Goal: Task Accomplishment & Management: Manage account settings

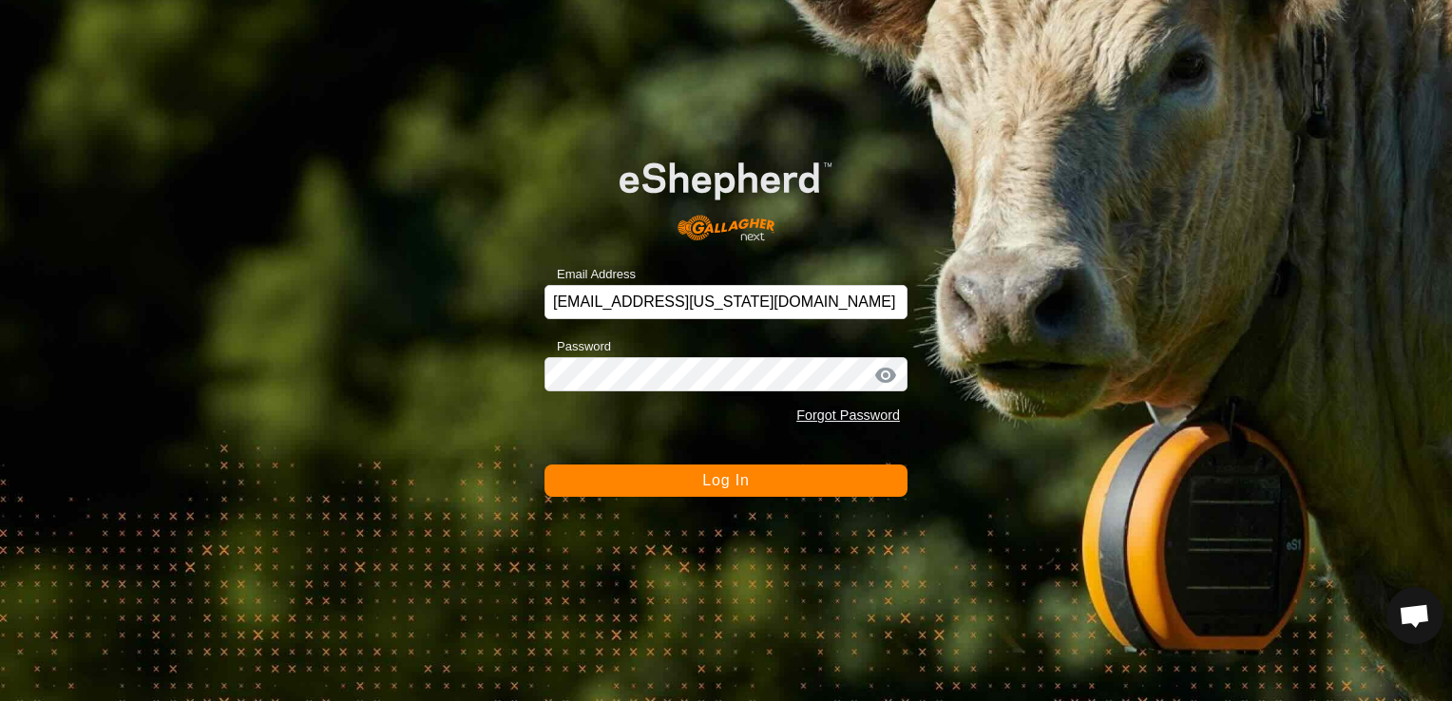
click at [753, 493] on button "Log In" at bounding box center [726, 481] width 363 height 32
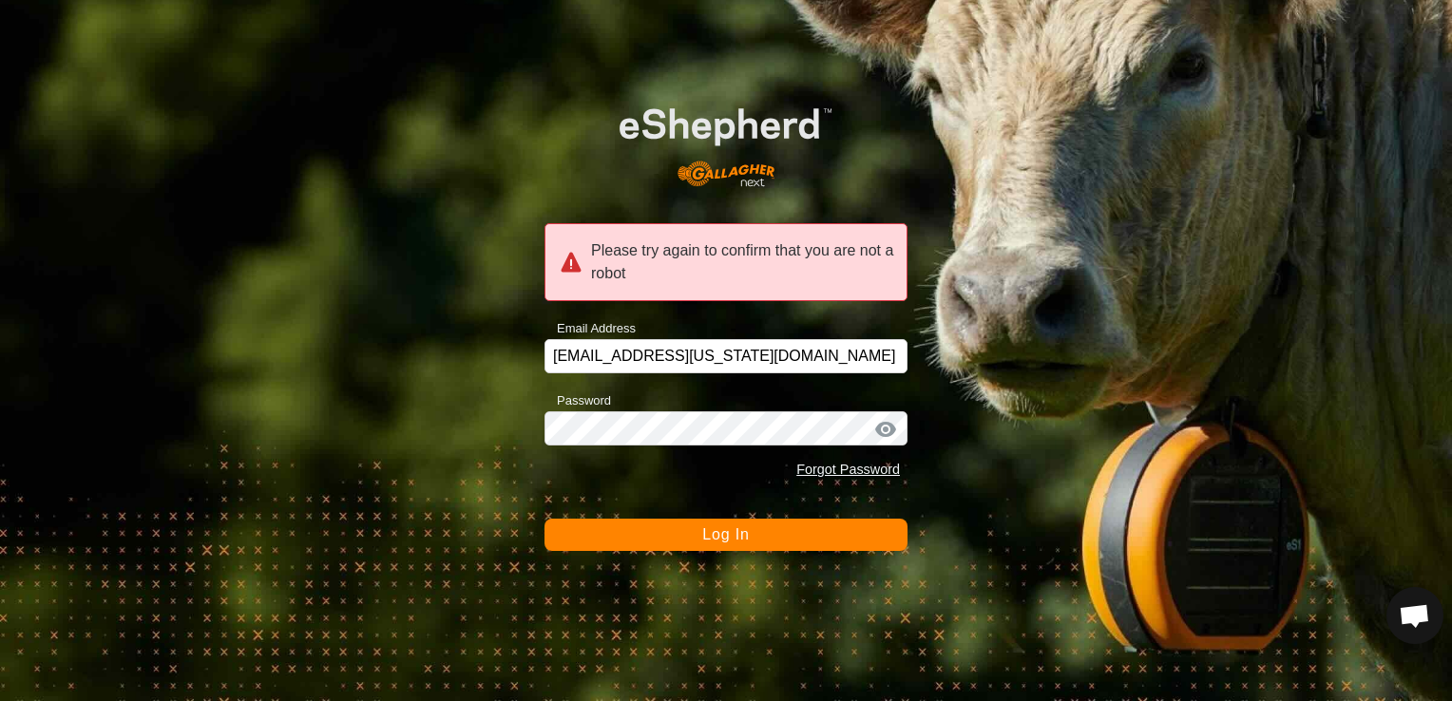
click at [749, 534] on span "Log In" at bounding box center [725, 534] width 47 height 16
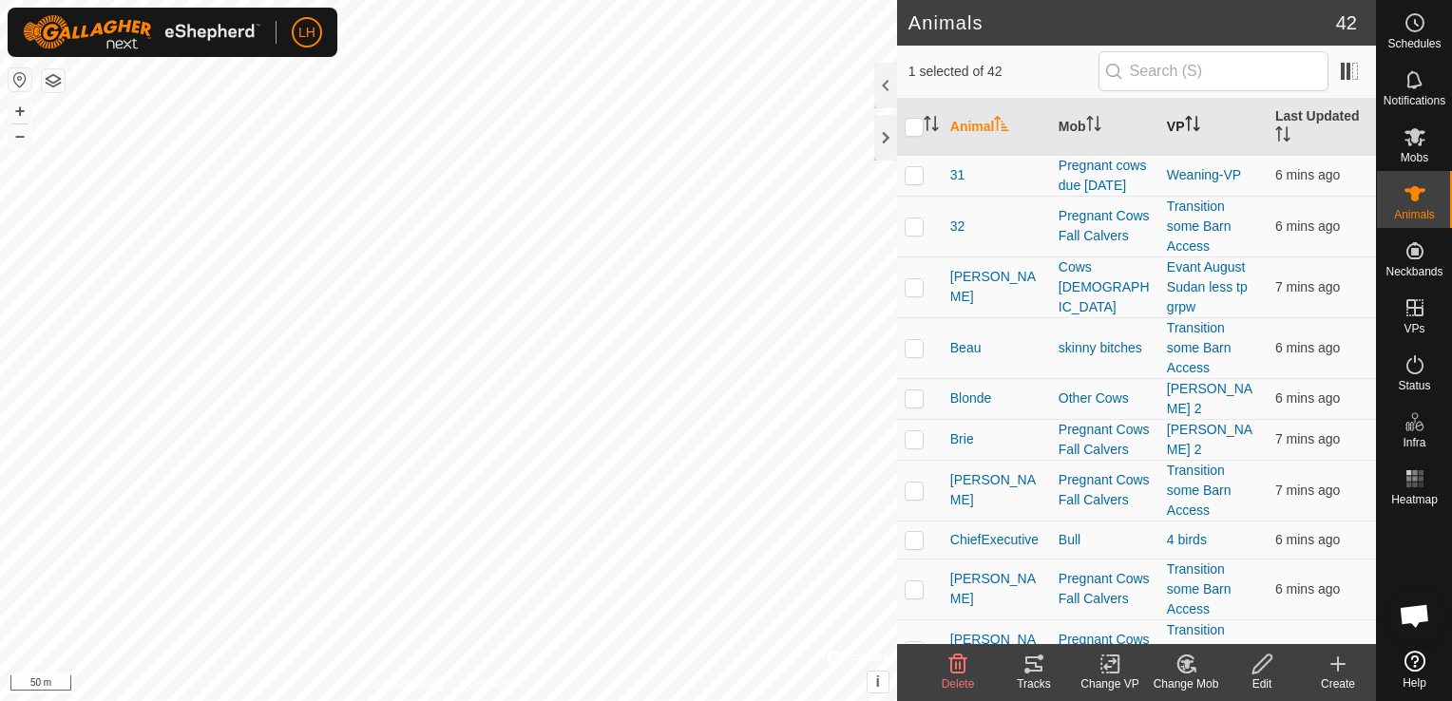
click at [1171, 116] on th "VP" at bounding box center [1213, 127] width 108 height 57
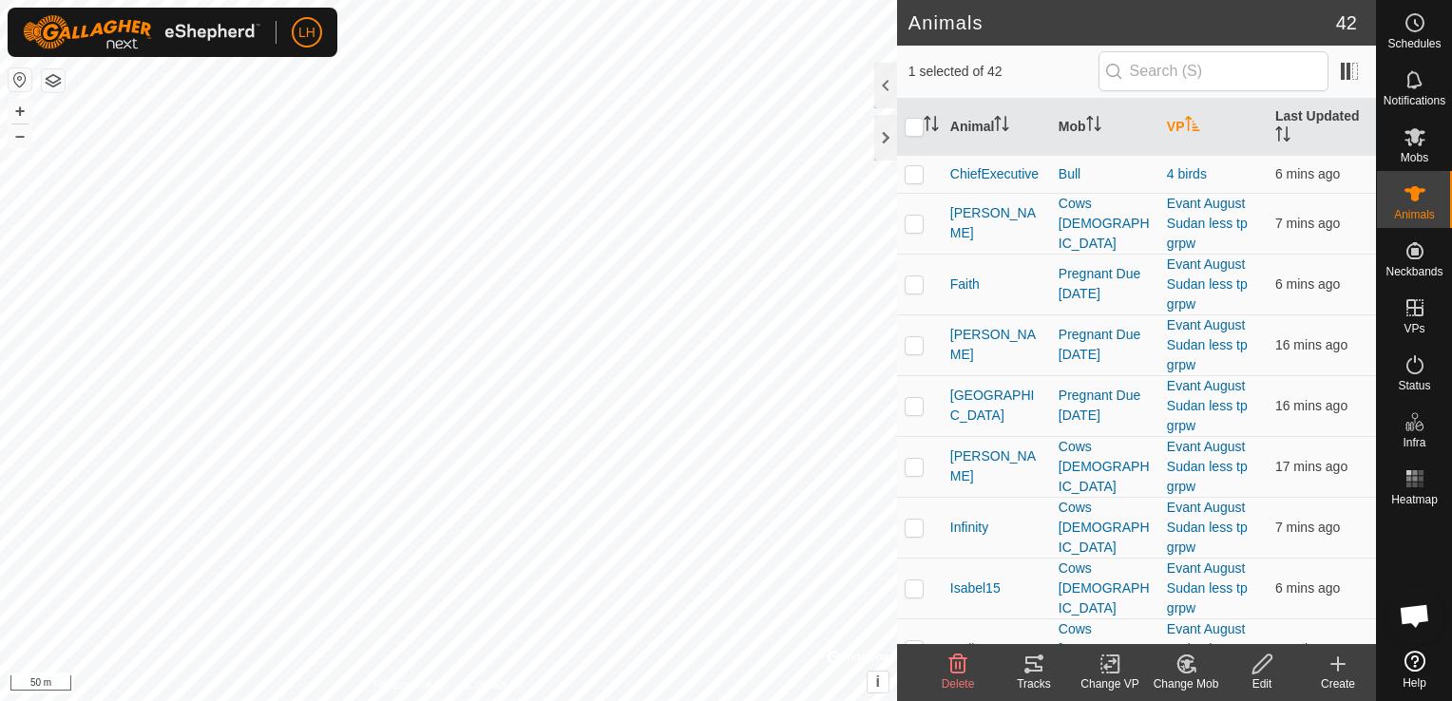
click at [1171, 117] on th "VP" at bounding box center [1213, 127] width 108 height 57
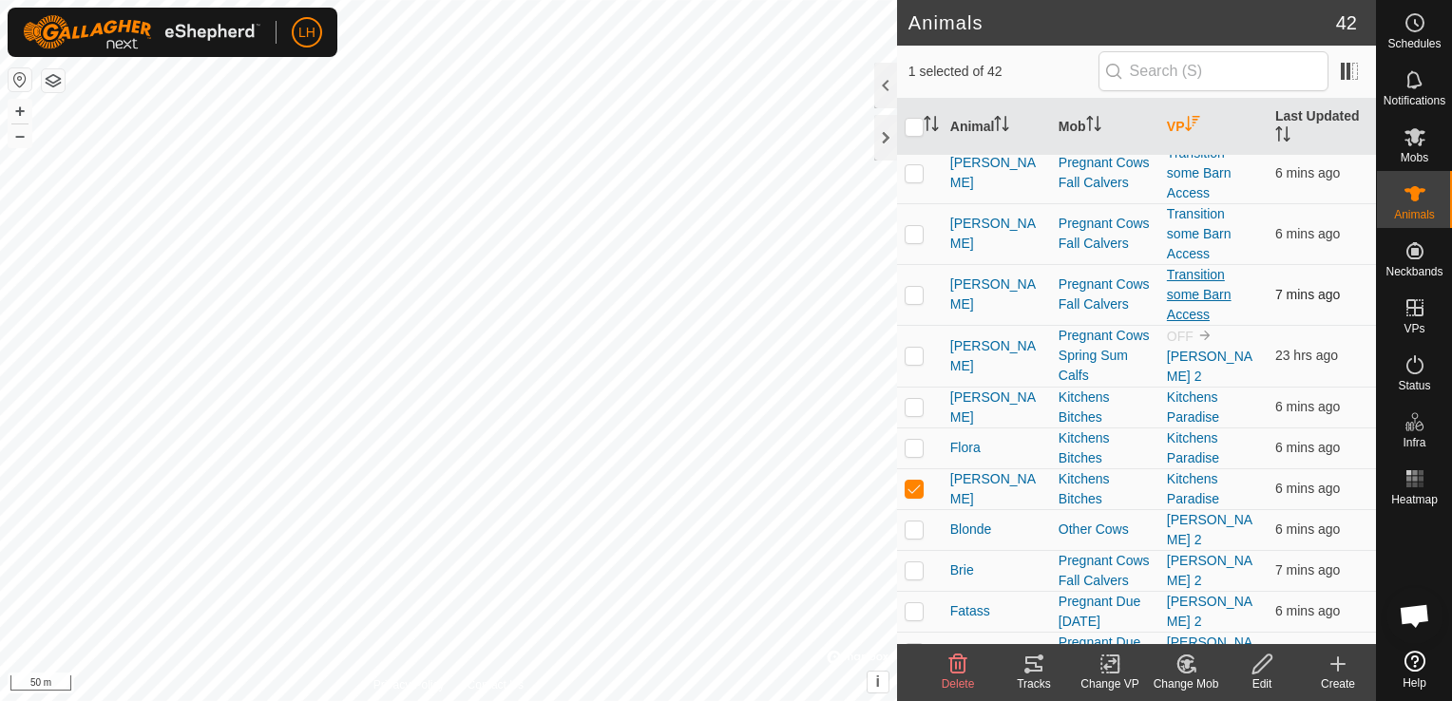
scroll to position [665, 0]
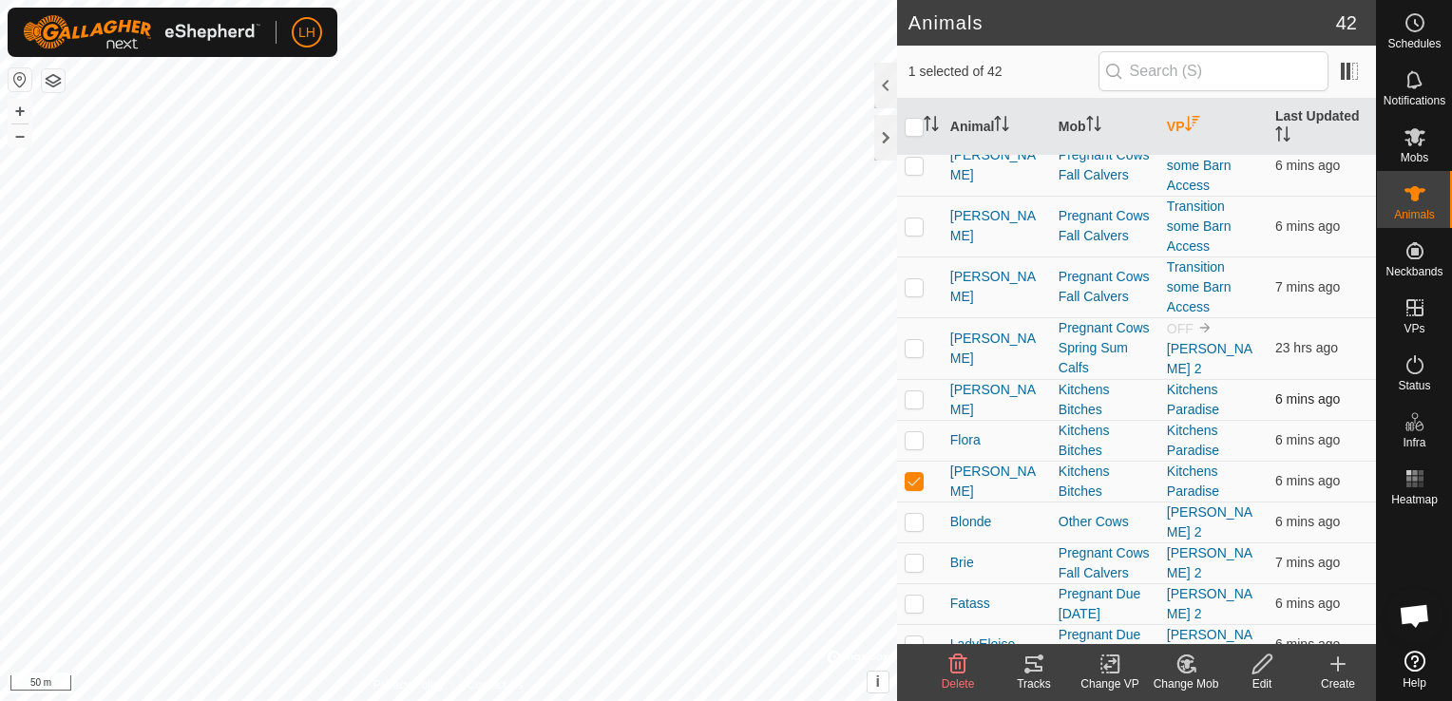
drag, startPoint x: 912, startPoint y: 385, endPoint x: 910, endPoint y: 436, distance: 51.4
click at [912, 392] on p-checkbox at bounding box center [914, 399] width 19 height 15
checkbox input "true"
drag, startPoint x: 911, startPoint y: 431, endPoint x: 958, endPoint y: 507, distance: 89.2
click at [912, 432] on p-checkbox at bounding box center [914, 439] width 19 height 15
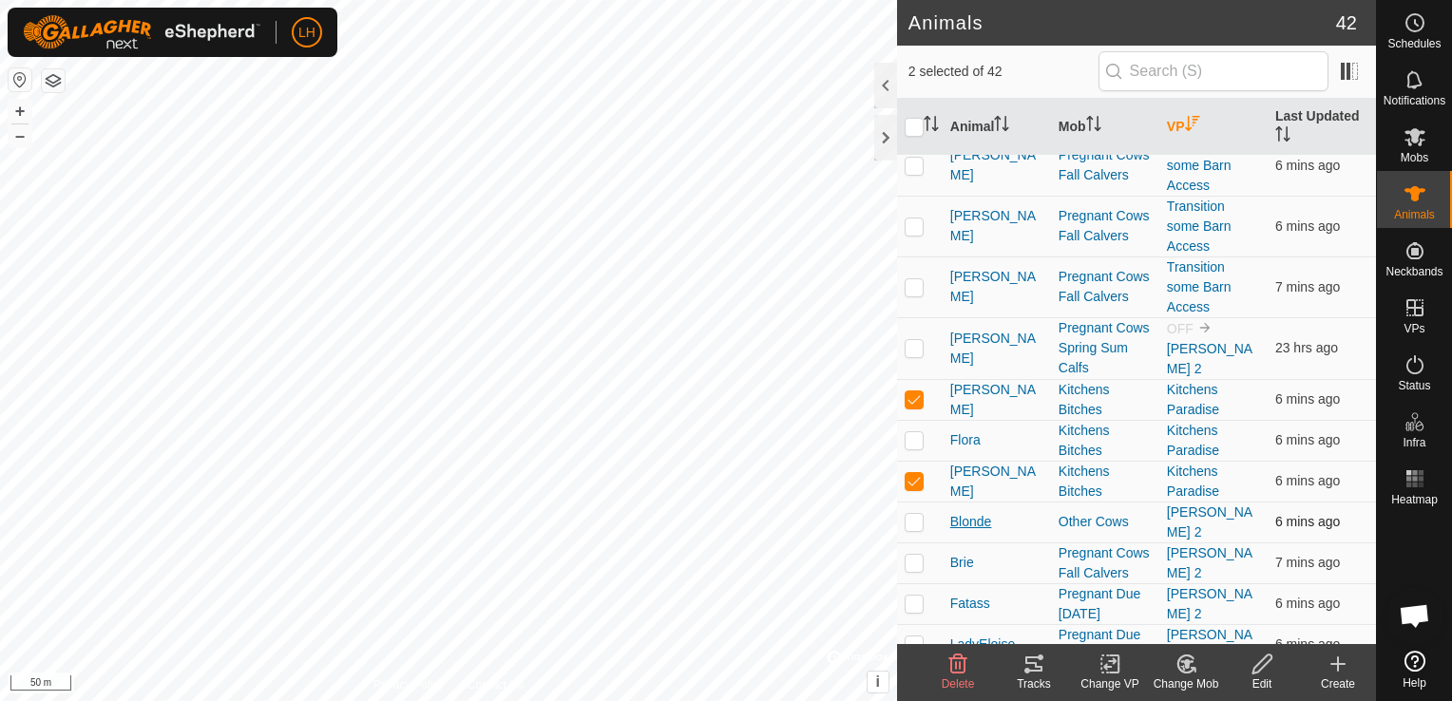
checkbox input "true"
click at [1022, 671] on tracks-svg-icon at bounding box center [1034, 664] width 76 height 23
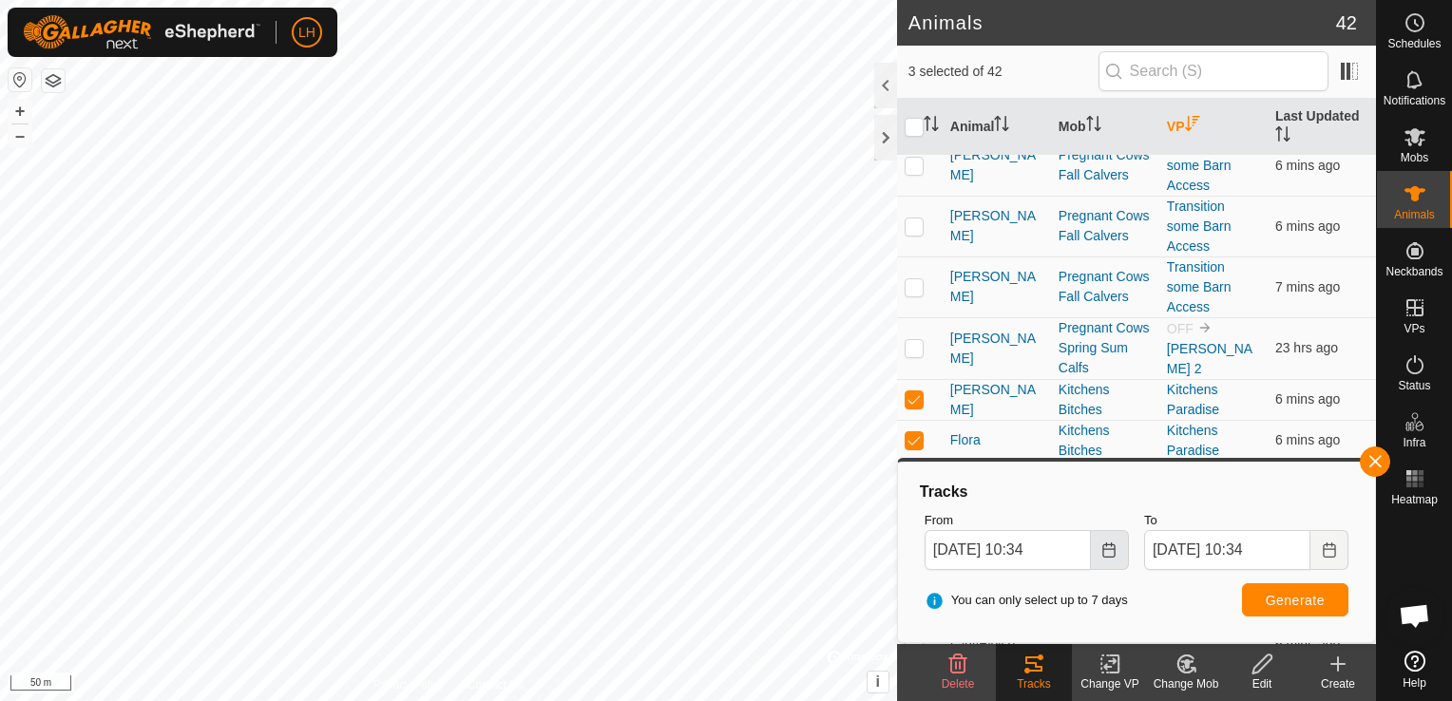
click at [1114, 552] on icon "Choose Date" at bounding box center [1108, 550] width 15 height 15
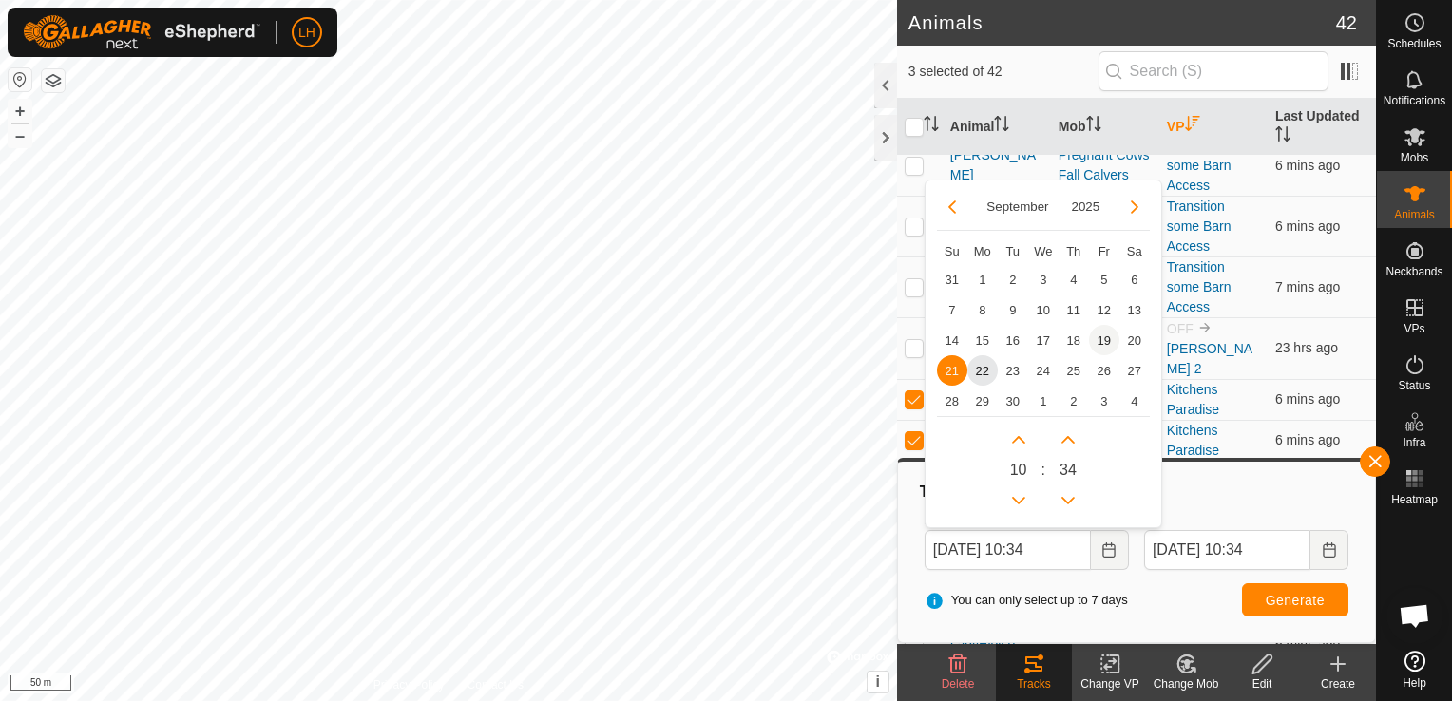
click at [1106, 338] on span "19" at bounding box center [1104, 340] width 30 height 30
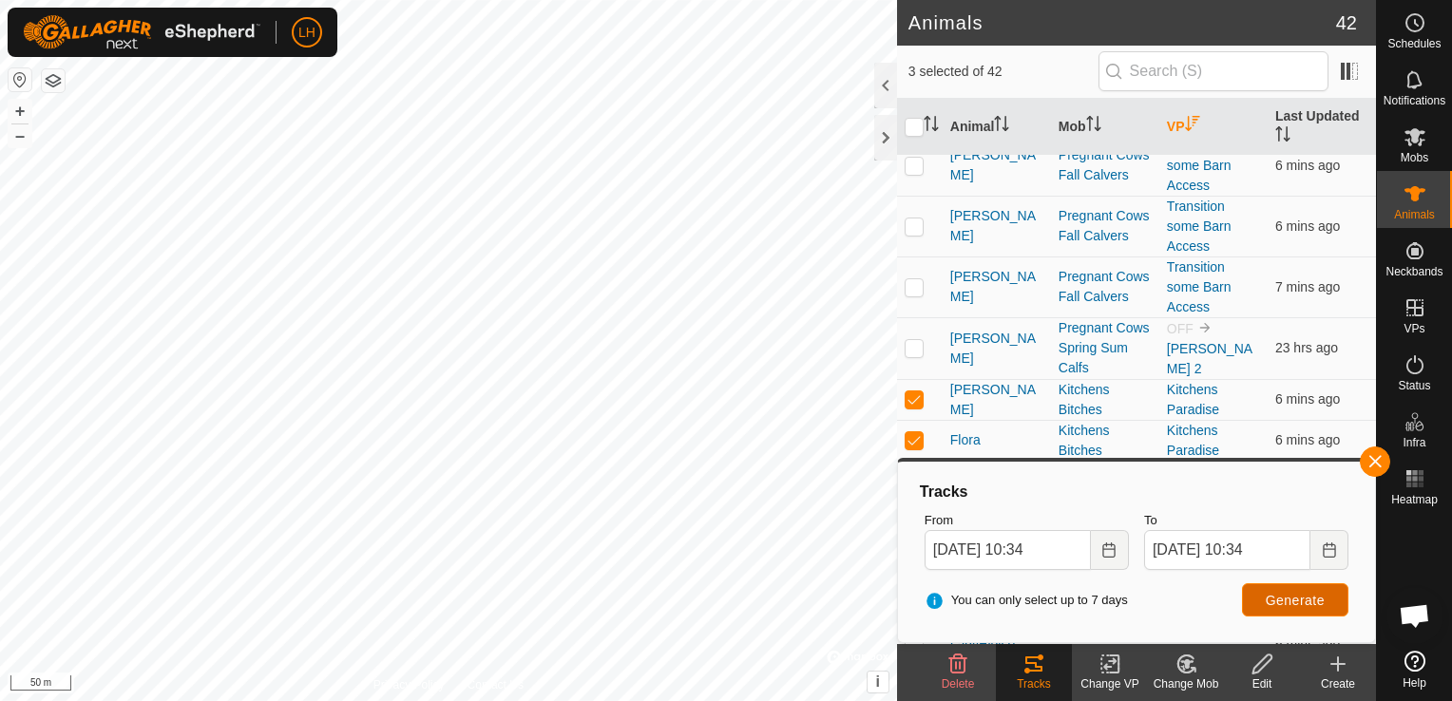
click at [1304, 606] on span "Generate" at bounding box center [1295, 600] width 59 height 15
click at [1118, 556] on button "Choose Date" at bounding box center [1110, 550] width 38 height 40
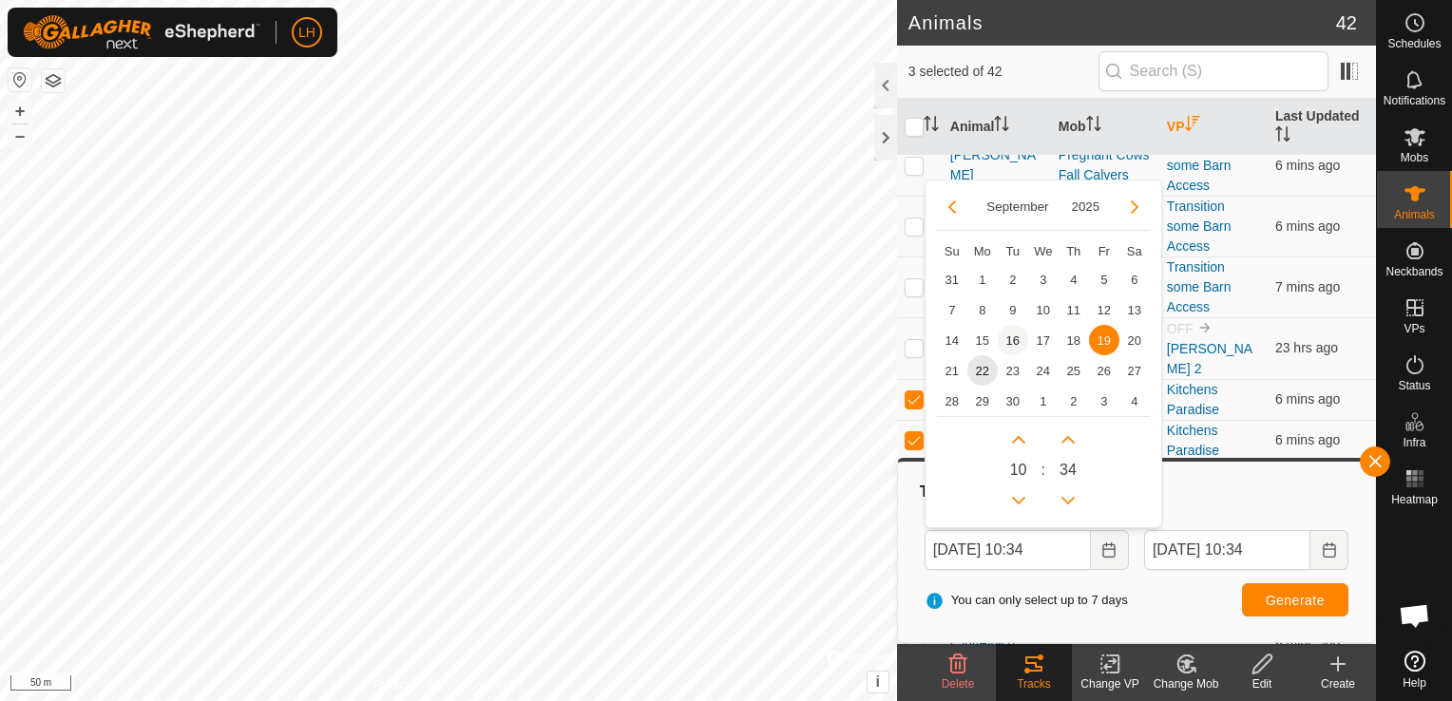
click at [1017, 340] on span "16" at bounding box center [1013, 340] width 30 height 30
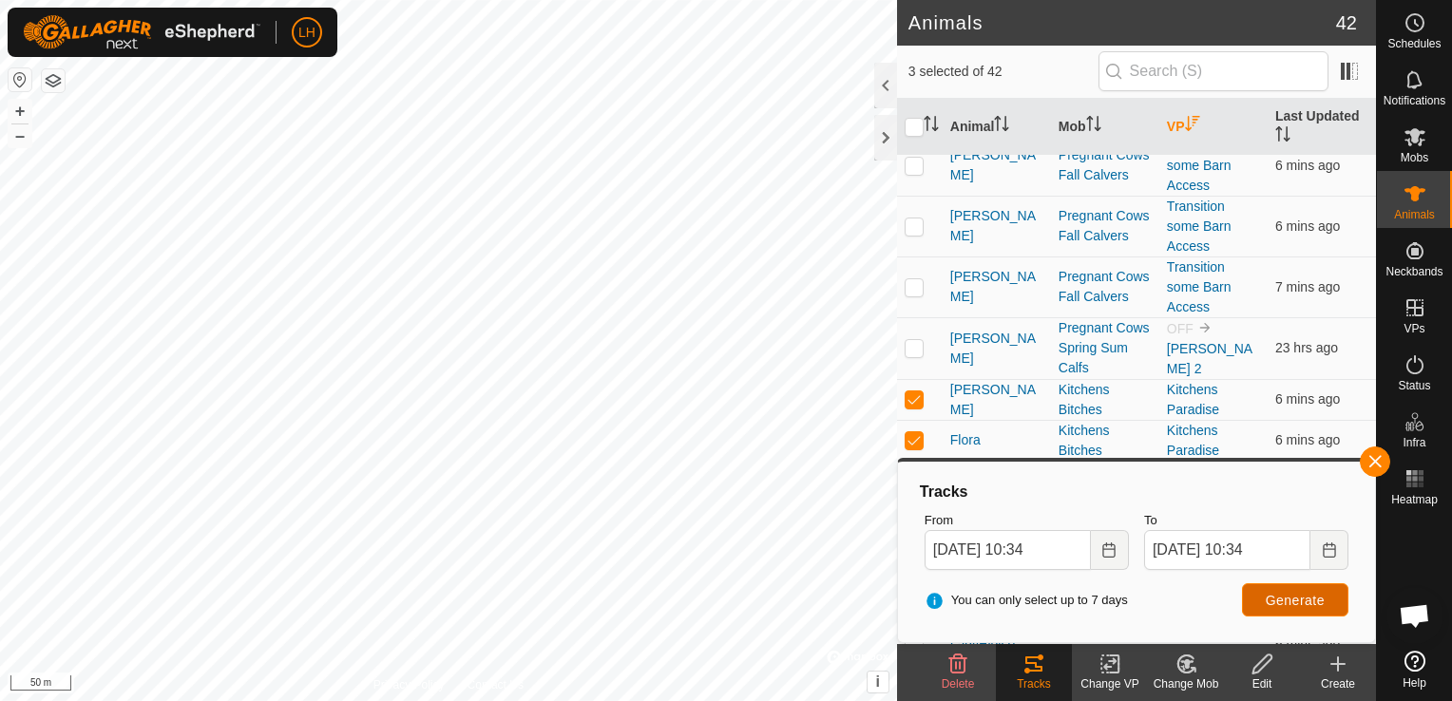
click at [1315, 601] on span "Generate" at bounding box center [1295, 600] width 59 height 15
click at [1103, 553] on icon "Choose Date" at bounding box center [1109, 550] width 12 height 15
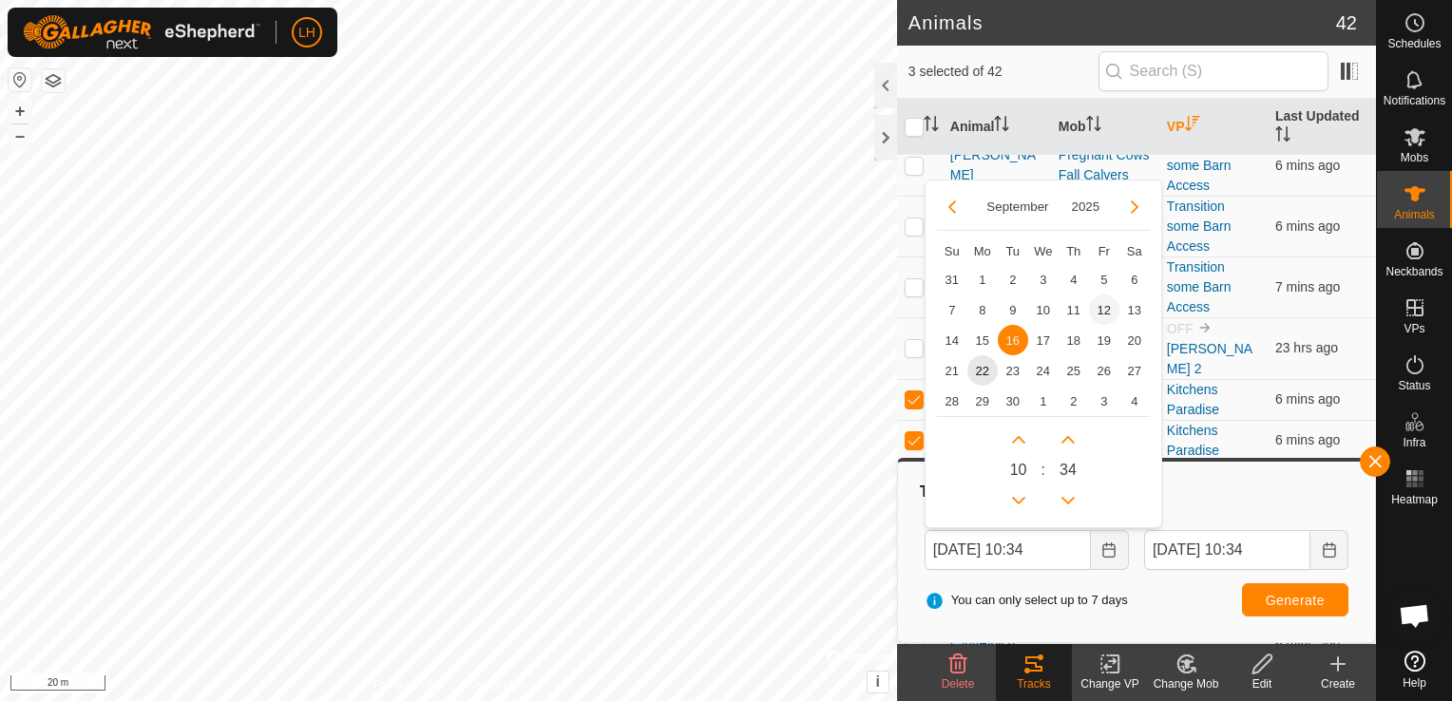
click at [1106, 306] on span "12" at bounding box center [1104, 310] width 30 height 30
type input "[DATE] 10:34"
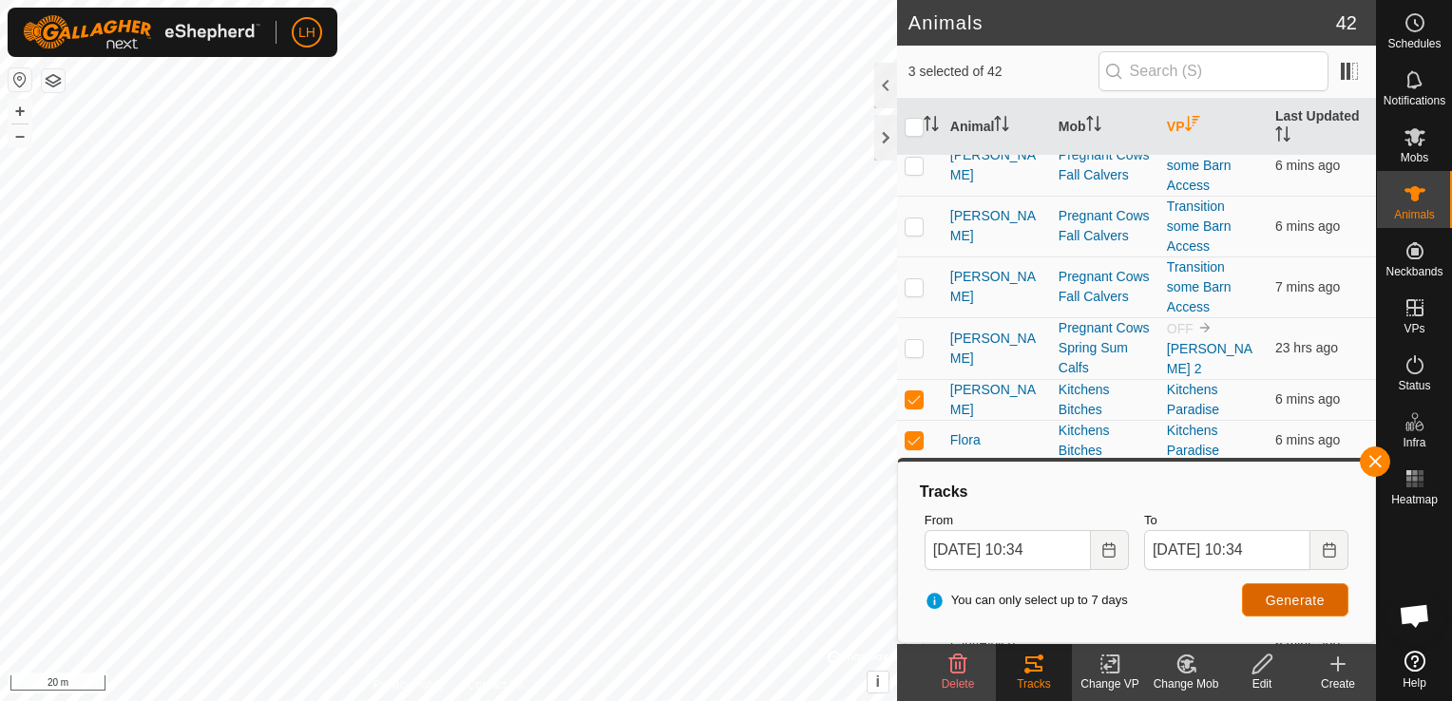
click at [1285, 598] on span "Generate" at bounding box center [1295, 600] width 59 height 15
drag, startPoint x: 1421, startPoint y: 466, endPoint x: 1417, endPoint y: 477, distance: 12.0
click at [1421, 466] on es-heatmap-svg-icon at bounding box center [1415, 479] width 34 height 30
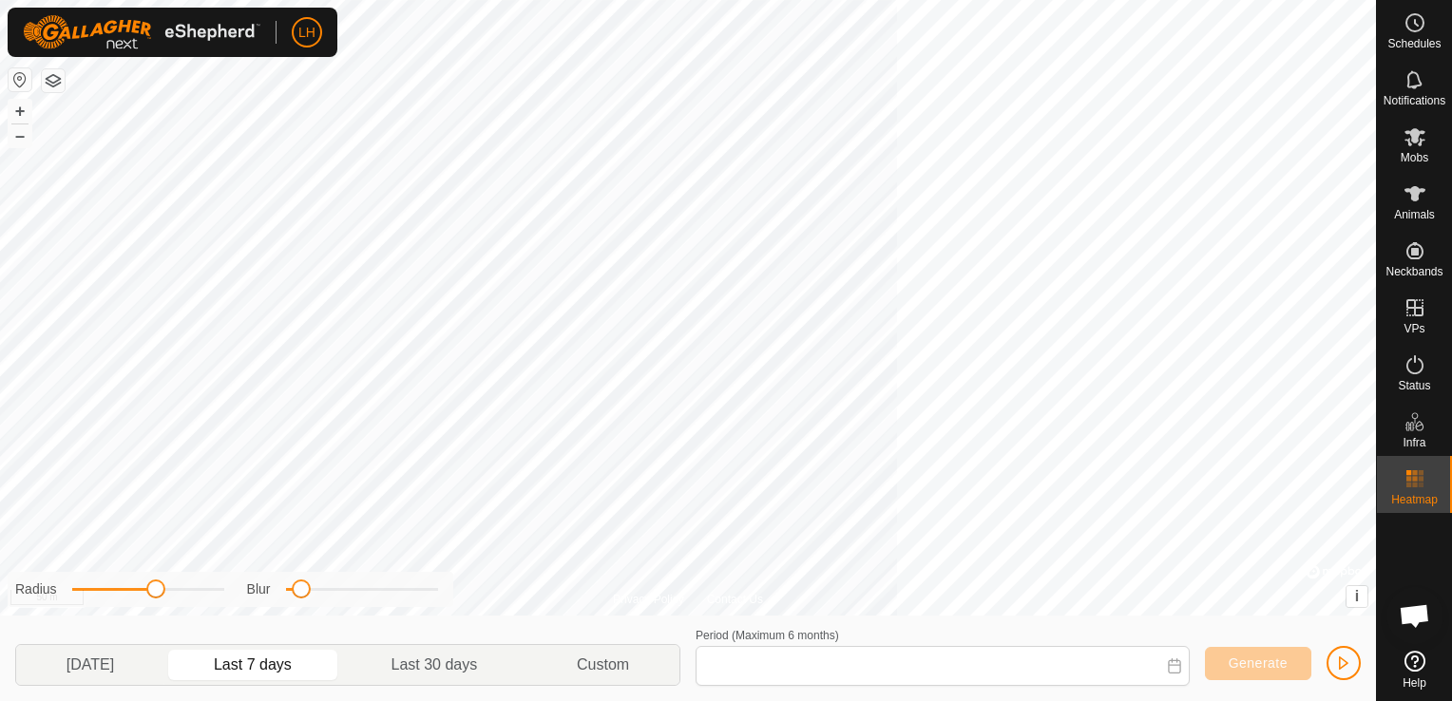
type input "[DATE] - [DATE]"
click at [1133, 0] on html "LH Schedules Notifications Mobs Animals Neckbands VPs Status Infra Heatmap Help…" at bounding box center [726, 350] width 1452 height 701
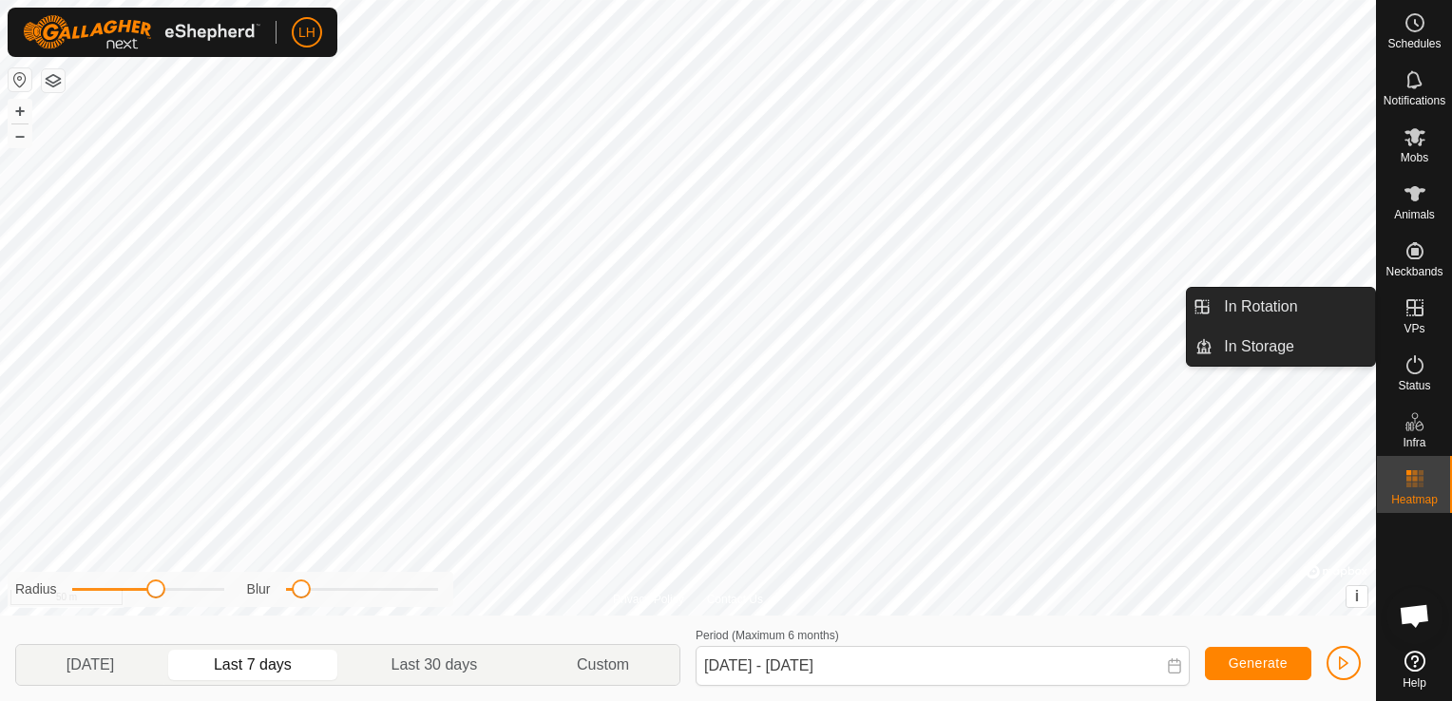
click at [1419, 317] on icon at bounding box center [1415, 308] width 23 height 23
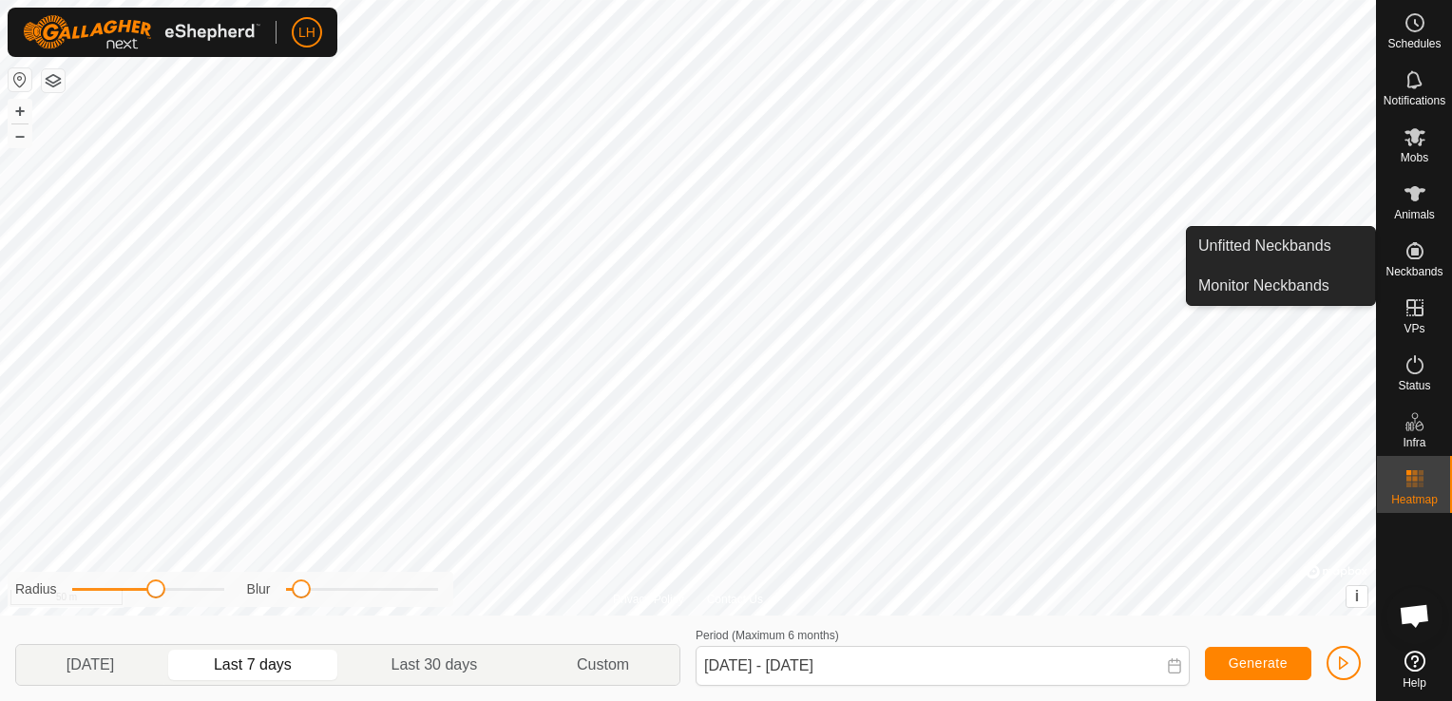
click at [1425, 259] on icon at bounding box center [1415, 250] width 23 height 23
click at [1300, 245] on link "Unfitted Neckbands" at bounding box center [1281, 246] width 188 height 38
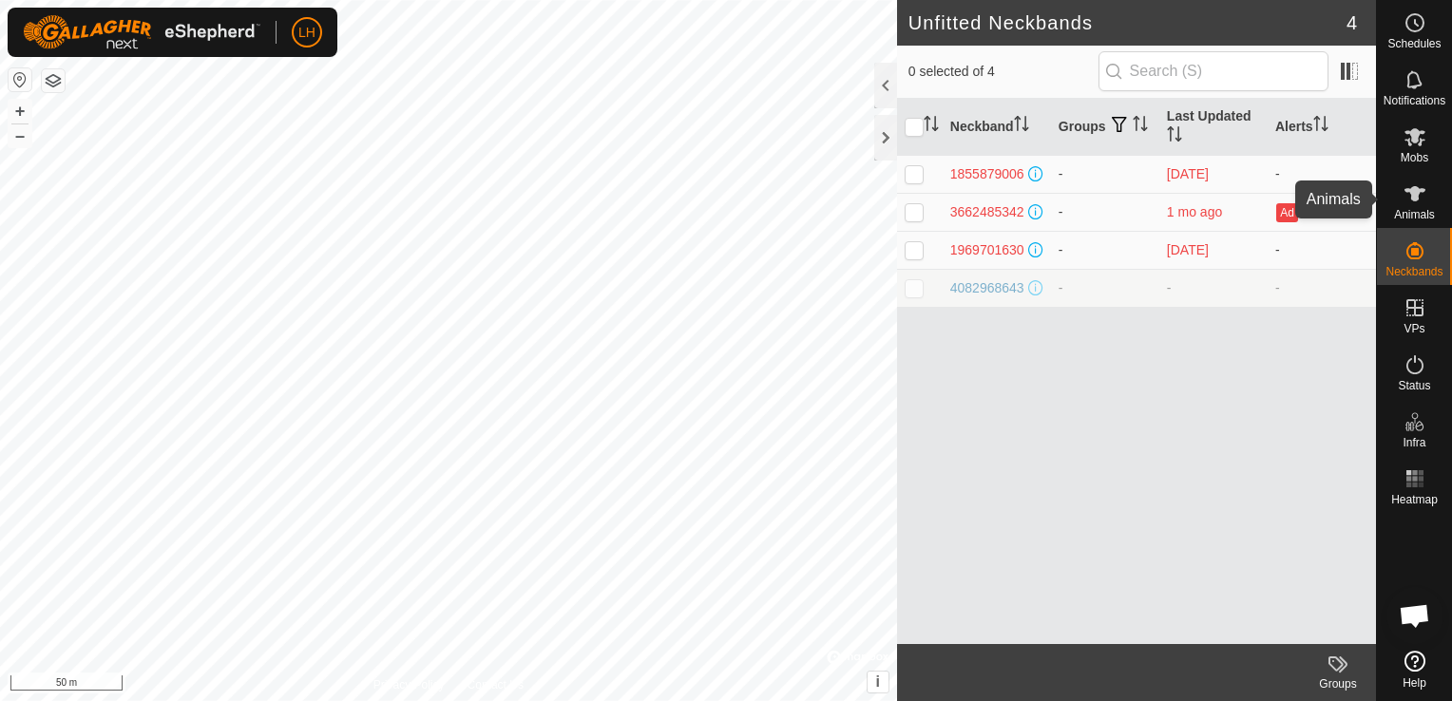
click at [1420, 204] on icon at bounding box center [1415, 193] width 23 height 23
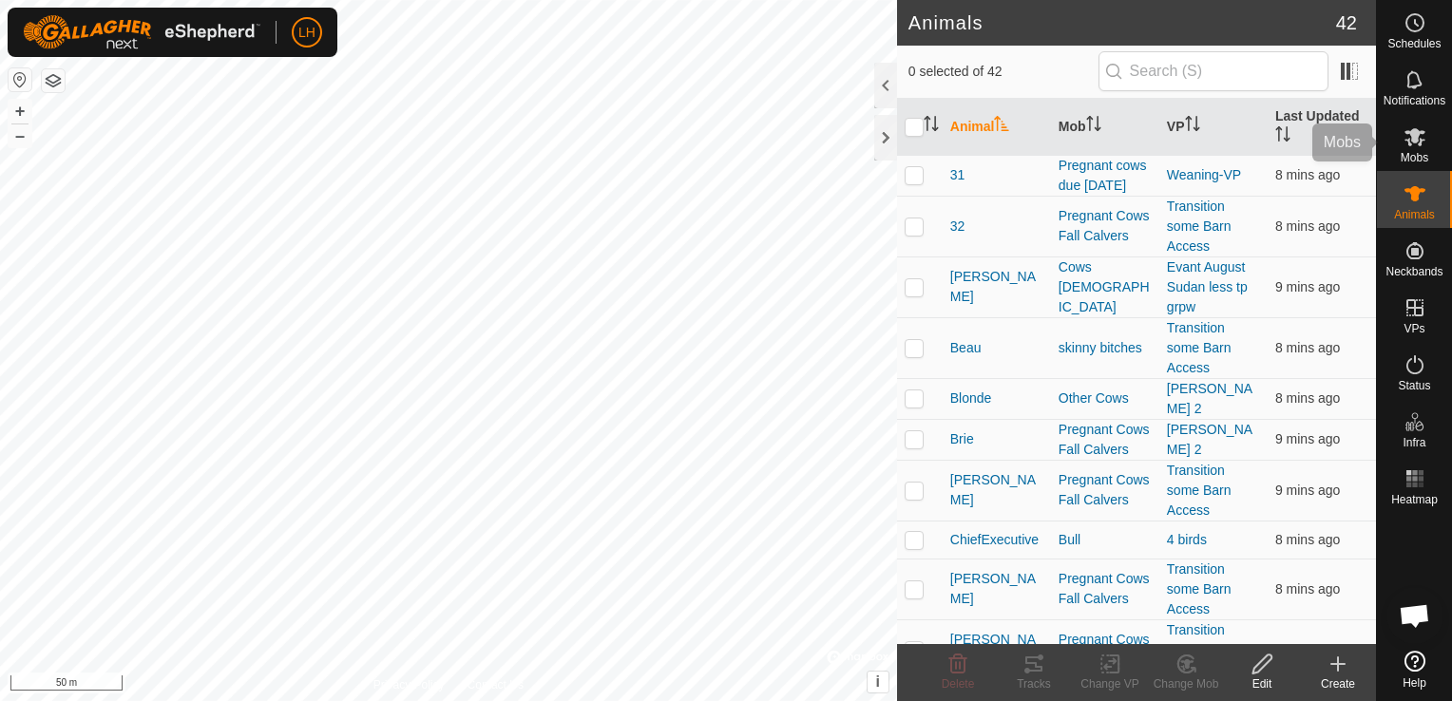
click at [1413, 144] on icon at bounding box center [1415, 136] width 23 height 23
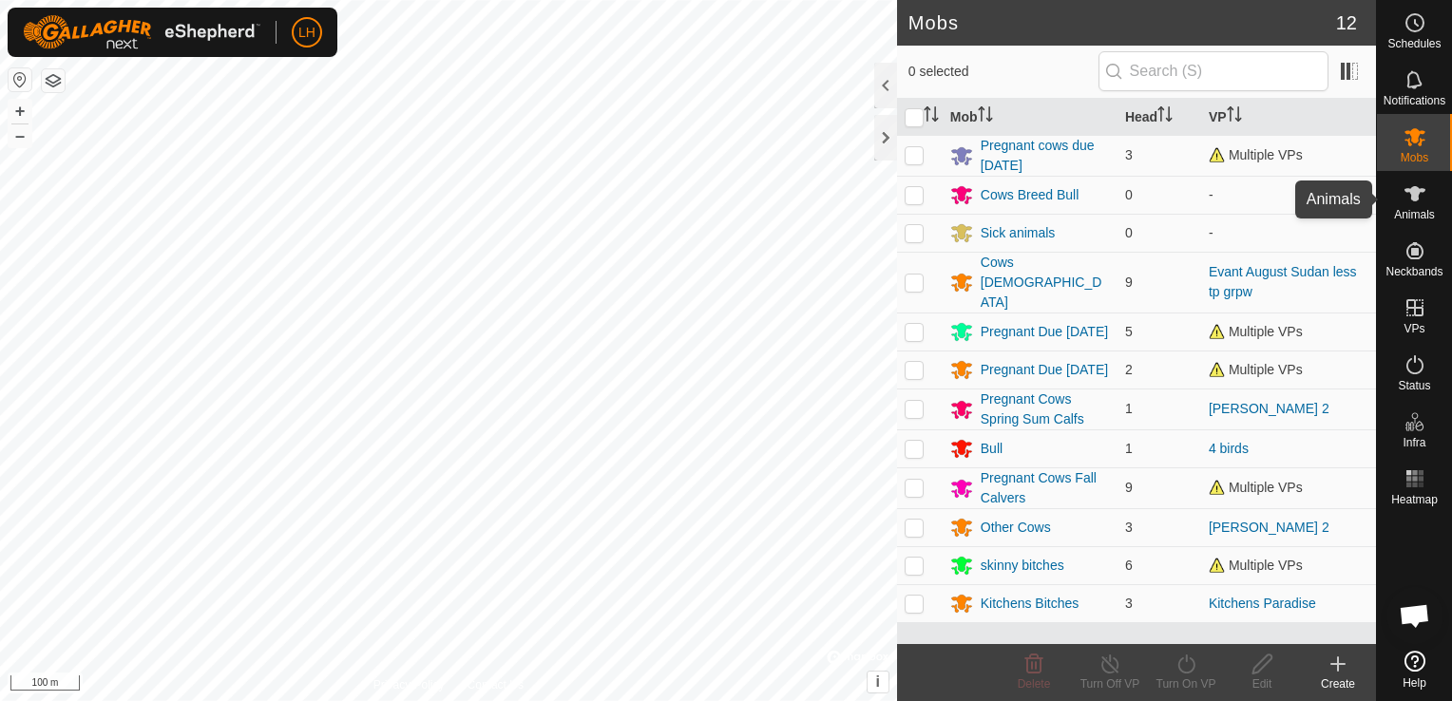
click at [1415, 201] on icon at bounding box center [1415, 193] width 23 height 23
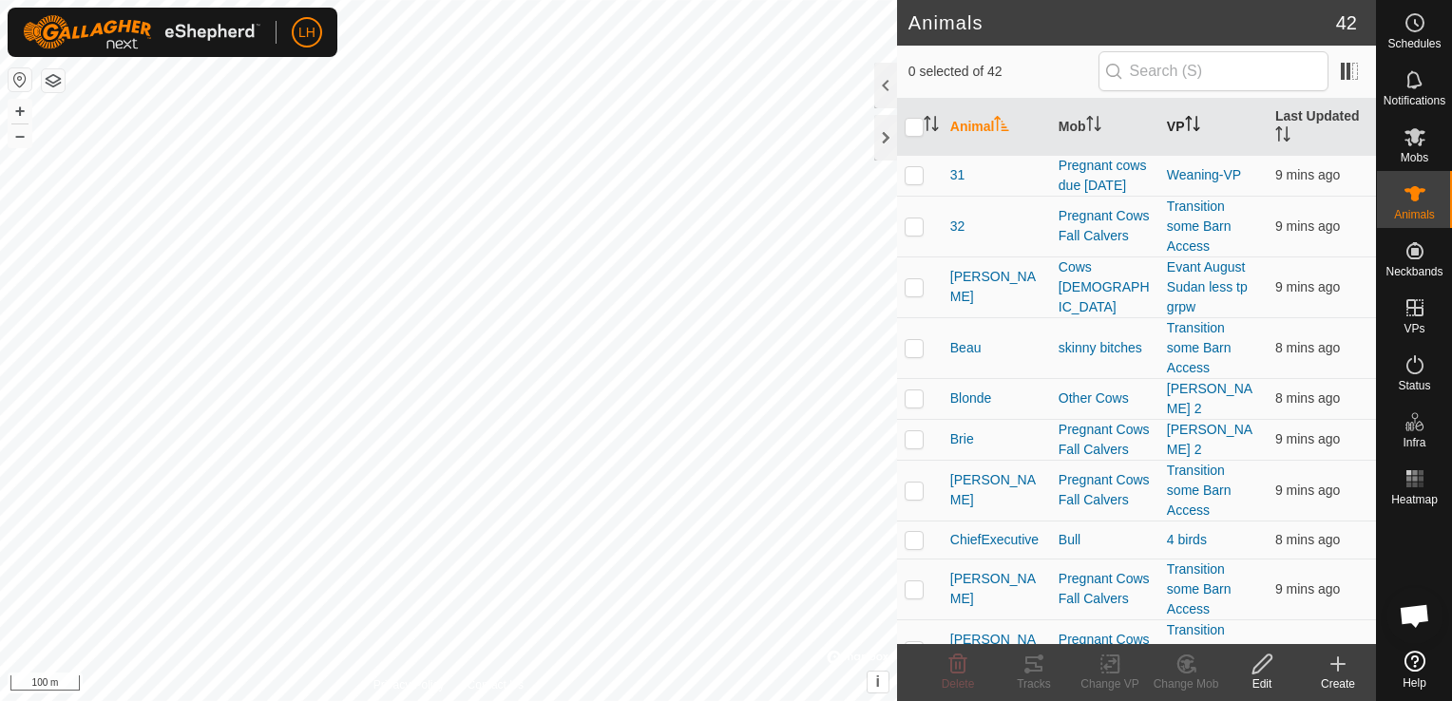
click at [1190, 119] on icon "Activate to sort" at bounding box center [1192, 123] width 15 height 15
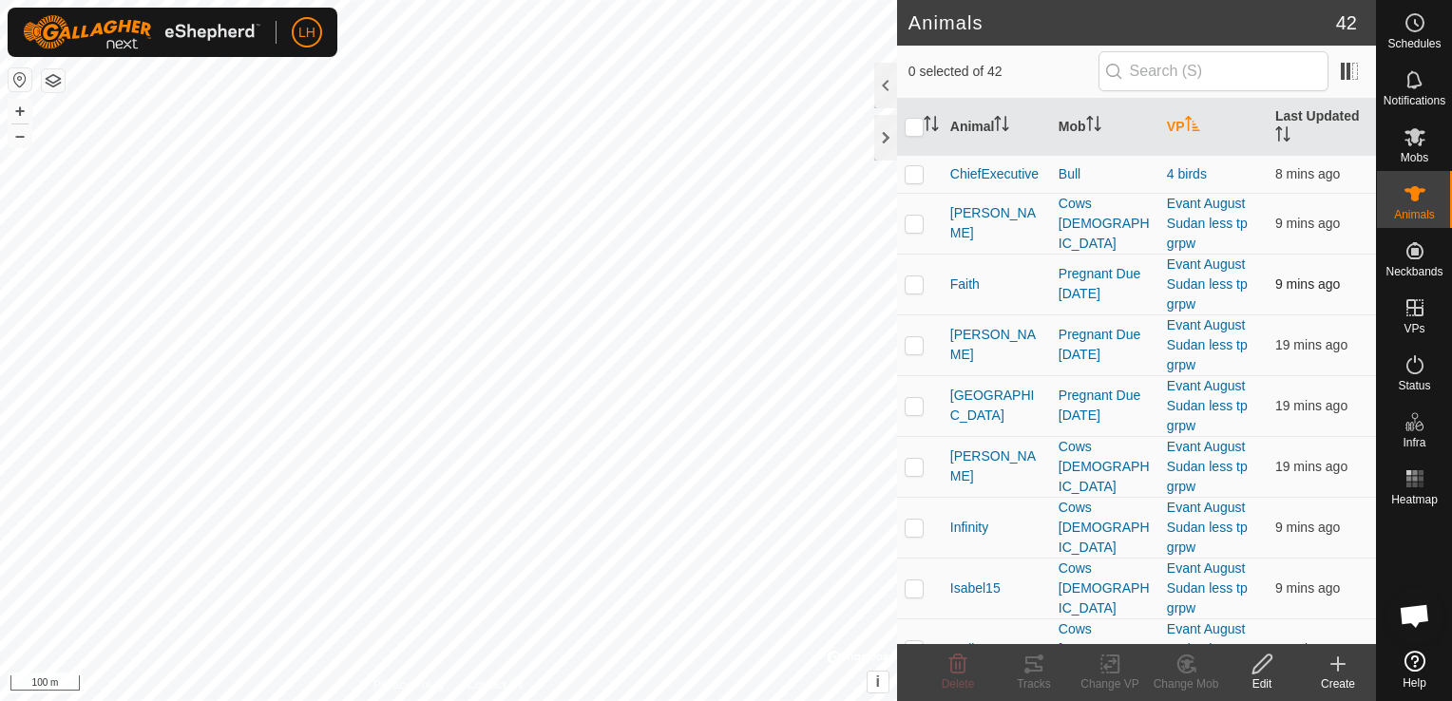
drag, startPoint x: 910, startPoint y: 222, endPoint x: 907, endPoint y: 283, distance: 60.9
click at [910, 226] on p-checkbox at bounding box center [914, 223] width 19 height 15
checkbox input "true"
drag, startPoint x: 908, startPoint y: 287, endPoint x: 909, endPoint y: 298, distance: 11.4
click at [909, 293] on td at bounding box center [920, 284] width 46 height 61
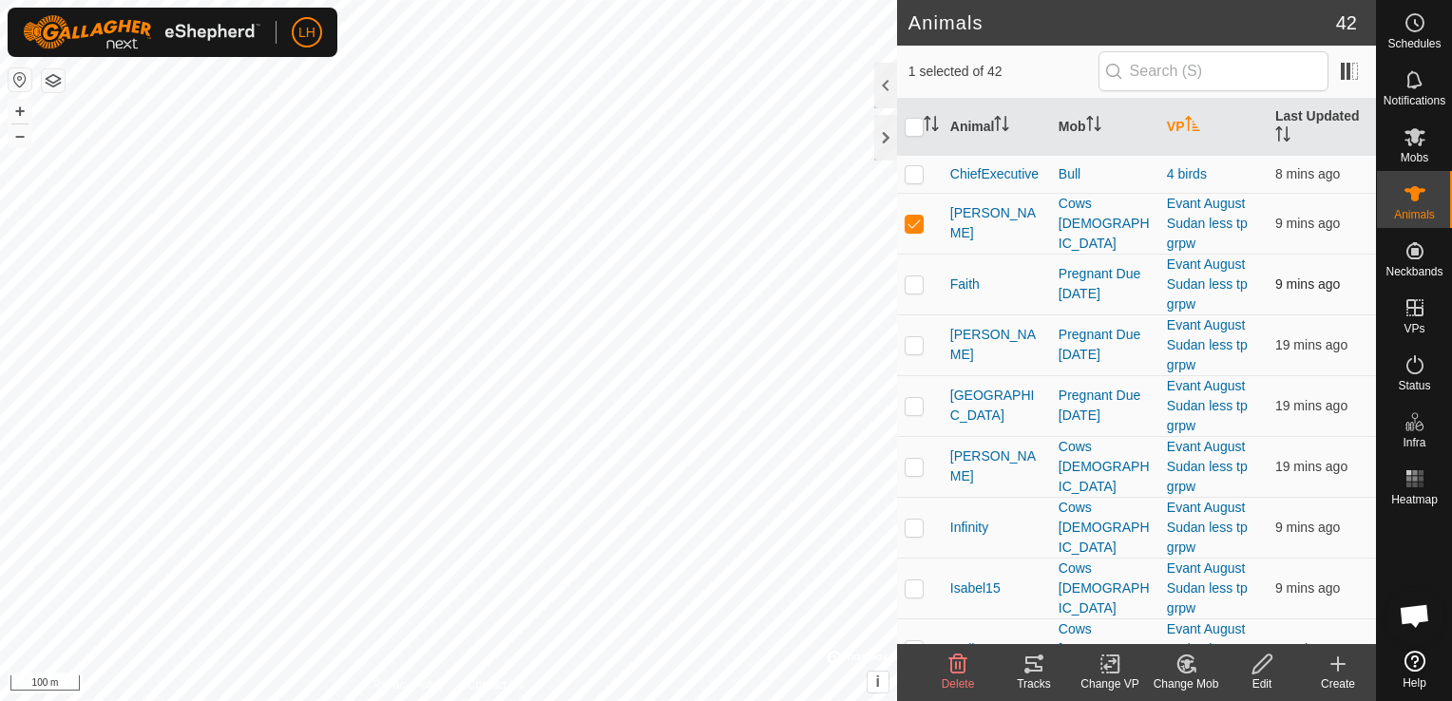
checkbox input "true"
drag, startPoint x: 911, startPoint y: 353, endPoint x: 920, endPoint y: 453, distance: 101.1
click at [912, 354] on td at bounding box center [920, 345] width 46 height 61
checkbox input "true"
click at [918, 470] on p-checkbox at bounding box center [914, 466] width 19 height 15
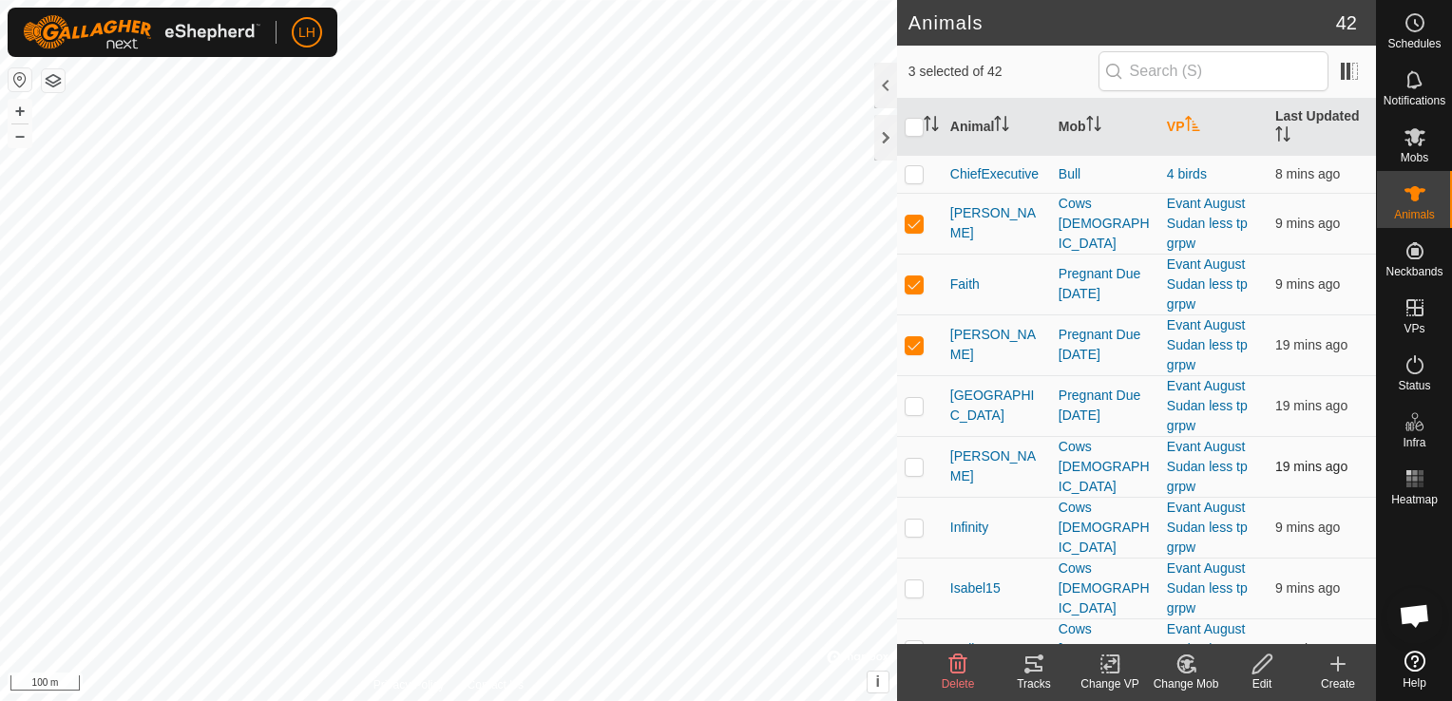
checkbox input "true"
drag, startPoint x: 919, startPoint y: 538, endPoint x: 919, endPoint y: 556, distance: 18.1
drag, startPoint x: 919, startPoint y: 556, endPoint x: 914, endPoint y: 525, distance: 31.7
click at [914, 525] on p-checkbox at bounding box center [914, 527] width 19 height 15
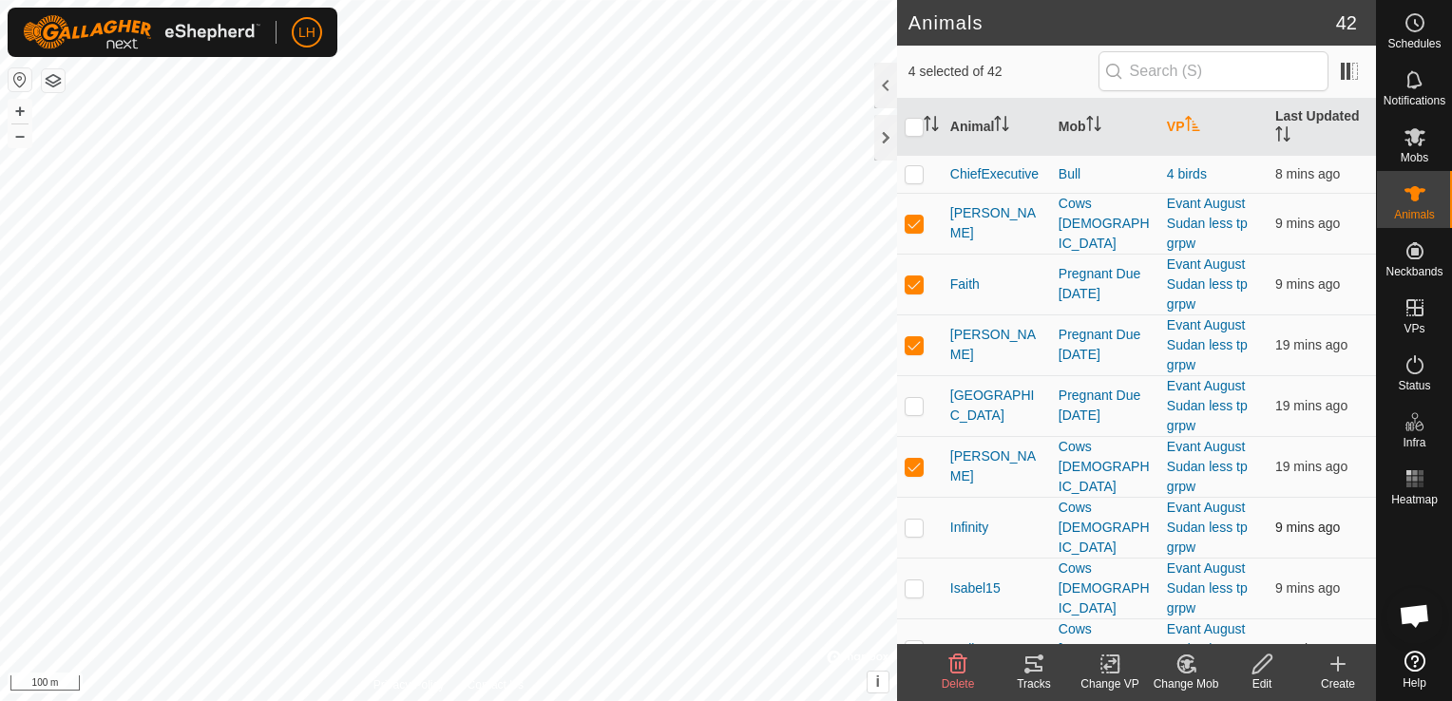
checkbox input "true"
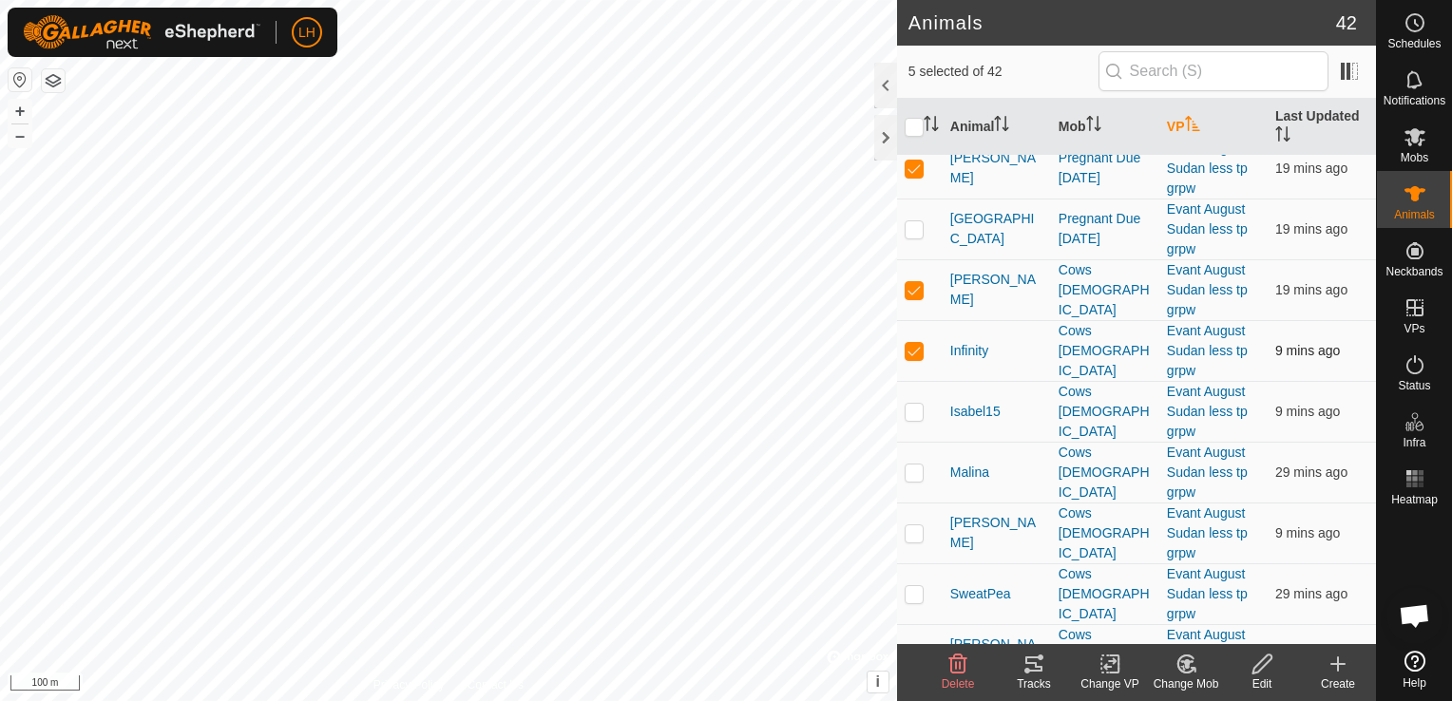
scroll to position [190, 0]
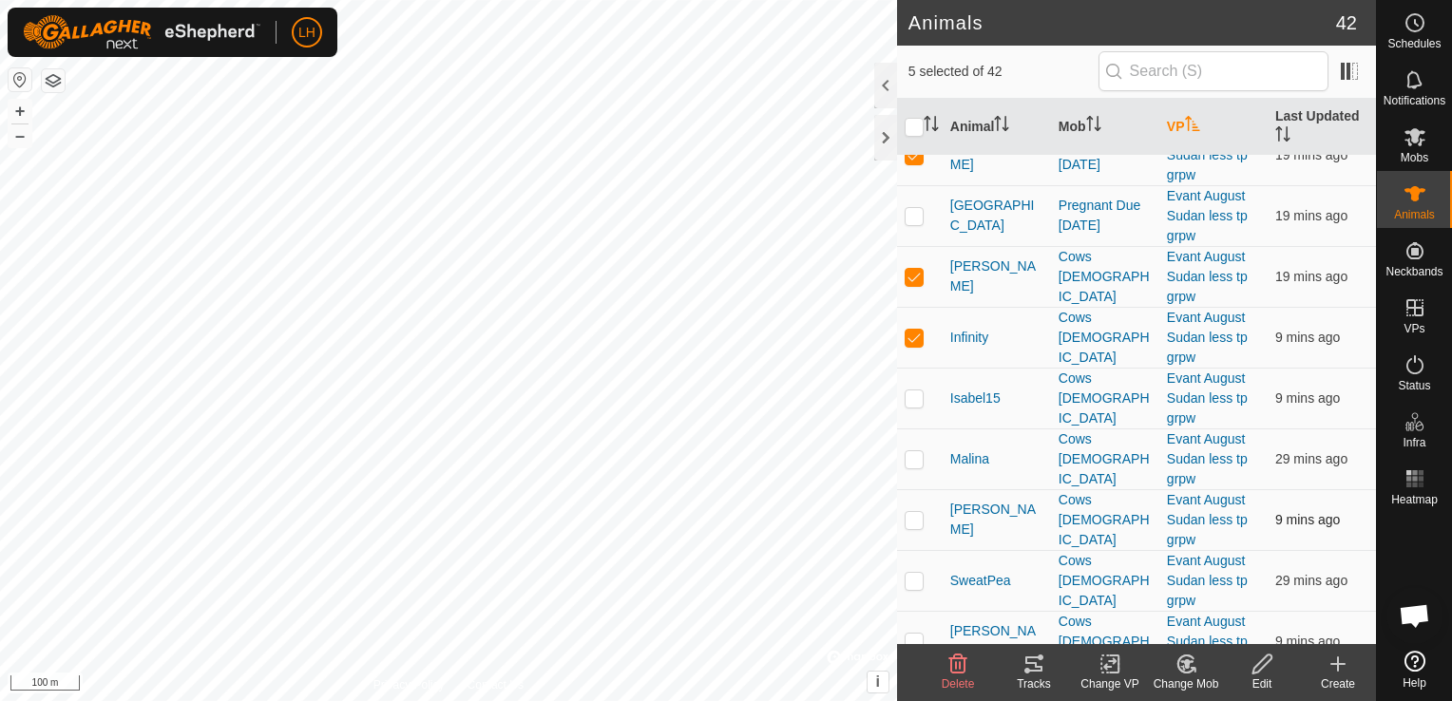
click at [913, 519] on p-checkbox at bounding box center [914, 519] width 19 height 15
checkbox input "true"
click at [920, 582] on p-checkbox at bounding box center [914, 580] width 19 height 15
checkbox input "true"
click at [1028, 668] on icon at bounding box center [1034, 664] width 23 height 23
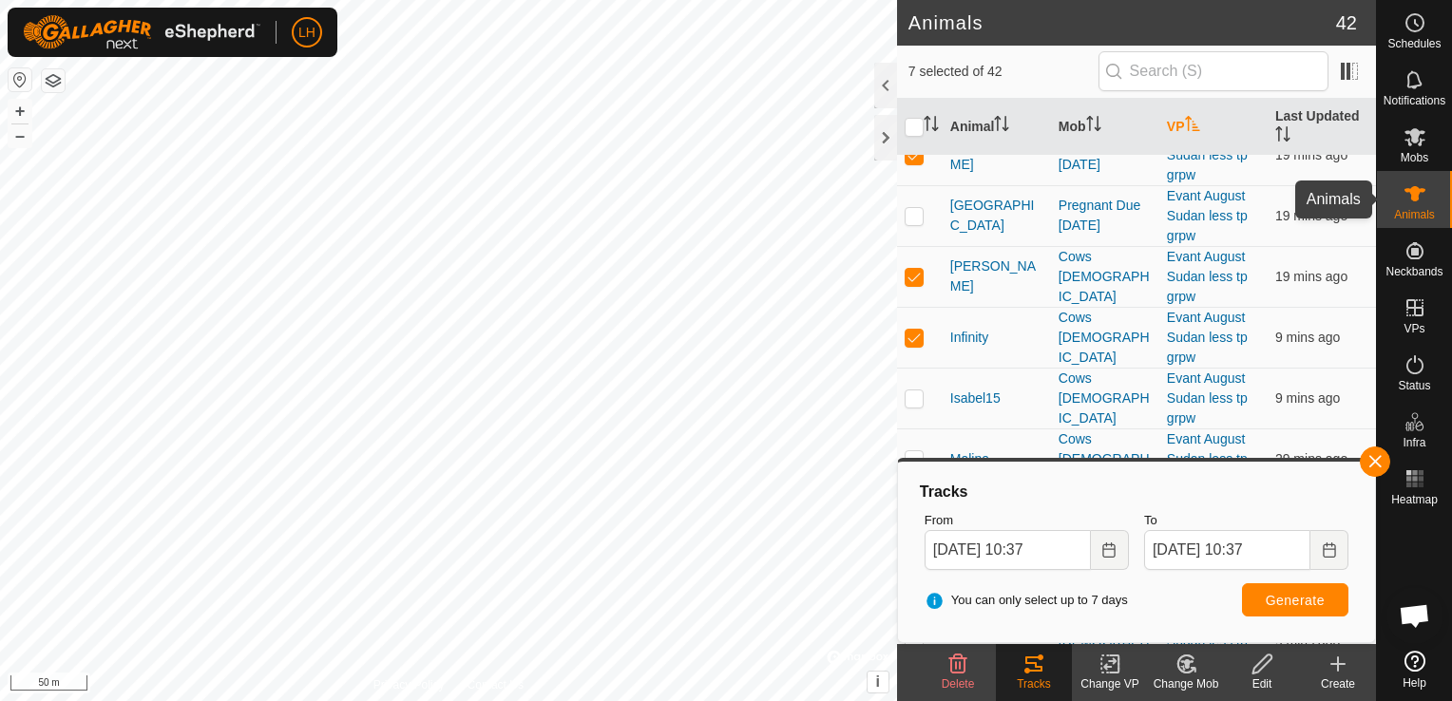
click at [1411, 197] on icon at bounding box center [1415, 193] width 21 height 15
click at [1382, 469] on button "button" at bounding box center [1375, 462] width 30 height 30
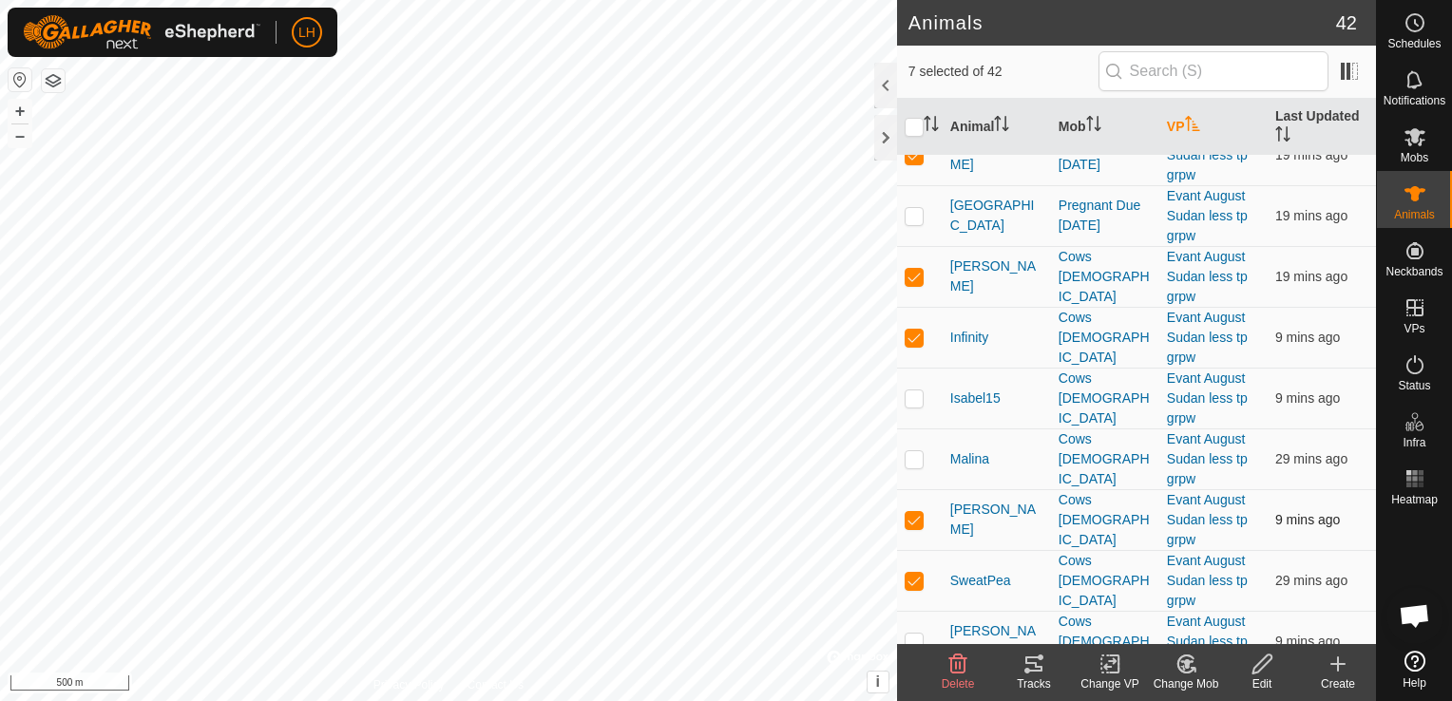
checkbox input "true"
checkbox input "false"
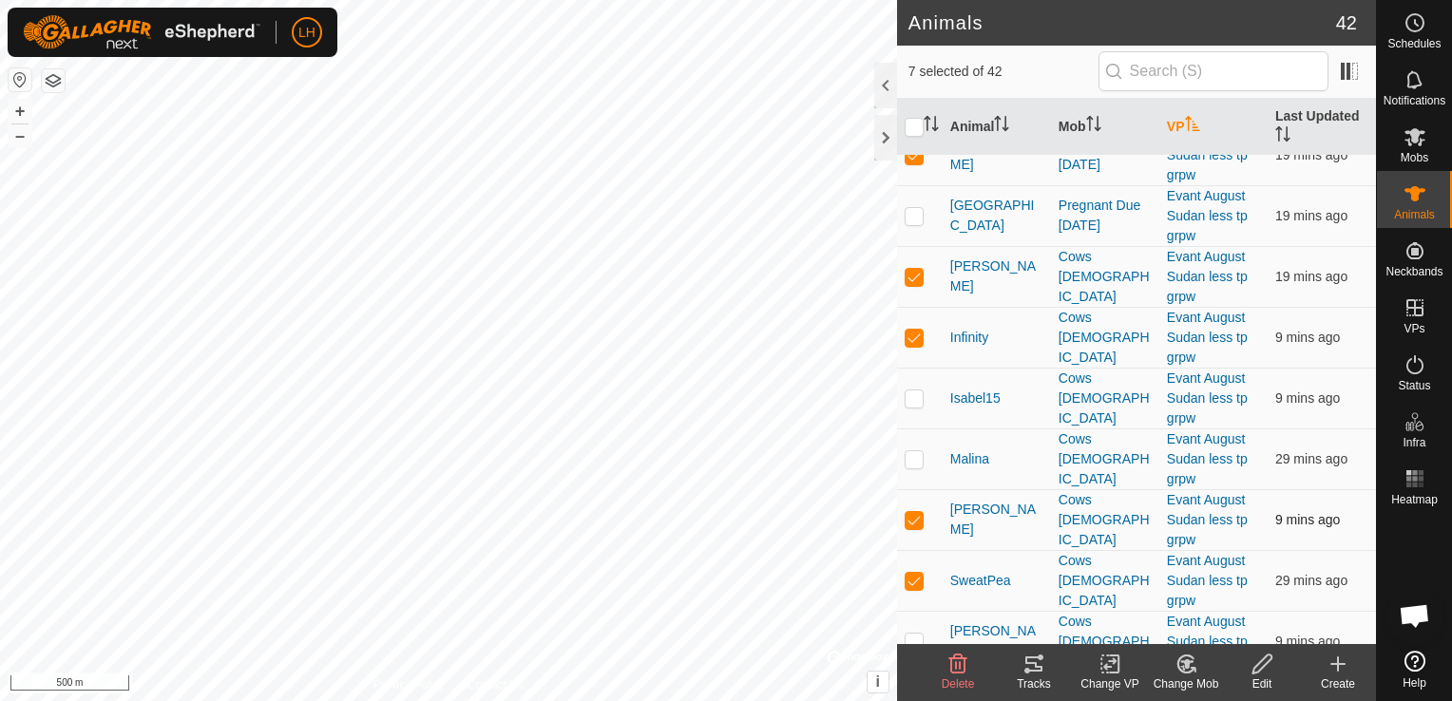
checkbox input "false"
click at [1037, 663] on icon at bounding box center [1034, 664] width 23 height 23
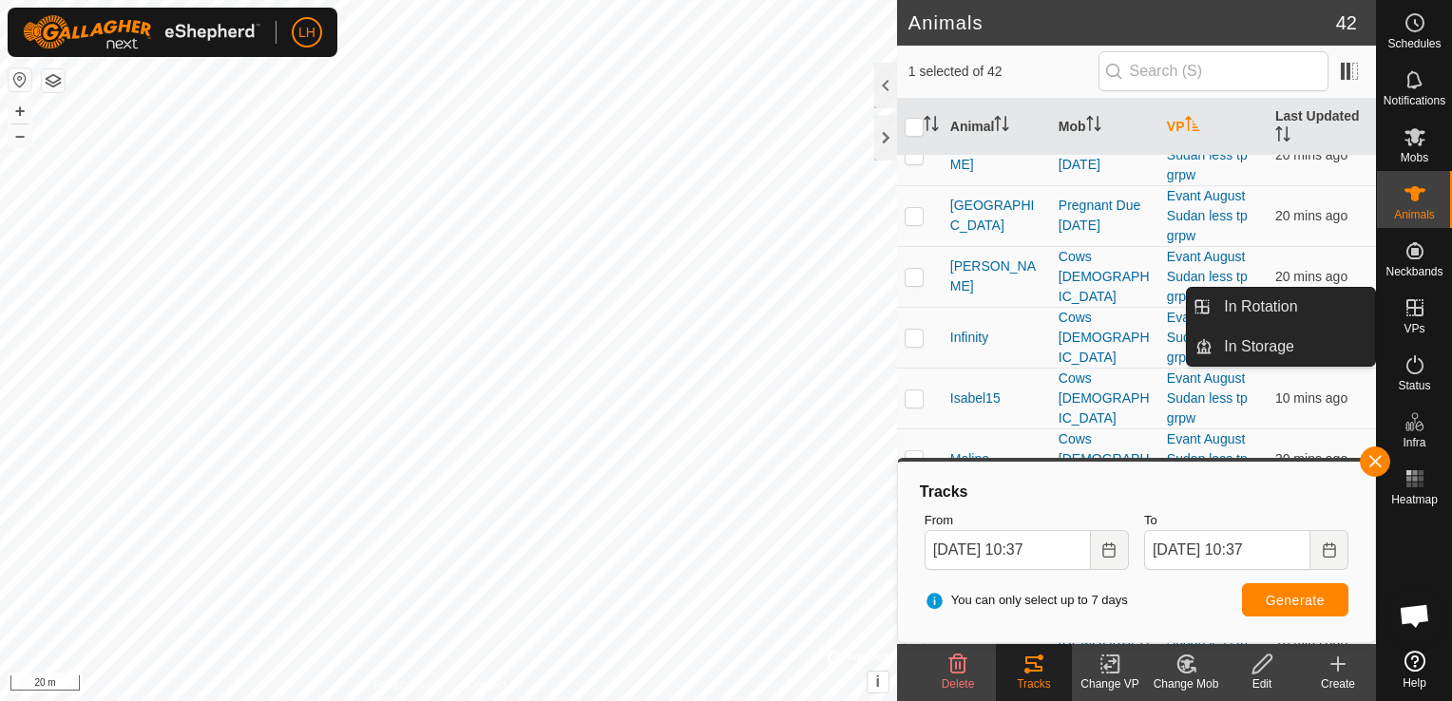
click at [1409, 305] on icon at bounding box center [1415, 308] width 23 height 23
click at [1411, 310] on icon at bounding box center [1415, 308] width 23 height 23
click at [1323, 310] on link "In Rotation" at bounding box center [1294, 307] width 163 height 38
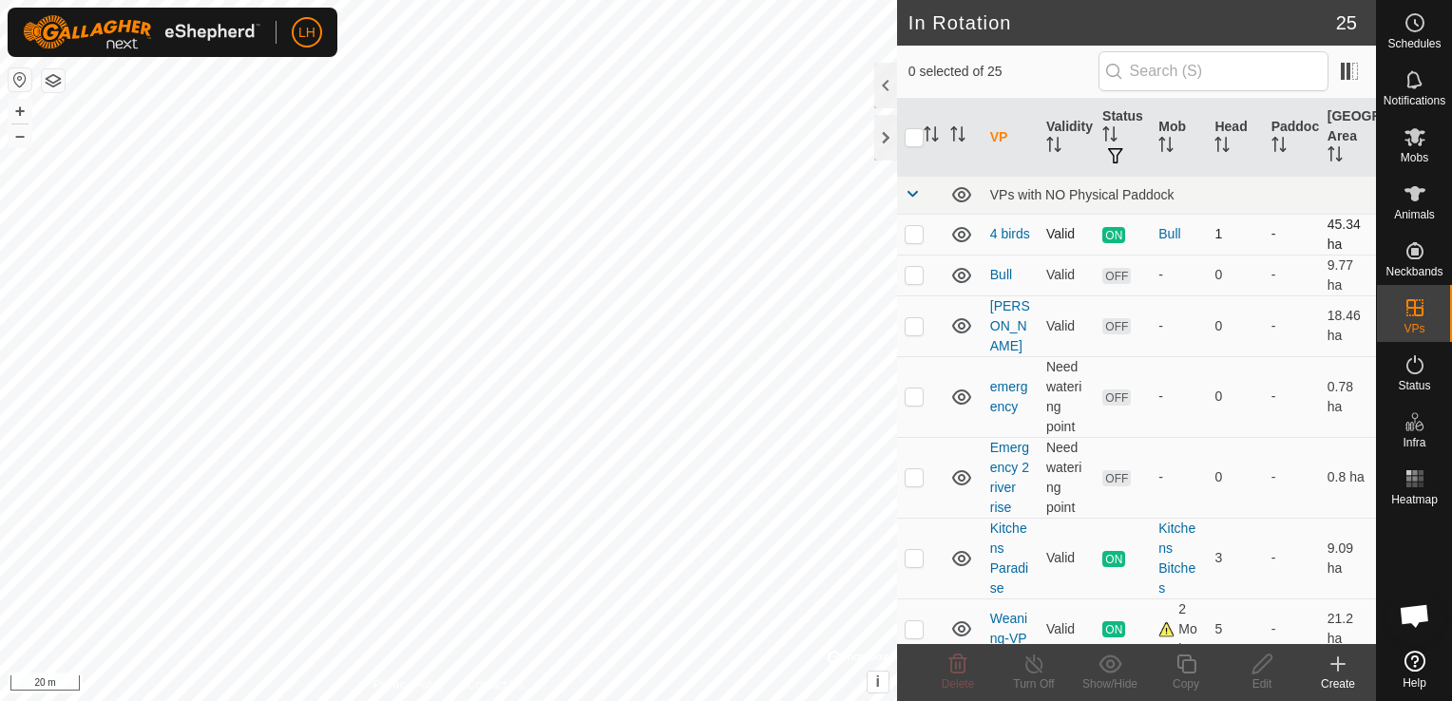
click at [910, 234] on p-checkbox at bounding box center [914, 233] width 19 height 15
checkbox input "true"
click at [1186, 671] on icon at bounding box center [1187, 664] width 24 height 23
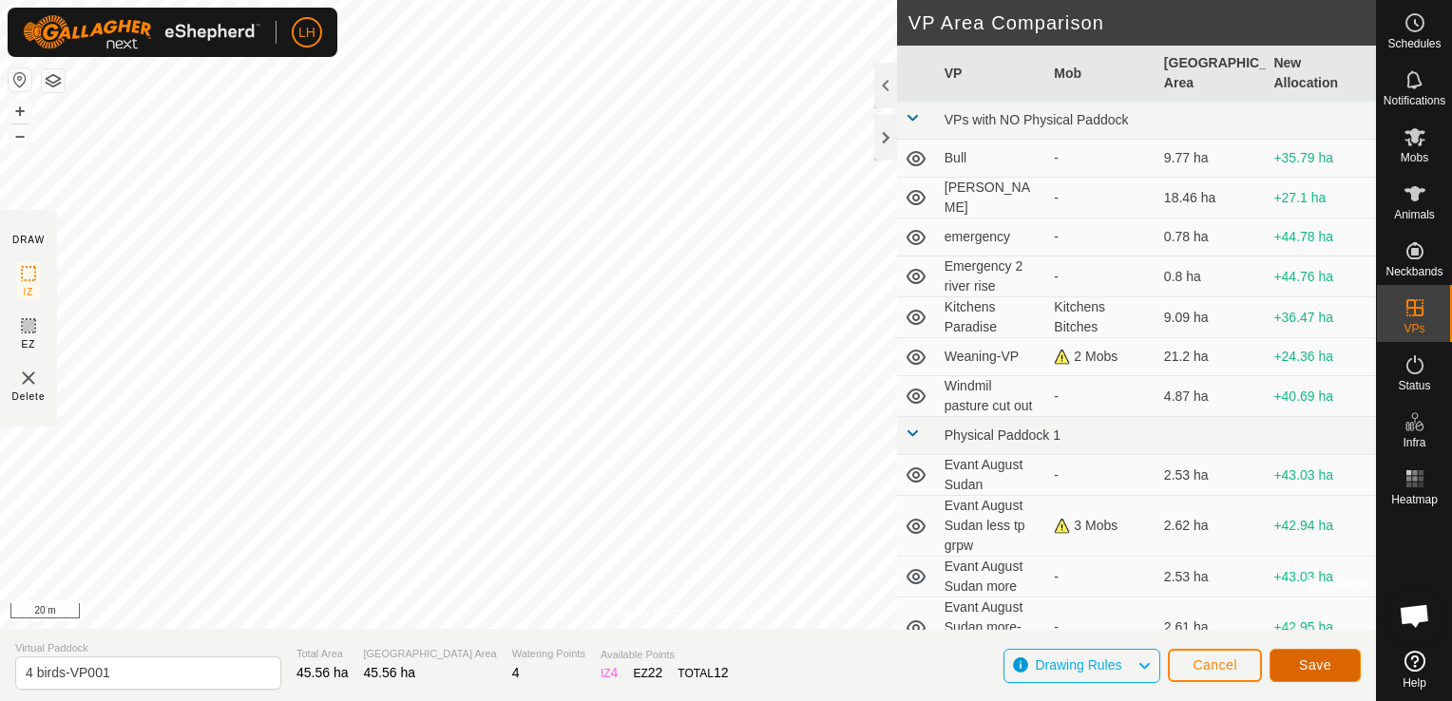
click at [1327, 668] on span "Save" at bounding box center [1315, 665] width 32 height 15
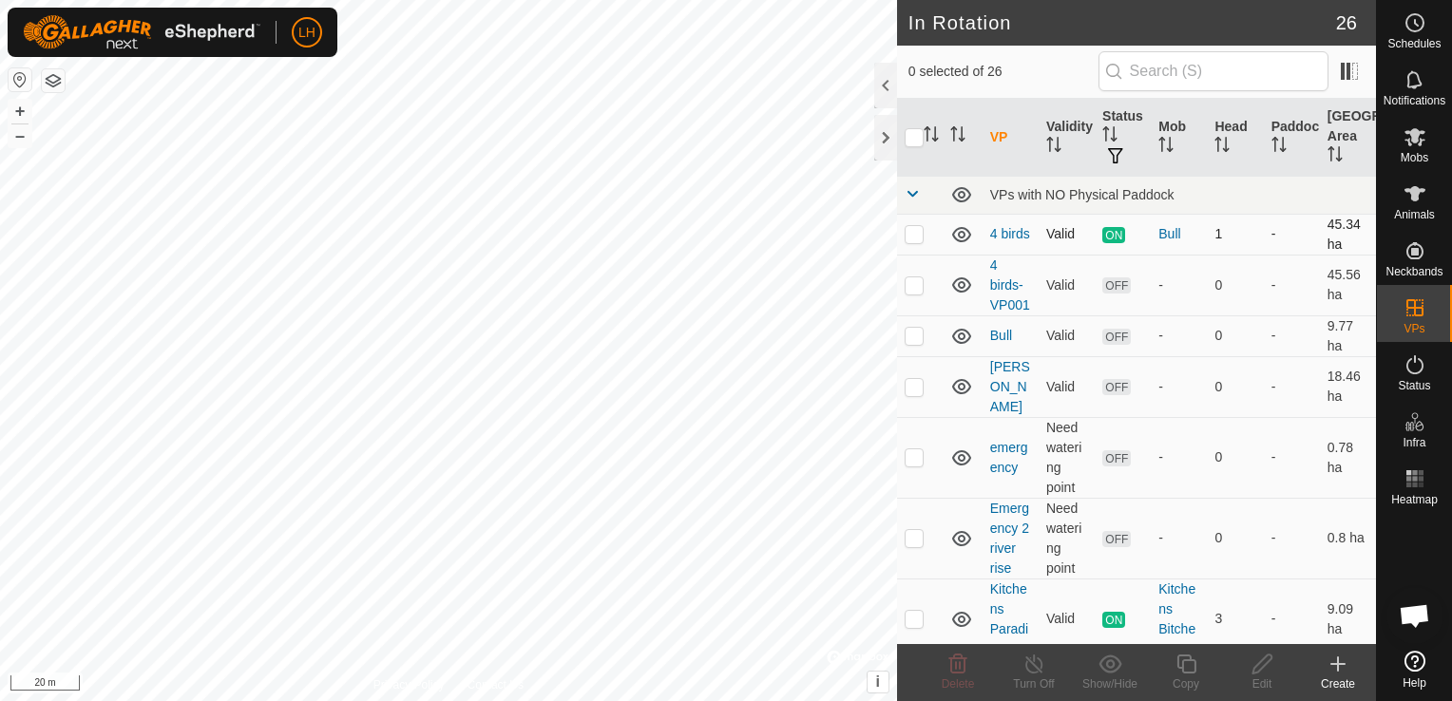
click at [906, 238] on p-checkbox at bounding box center [914, 233] width 19 height 15
checkbox input "true"
click at [1415, 197] on icon at bounding box center [1415, 193] width 21 height 15
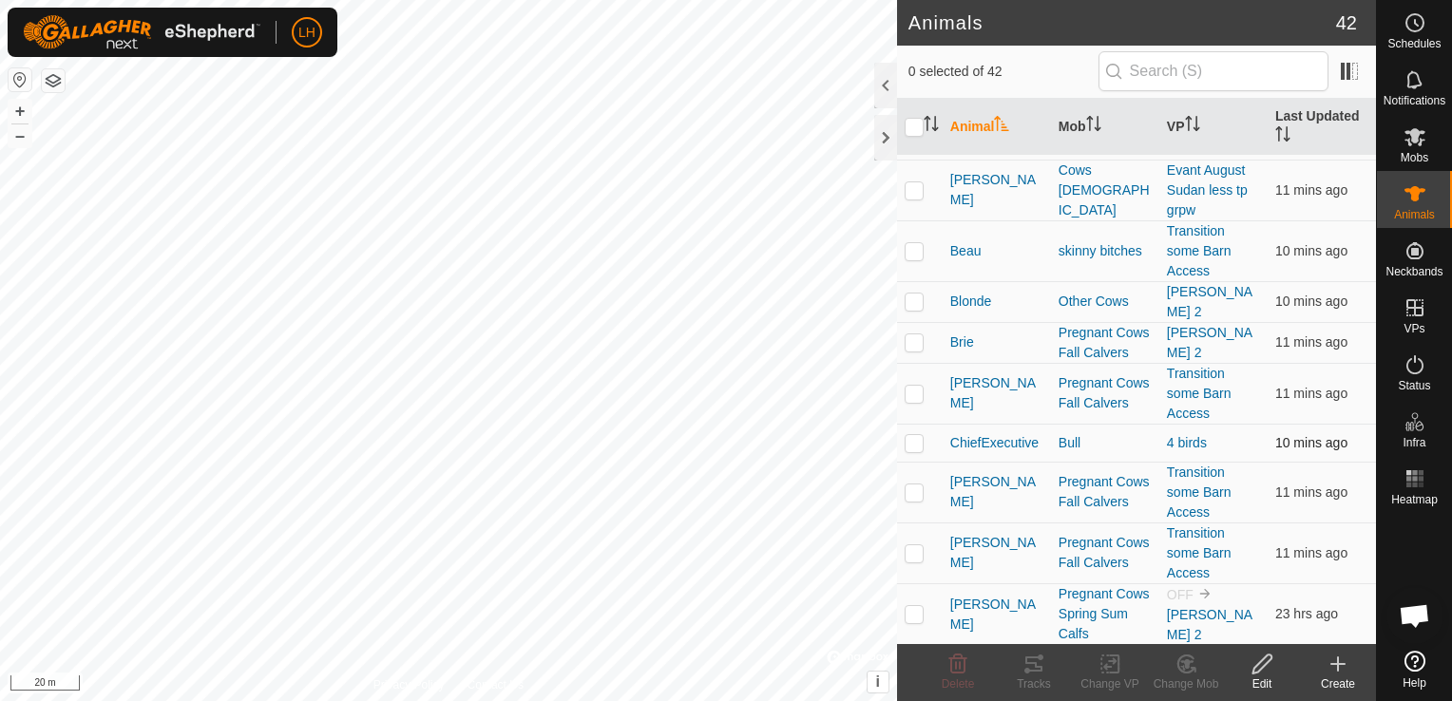
scroll to position [95, 0]
click at [916, 452] on p-checkbox at bounding box center [914, 444] width 19 height 15
checkbox input "true"
click at [1043, 672] on icon at bounding box center [1034, 664] width 23 height 23
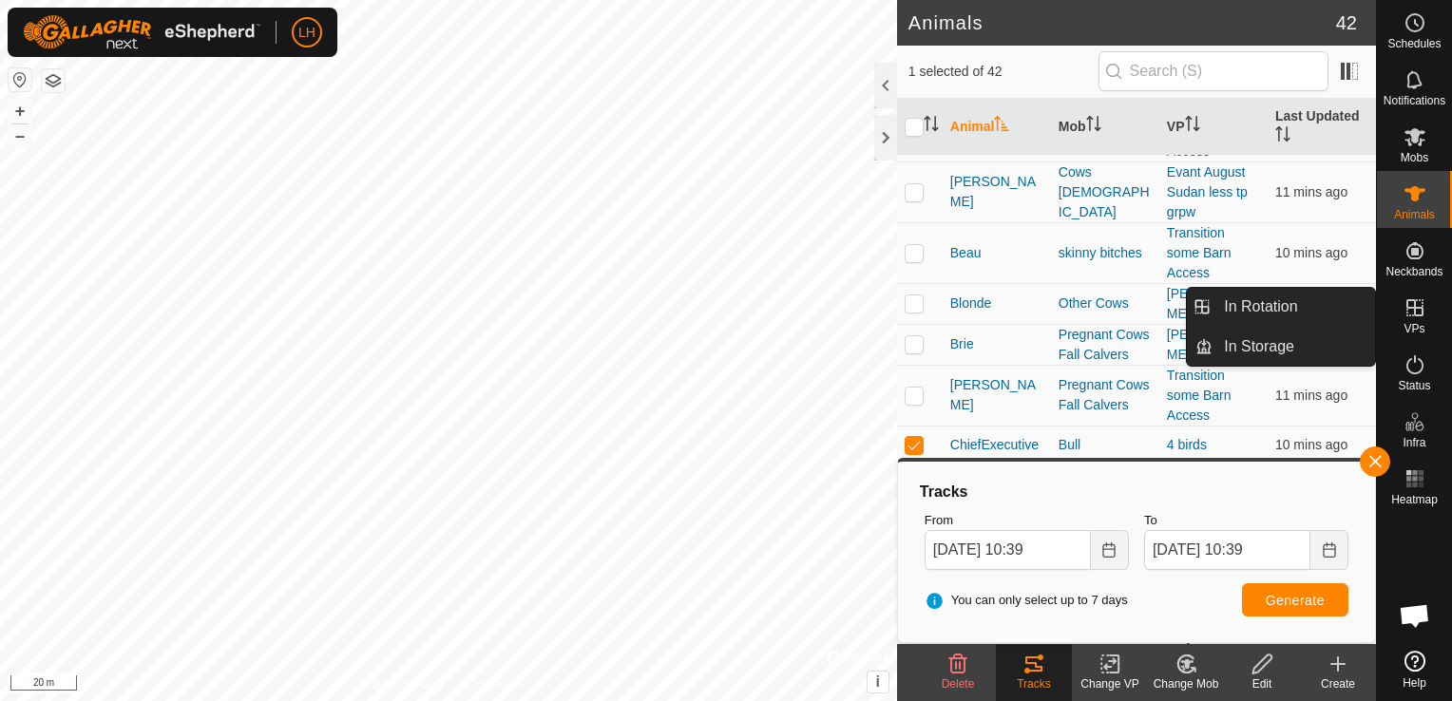
click at [1410, 307] on icon at bounding box center [1415, 307] width 17 height 17
click at [1411, 310] on icon at bounding box center [1415, 308] width 23 height 23
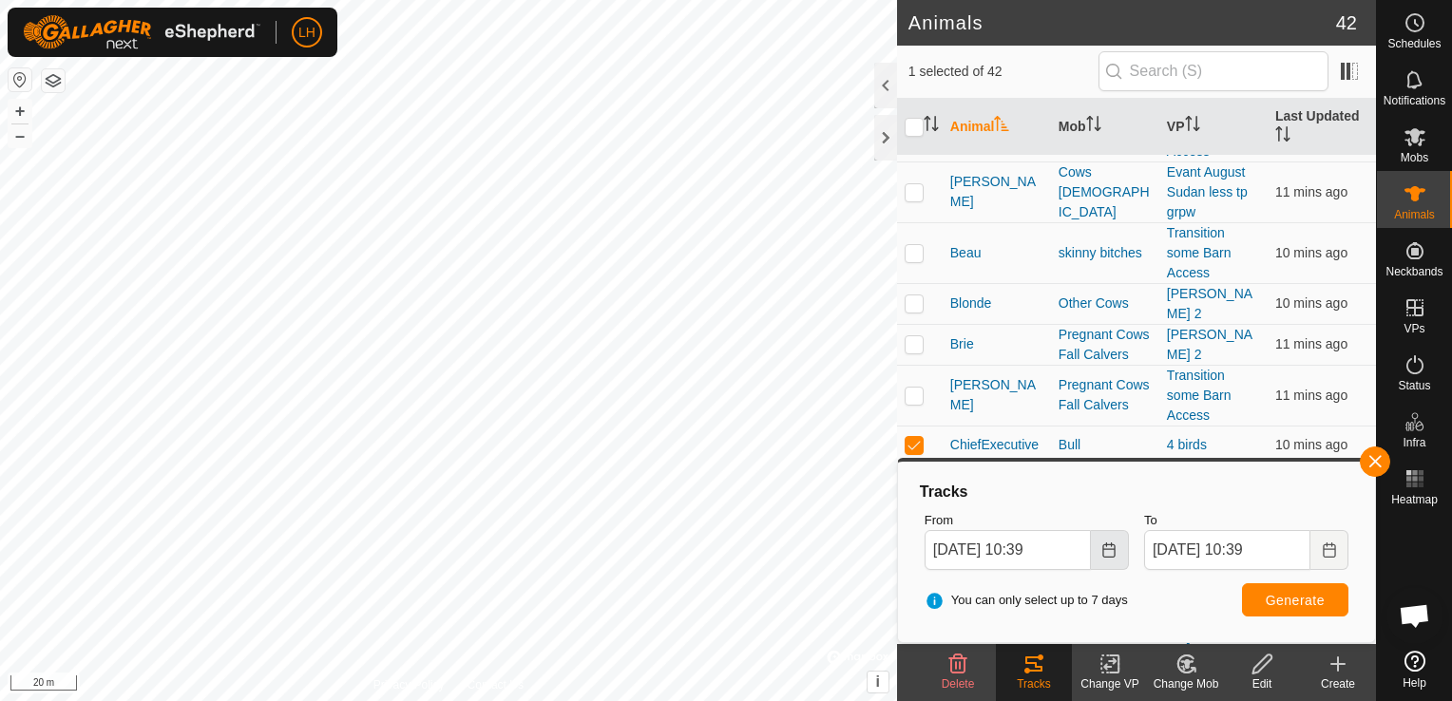
click at [1103, 549] on icon "Choose Date" at bounding box center [1109, 550] width 12 height 15
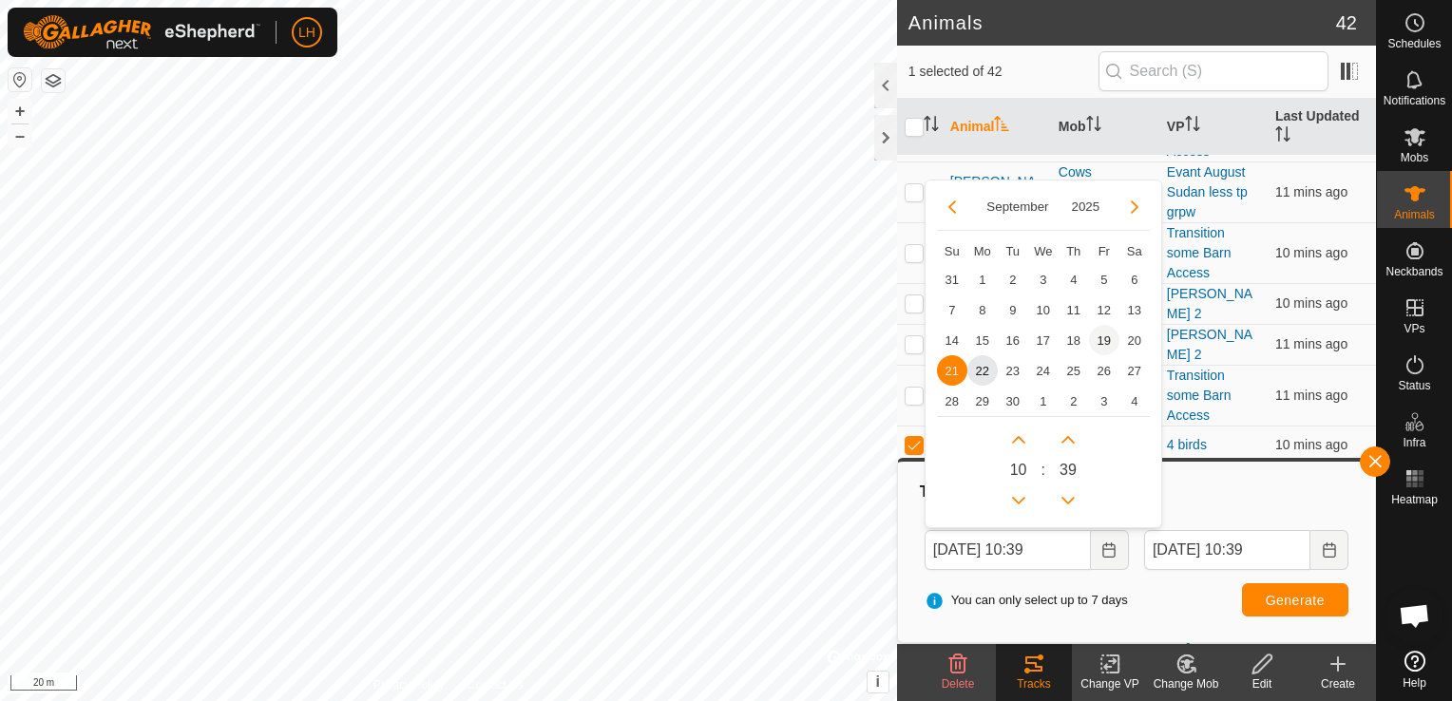
click at [1103, 335] on span "19" at bounding box center [1104, 340] width 30 height 30
type input "[DATE] 10:39"
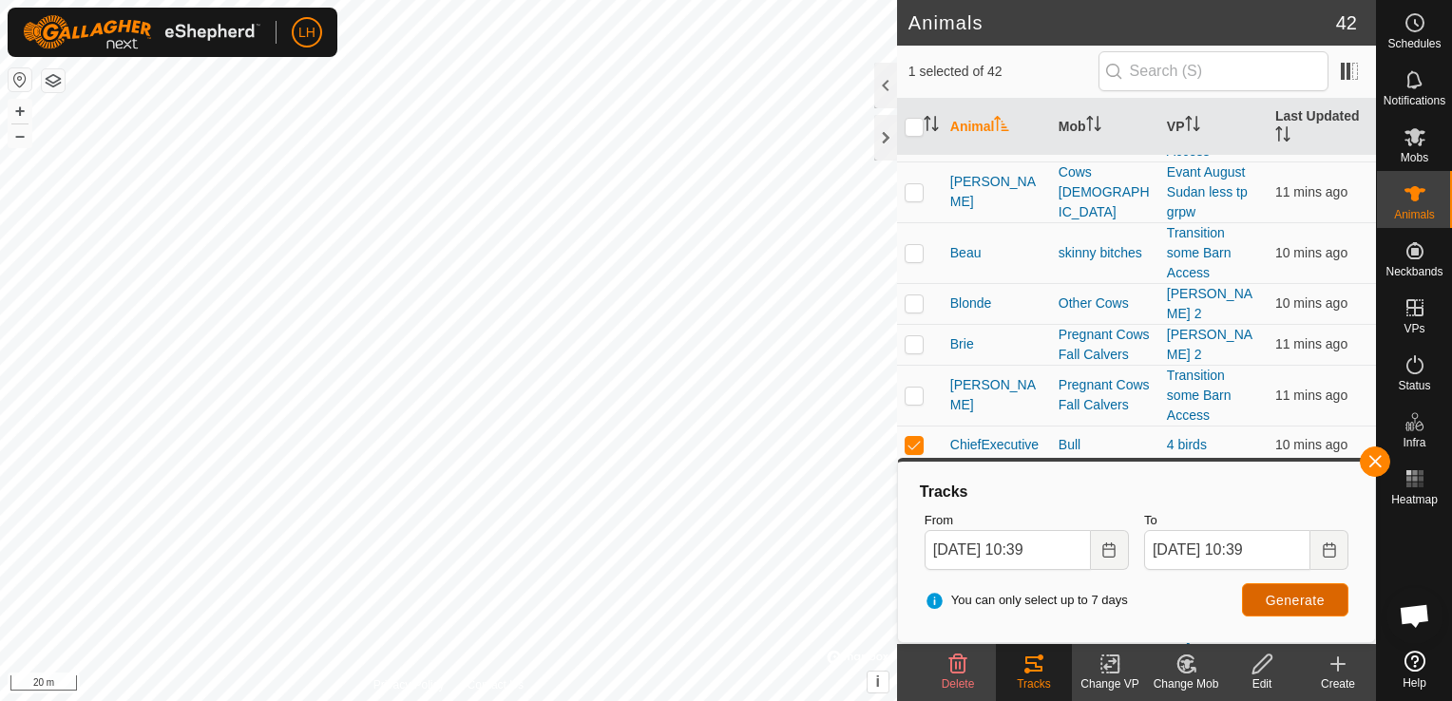
click at [1308, 601] on span "Generate" at bounding box center [1295, 600] width 59 height 15
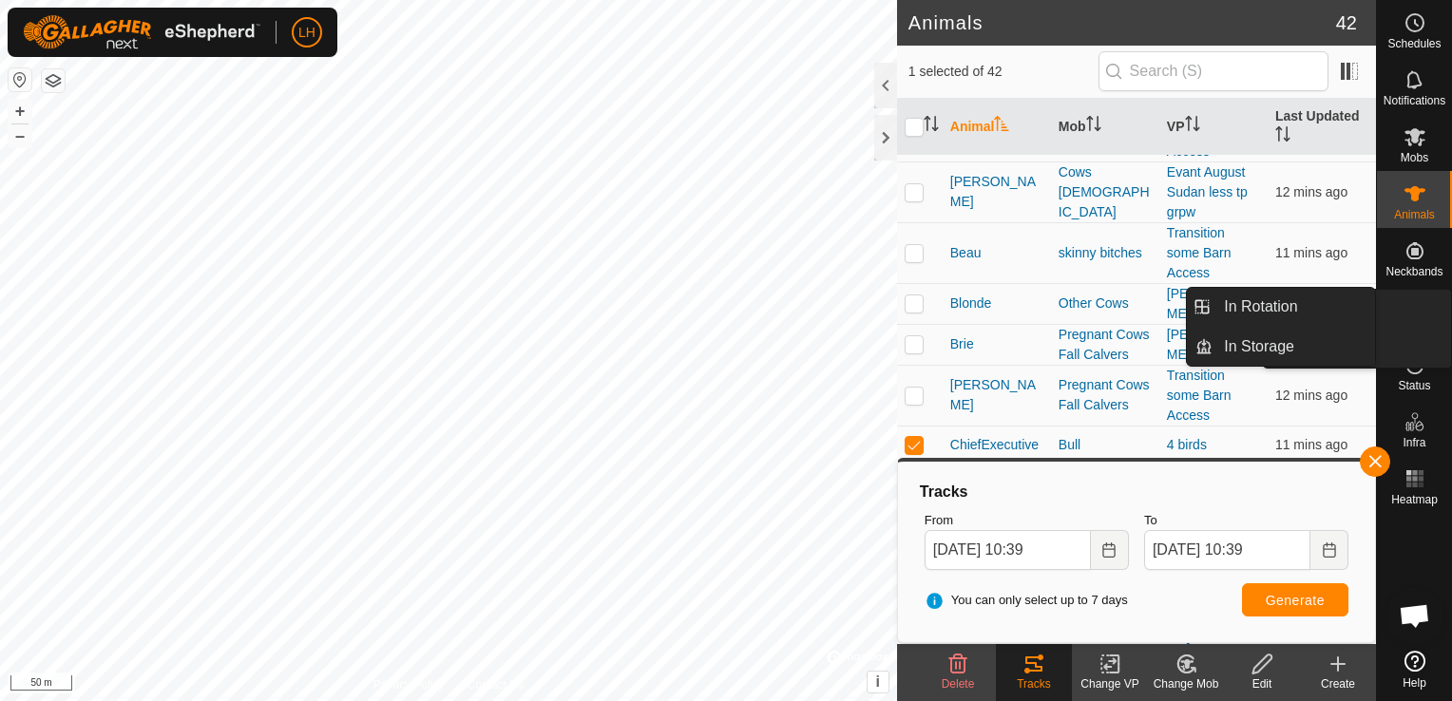
click at [1414, 316] on icon at bounding box center [1415, 307] width 17 height 17
click at [1254, 317] on link "In Rotation" at bounding box center [1294, 307] width 163 height 38
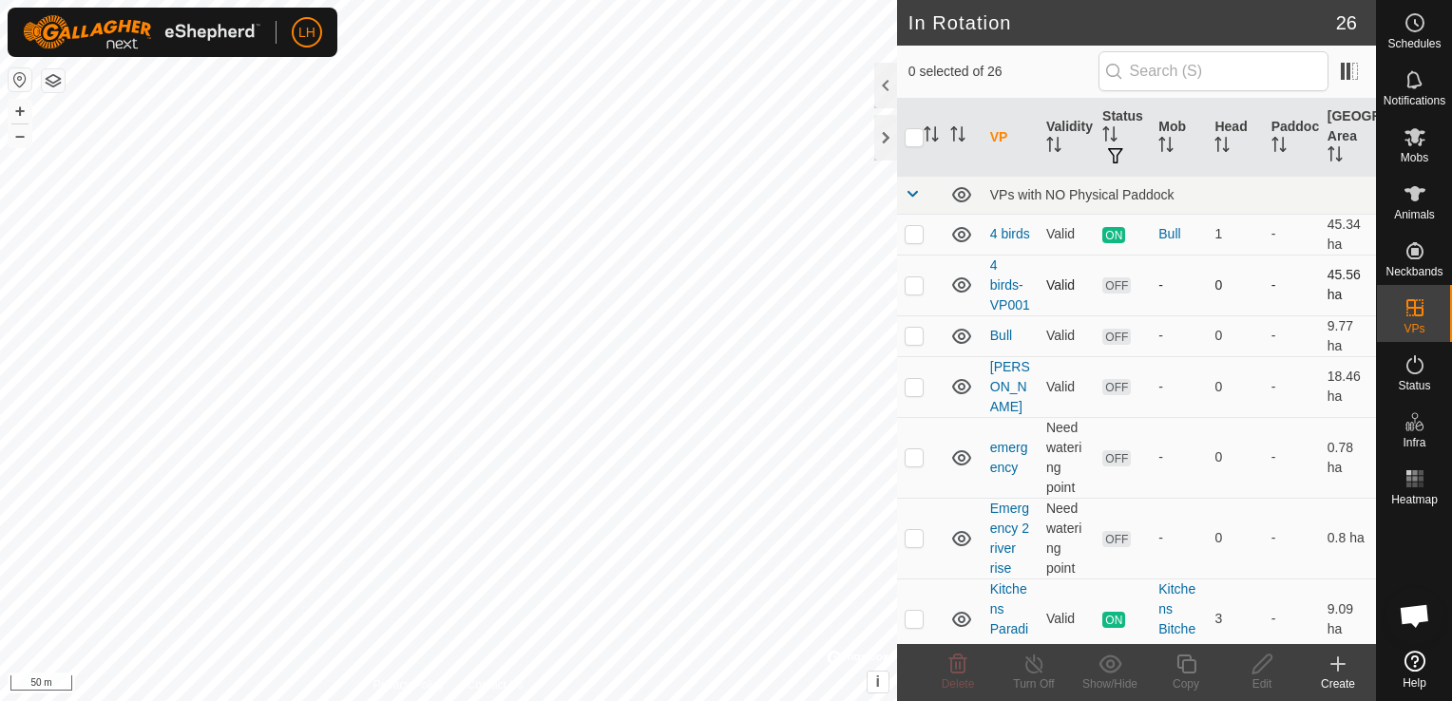
click at [910, 293] on p-checkbox at bounding box center [914, 285] width 19 height 15
checkbox input "true"
click at [1418, 196] on icon at bounding box center [1415, 193] width 21 height 15
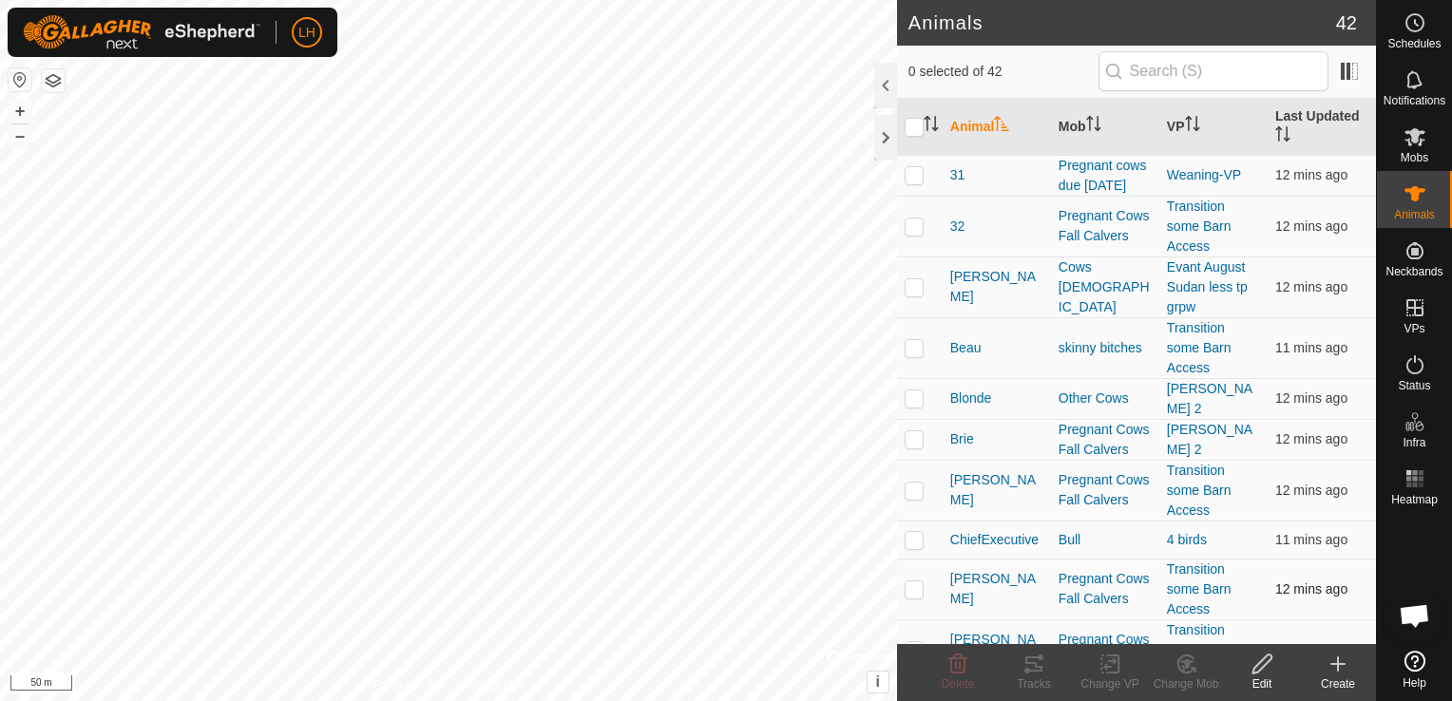
drag, startPoint x: 916, startPoint y: 552, endPoint x: 984, endPoint y: 605, distance: 85.9
click at [916, 547] on p-checkbox at bounding box center [914, 539] width 19 height 15
checkbox input "true"
click at [1110, 667] on icon at bounding box center [1109, 665] width 13 height 12
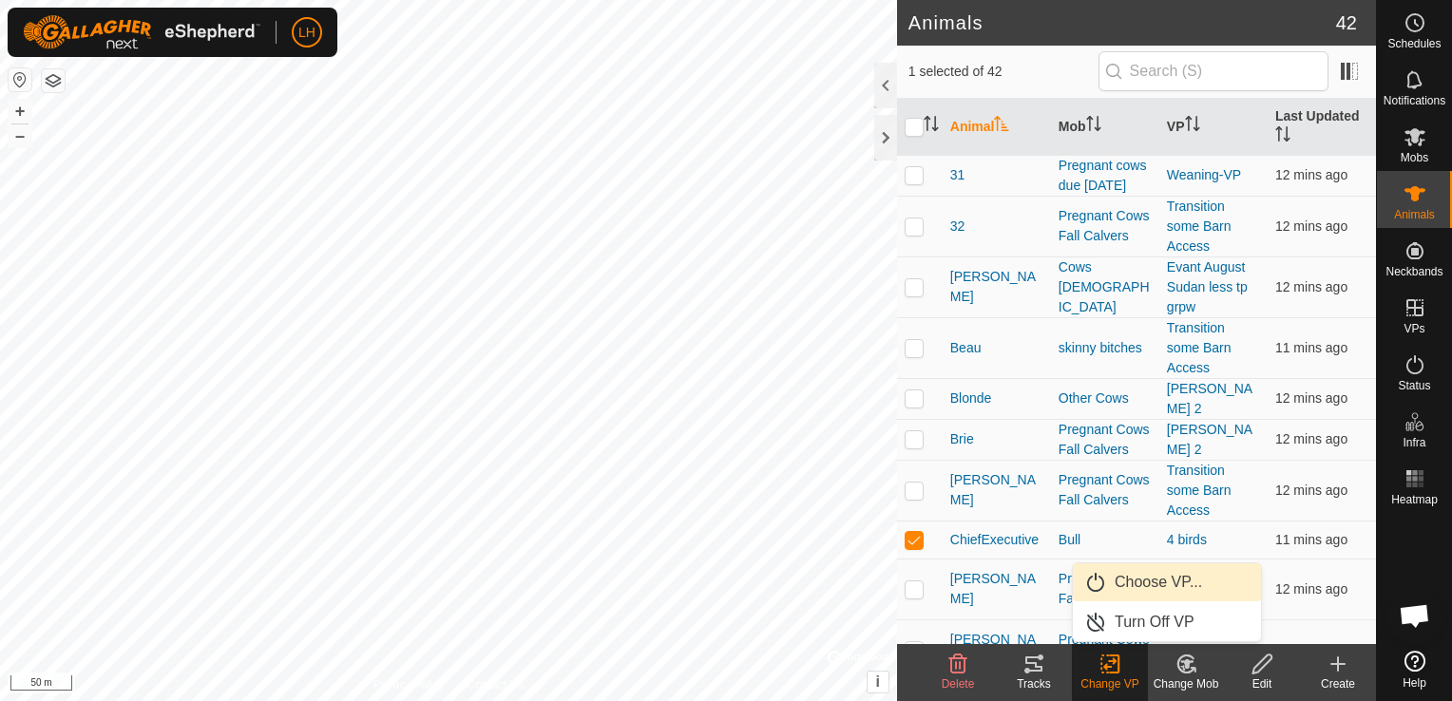
drag, startPoint x: 1161, startPoint y: 566, endPoint x: 1161, endPoint y: 595, distance: 28.5
click at [1161, 595] on link "Choose VP..." at bounding box center [1167, 583] width 188 height 38
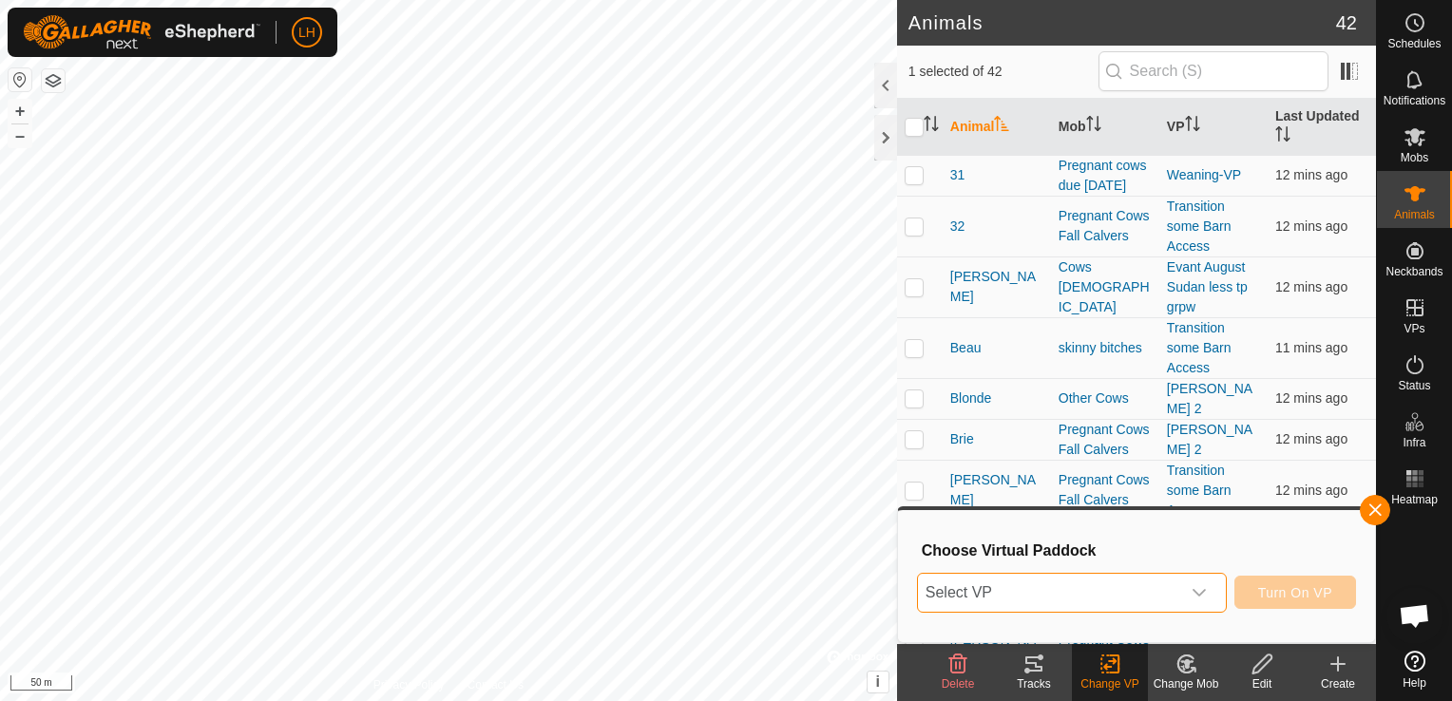
click at [1163, 582] on span "Select VP" at bounding box center [1049, 593] width 262 height 38
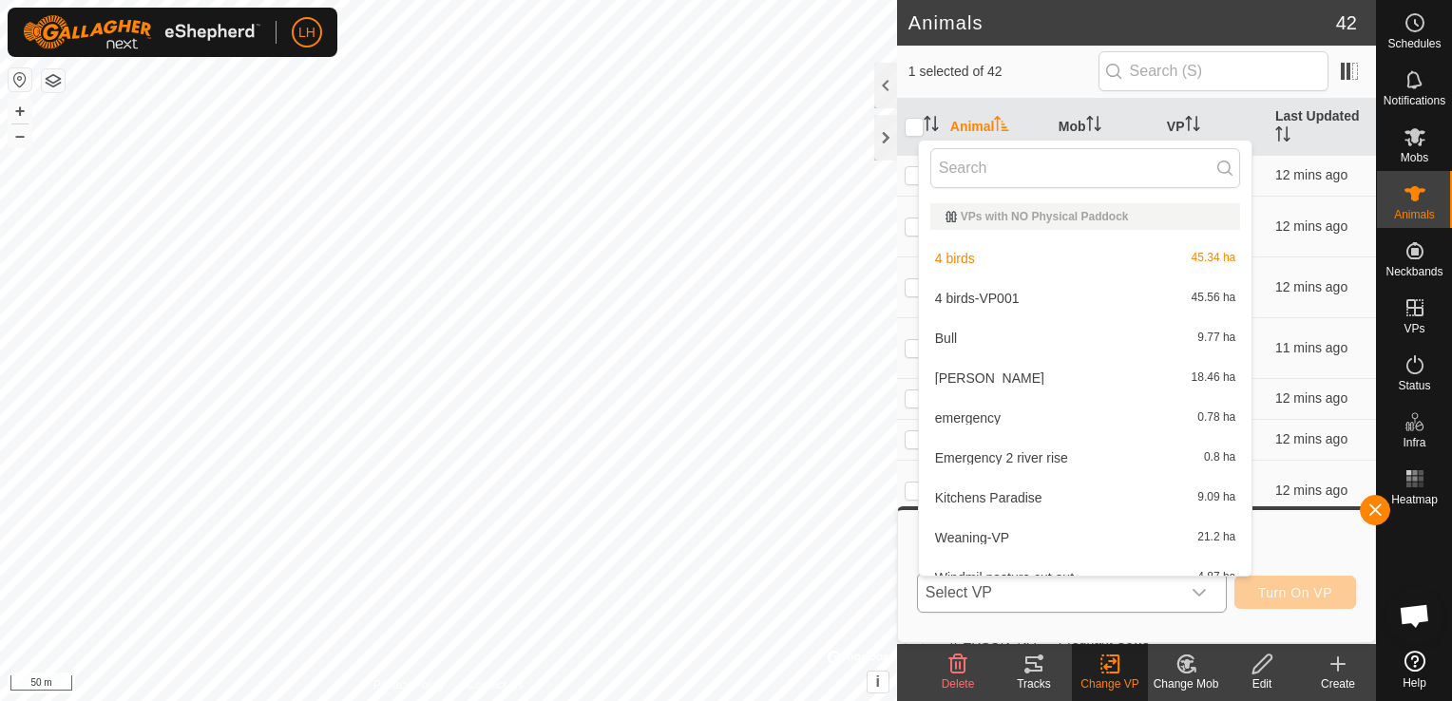
scroll to position [21, 0]
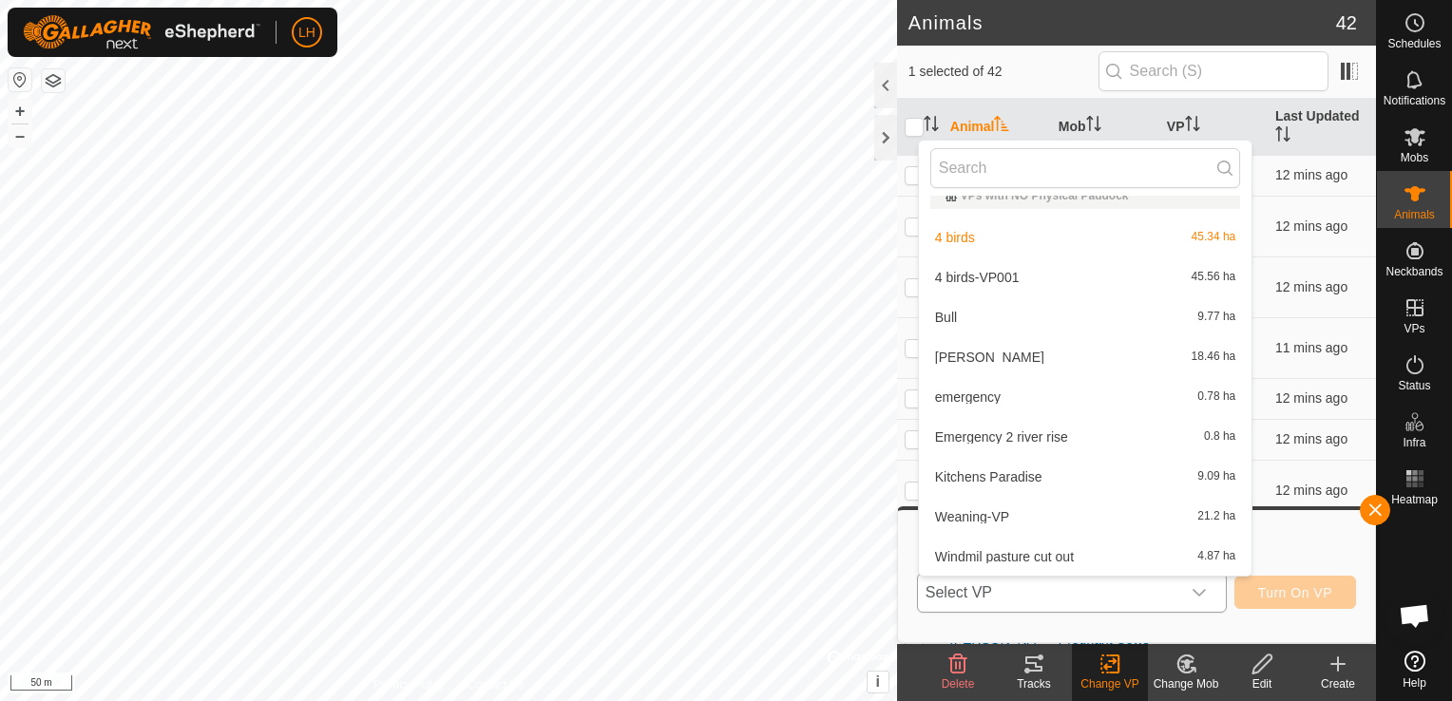
click at [1062, 281] on li "4 birds-VP001 45.56 ha" at bounding box center [1086, 277] width 334 height 38
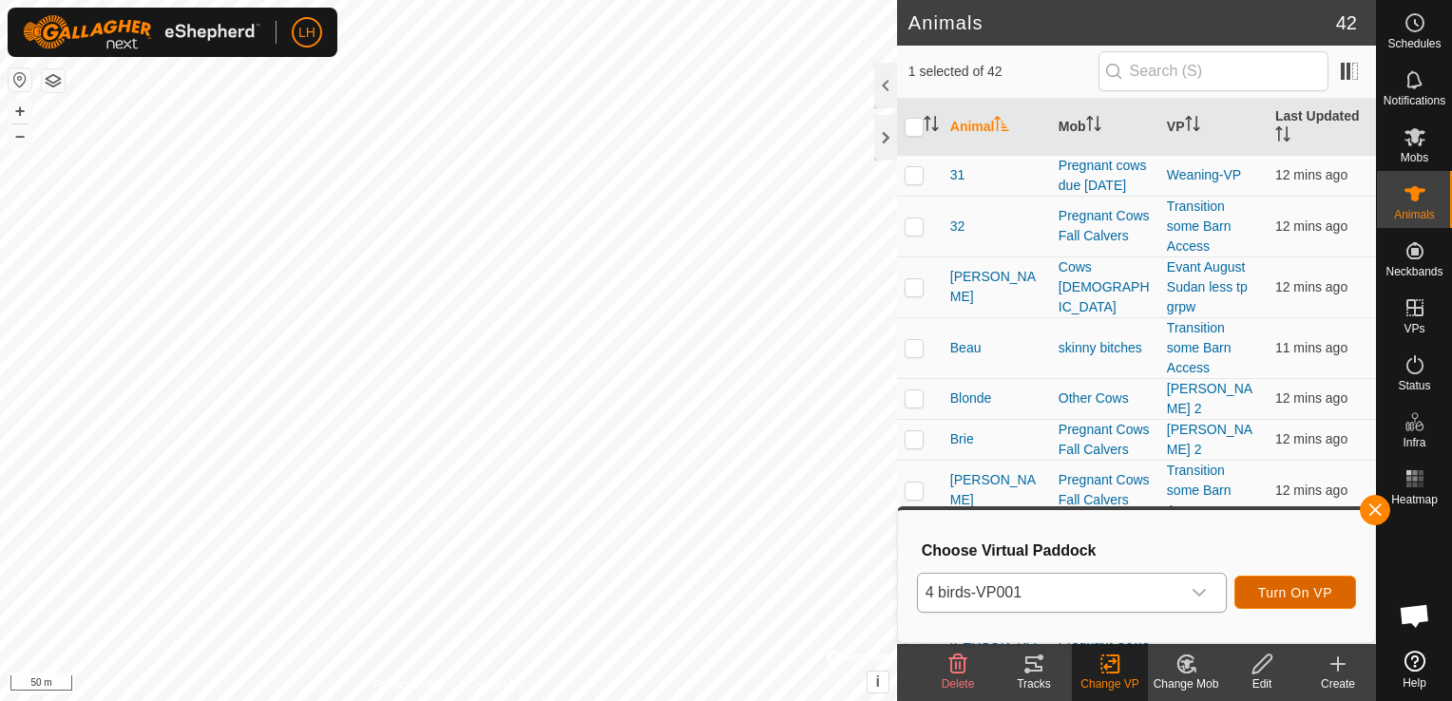
click at [1314, 594] on span "Turn On VP" at bounding box center [1295, 592] width 74 height 15
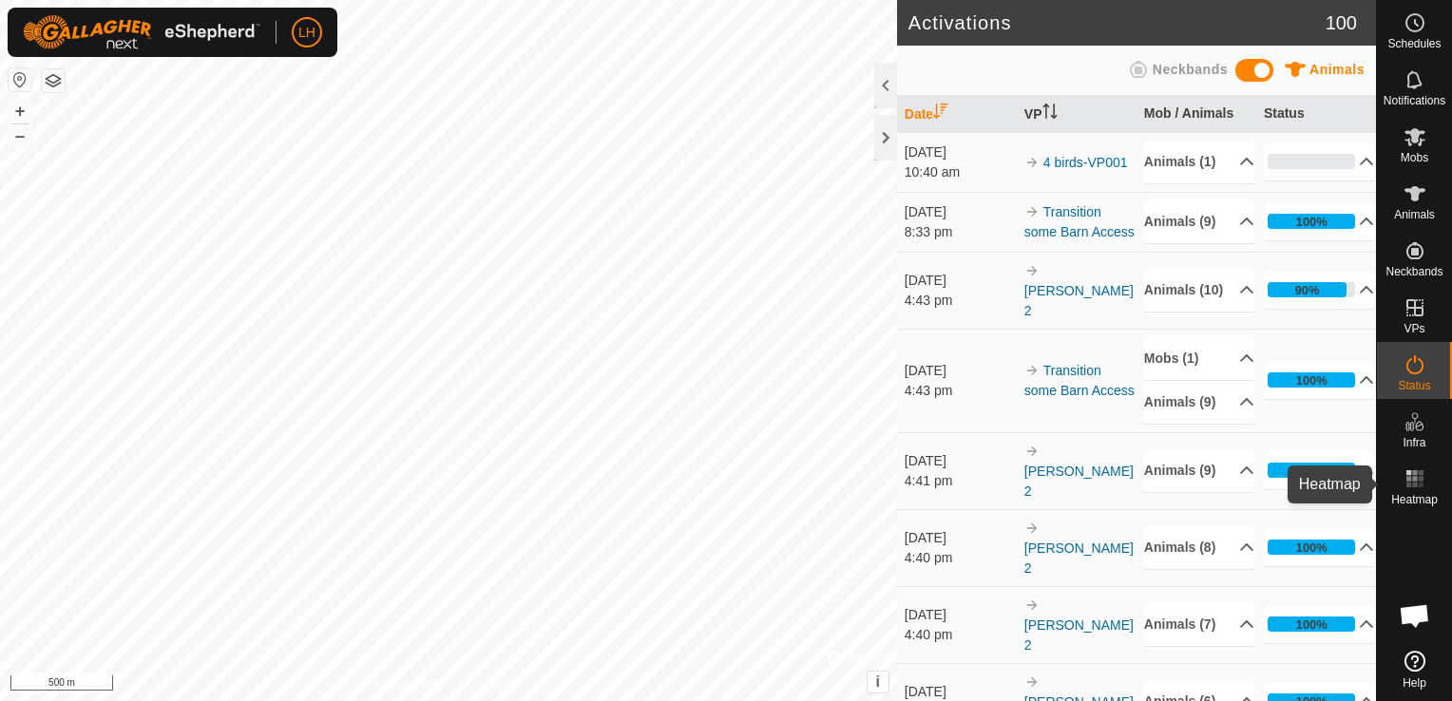
click at [1422, 480] on icon at bounding box center [1415, 479] width 23 height 23
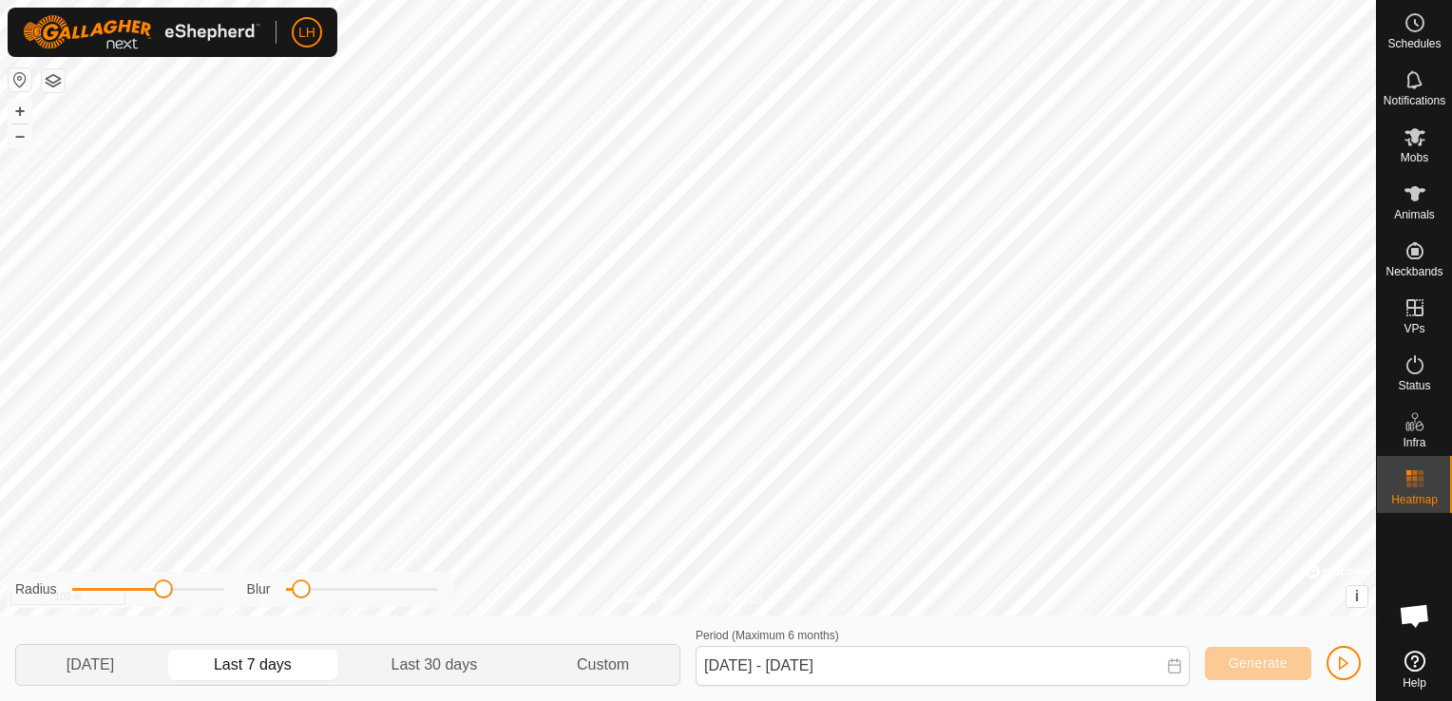
drag, startPoint x: 156, startPoint y: 588, endPoint x: 201, endPoint y: 606, distance: 49.1
click at [160, 595] on span at bounding box center [163, 589] width 19 height 19
drag, startPoint x: 299, startPoint y: 591, endPoint x: 238, endPoint y: 594, distance: 61.8
click at [238, 594] on div "Radius Blur" at bounding box center [231, 589] width 446 height 35
click at [712, 700] on html "LH Schedules Notifications Mobs Animals Neckbands VPs Status Infra Heatmap Help…" at bounding box center [726, 350] width 1452 height 701
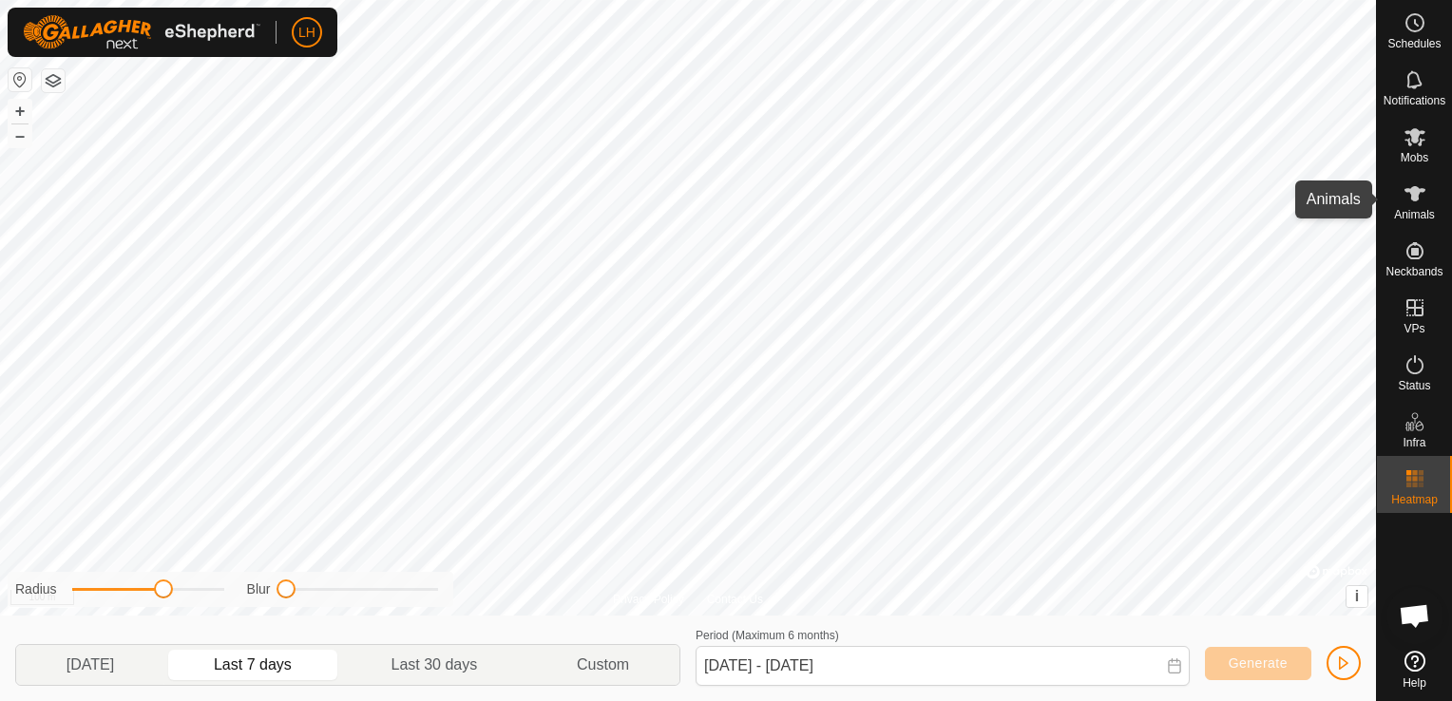
click at [1412, 196] on icon at bounding box center [1415, 193] width 21 height 15
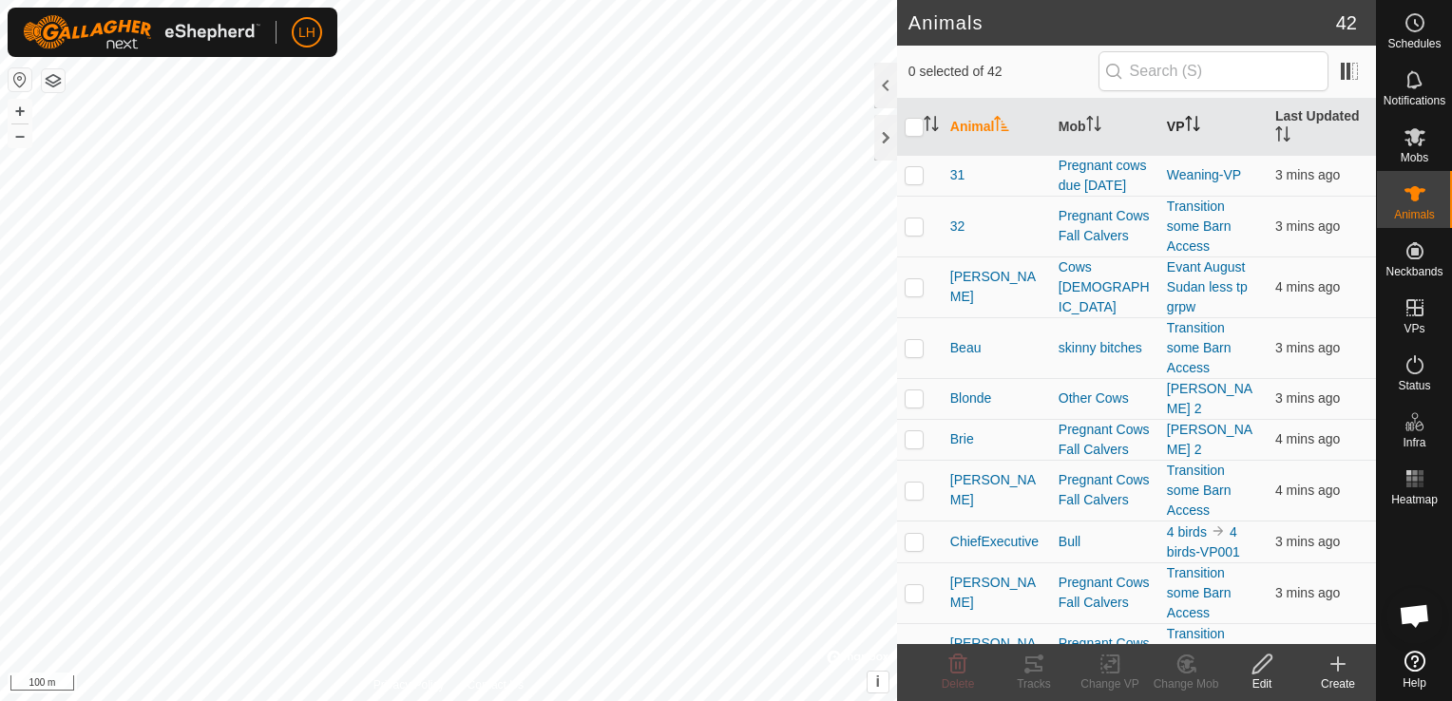
click at [1186, 123] on icon "Activate to sort" at bounding box center [1192, 123] width 15 height 15
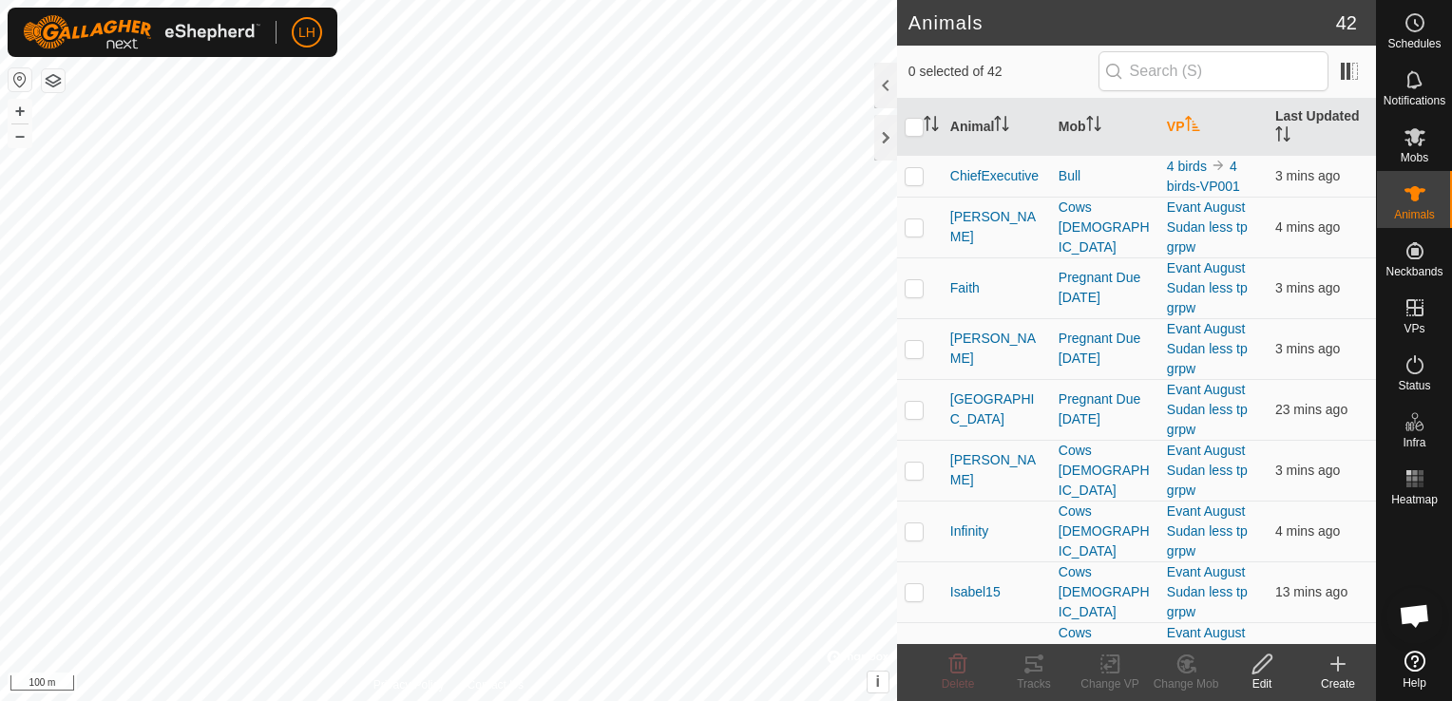
click at [1186, 123] on icon "Activate to sort" at bounding box center [1192, 123] width 15 height 15
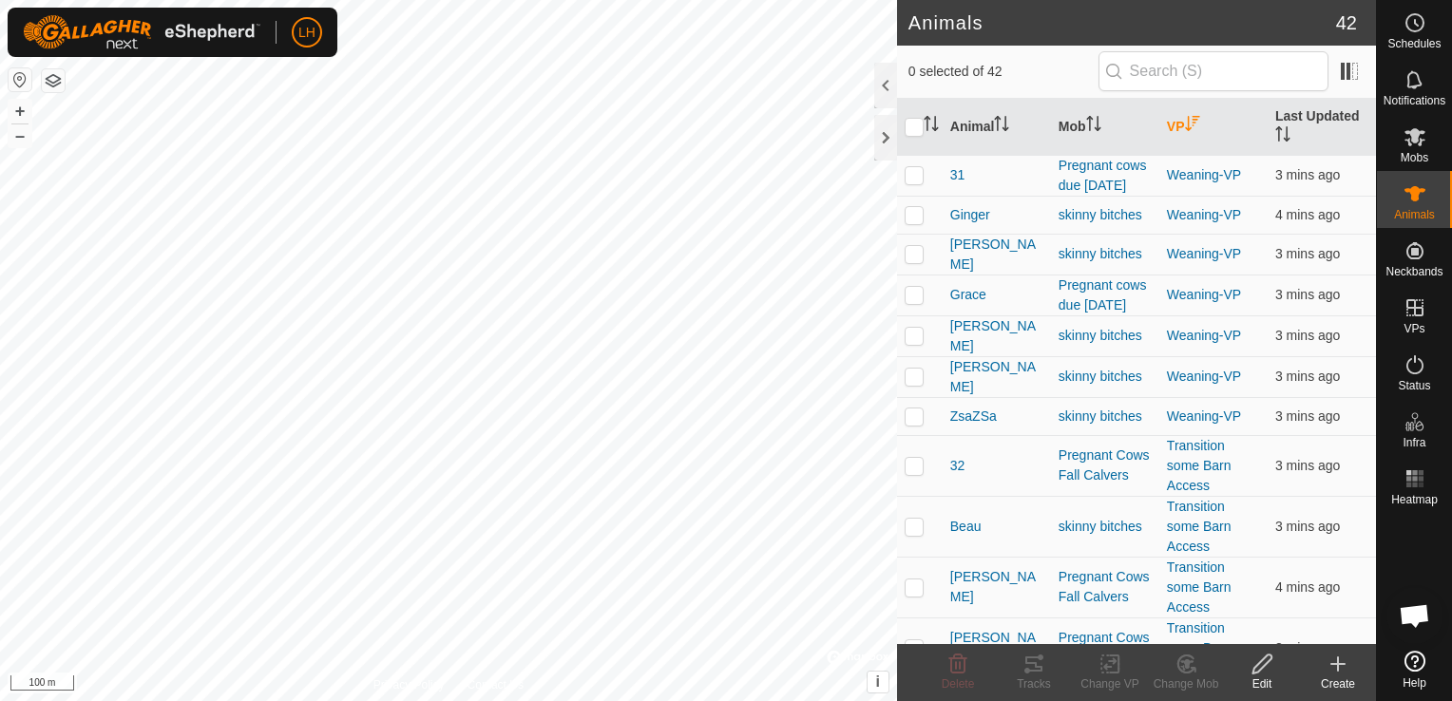
click at [1185, 124] on icon "Activate to sort" at bounding box center [1192, 123] width 15 height 15
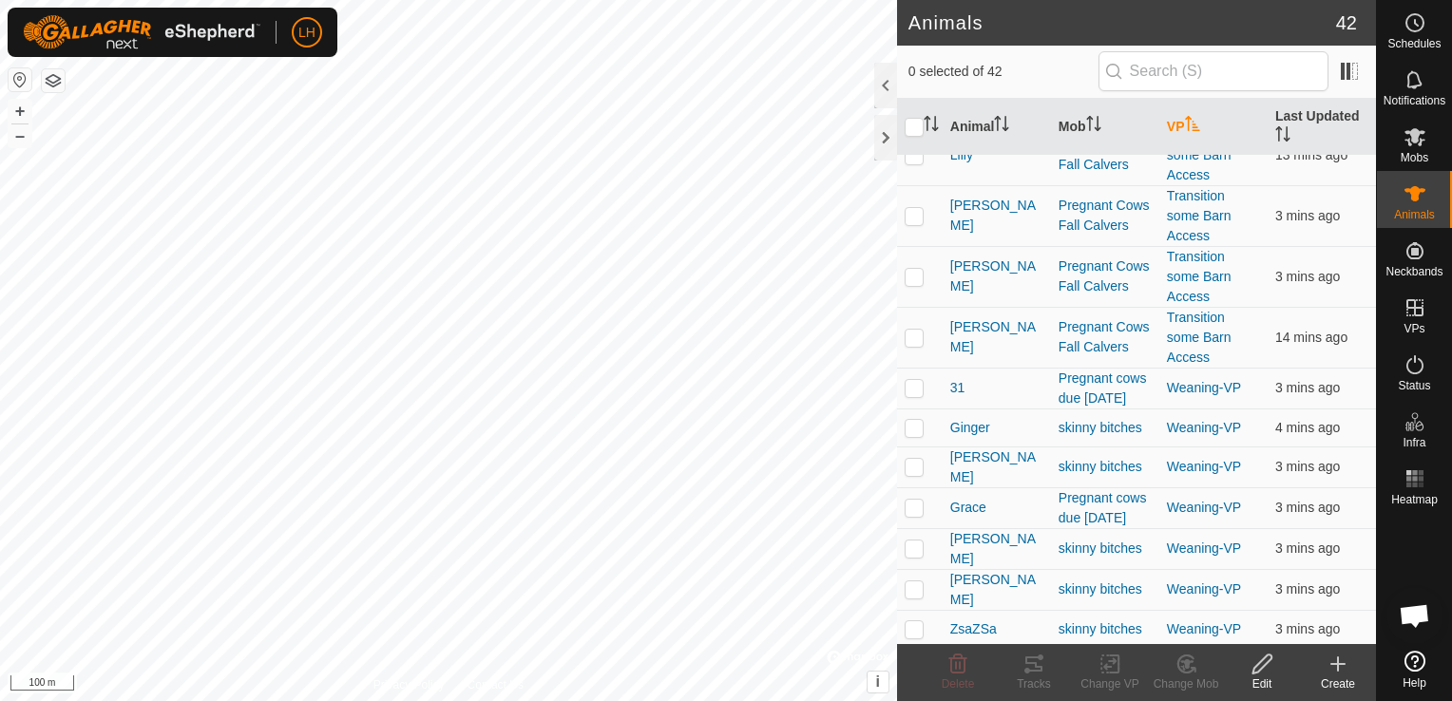
scroll to position [1659, 0]
click at [917, 392] on p-checkbox at bounding box center [914, 386] width 19 height 15
checkbox input "true"
drag, startPoint x: 916, startPoint y: 437, endPoint x: 916, endPoint y: 473, distance: 36.1
click at [916, 434] on p-checkbox at bounding box center [914, 426] width 19 height 15
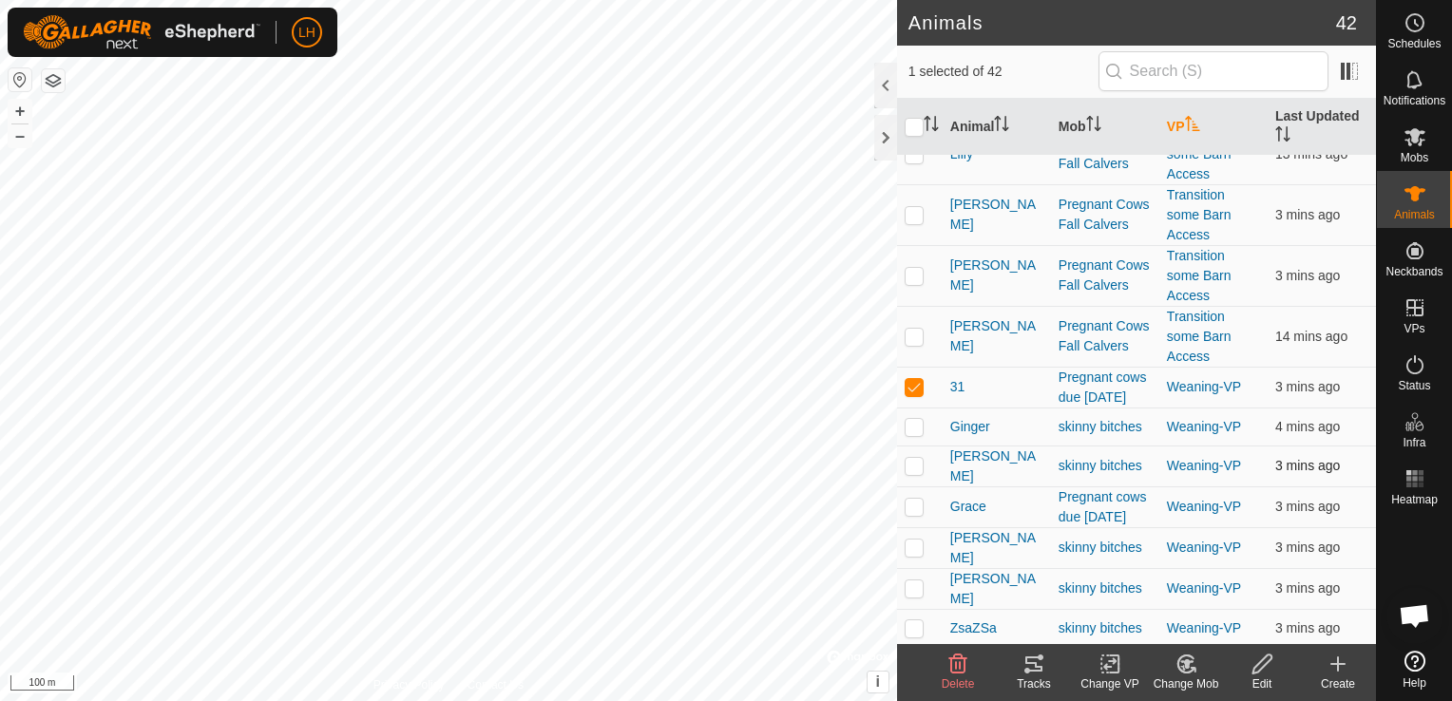
checkbox input "true"
drag, startPoint x: 916, startPoint y: 475, endPoint x: 915, endPoint y: 492, distance: 17.1
click at [916, 481] on td at bounding box center [920, 466] width 46 height 41
checkbox input "true"
drag, startPoint x: 918, startPoint y: 519, endPoint x: 920, endPoint y: 534, distance: 15.3
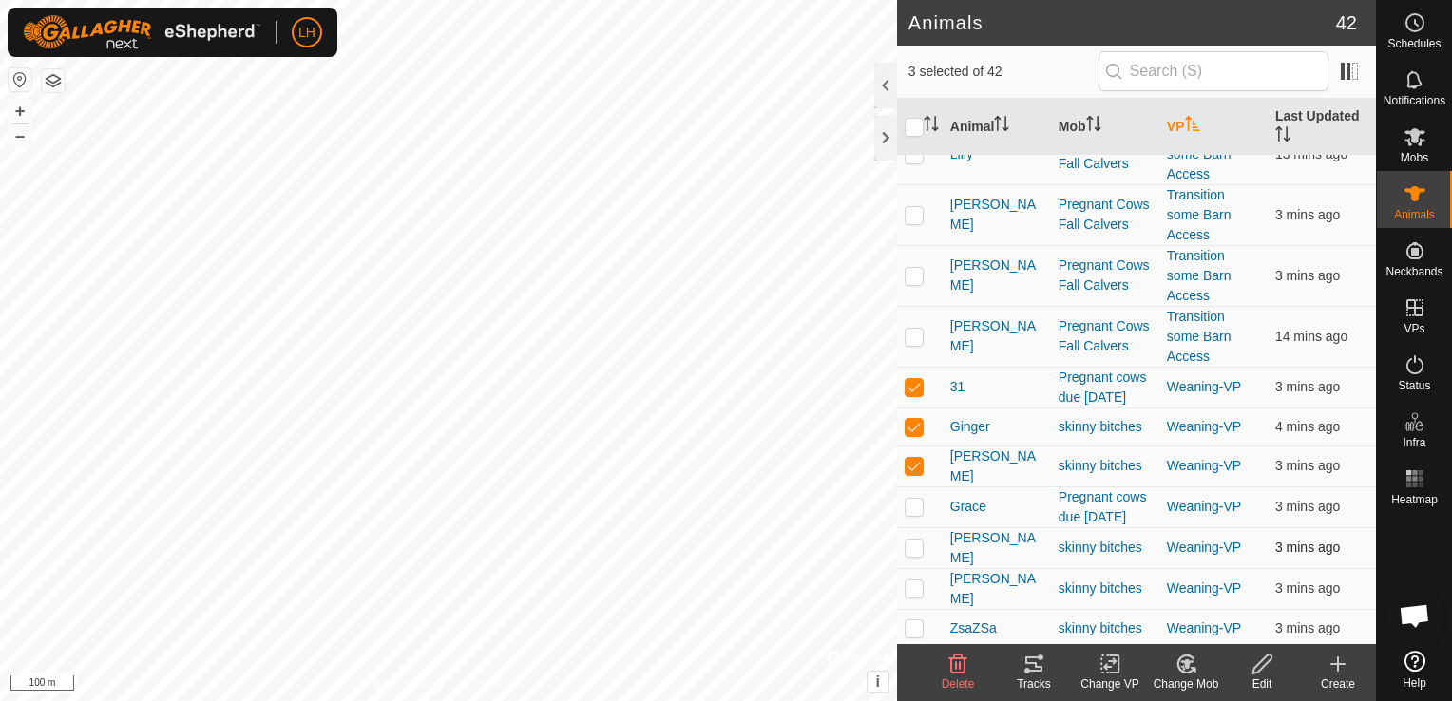
click at [918, 519] on td at bounding box center [920, 507] width 46 height 41
checkbox input "true"
drag, startPoint x: 921, startPoint y: 552, endPoint x: 919, endPoint y: 575, distance: 22.9
click at [921, 554] on p-checkbox at bounding box center [914, 547] width 19 height 15
checkbox input "true"
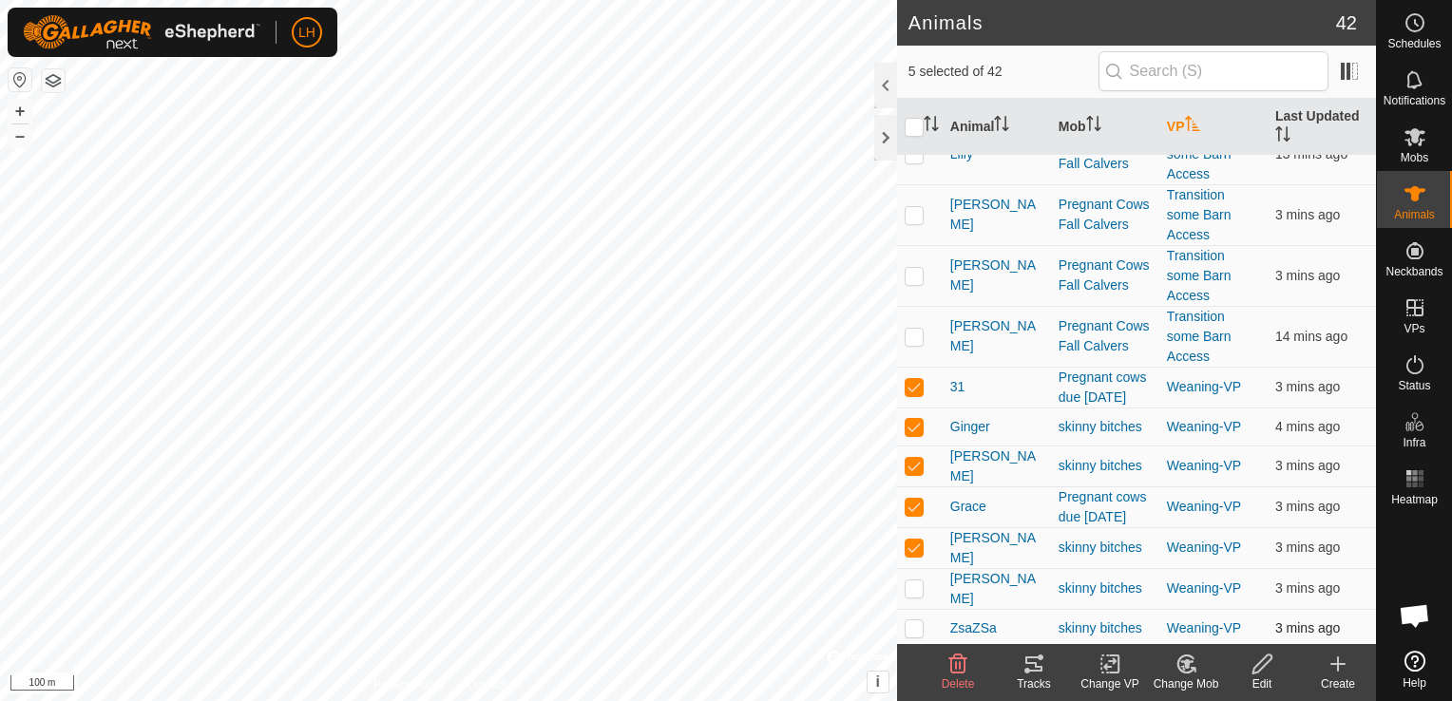
drag, startPoint x: 918, startPoint y: 586, endPoint x: 913, endPoint y: 624, distance: 38.3
click at [918, 587] on p-checkbox at bounding box center [914, 588] width 19 height 15
checkbox input "true"
click at [913, 625] on p-checkbox at bounding box center [914, 628] width 19 height 15
checkbox input "true"
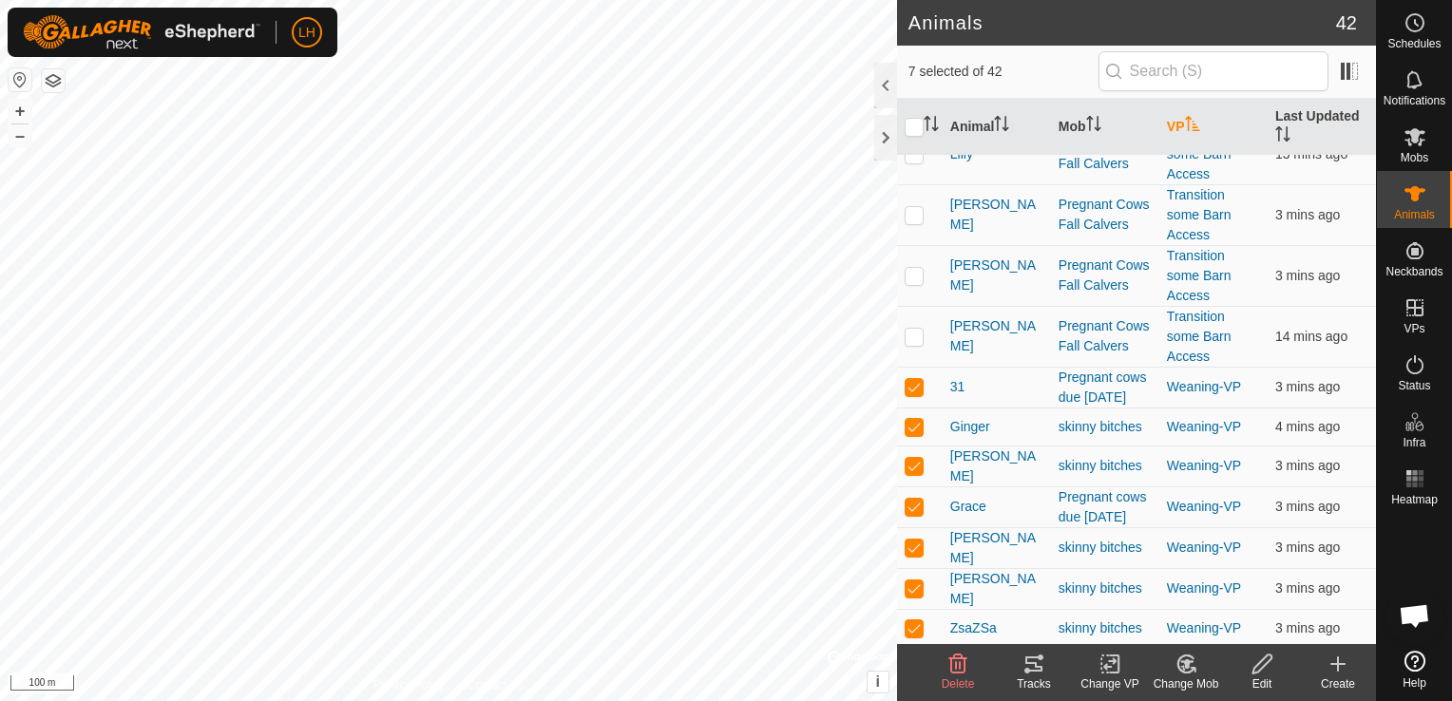
click at [1032, 676] on div "Tracks" at bounding box center [1034, 684] width 76 height 17
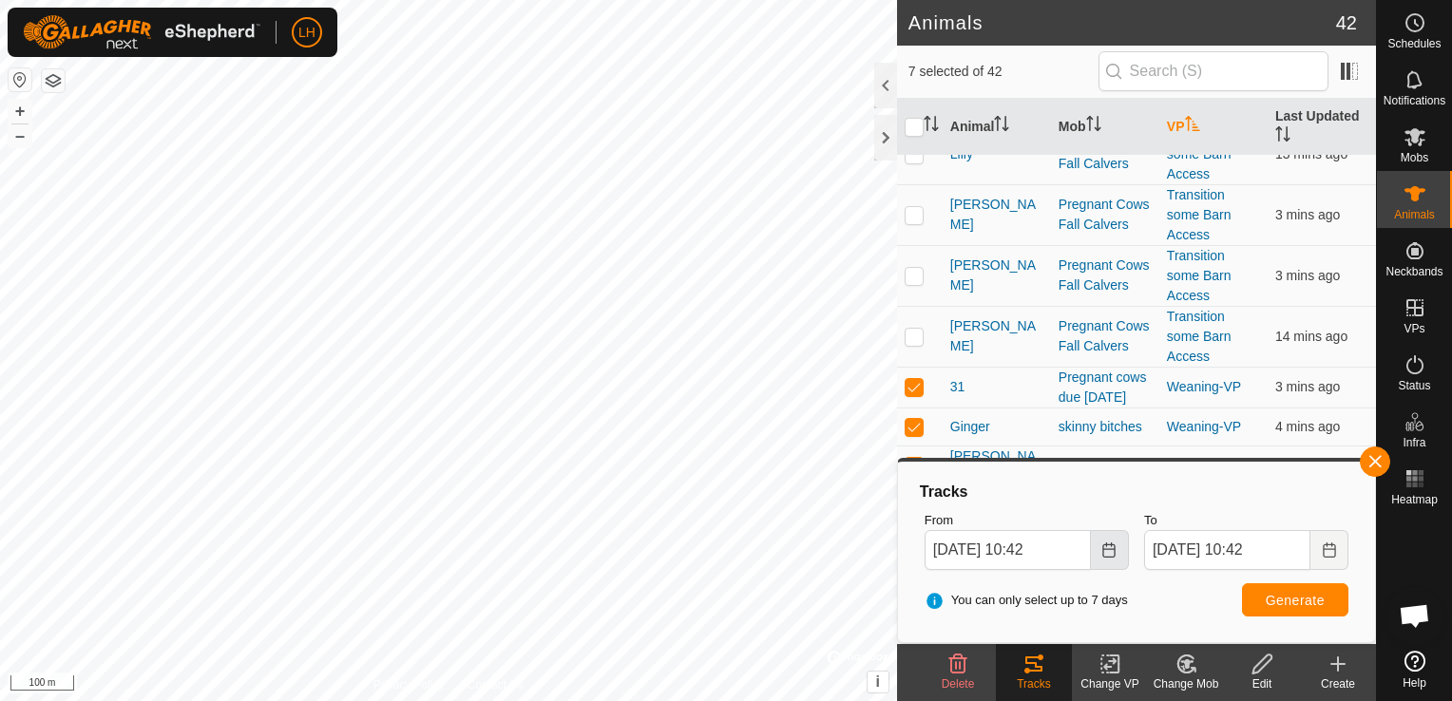
click at [1111, 553] on icon "Choose Date" at bounding box center [1108, 550] width 15 height 15
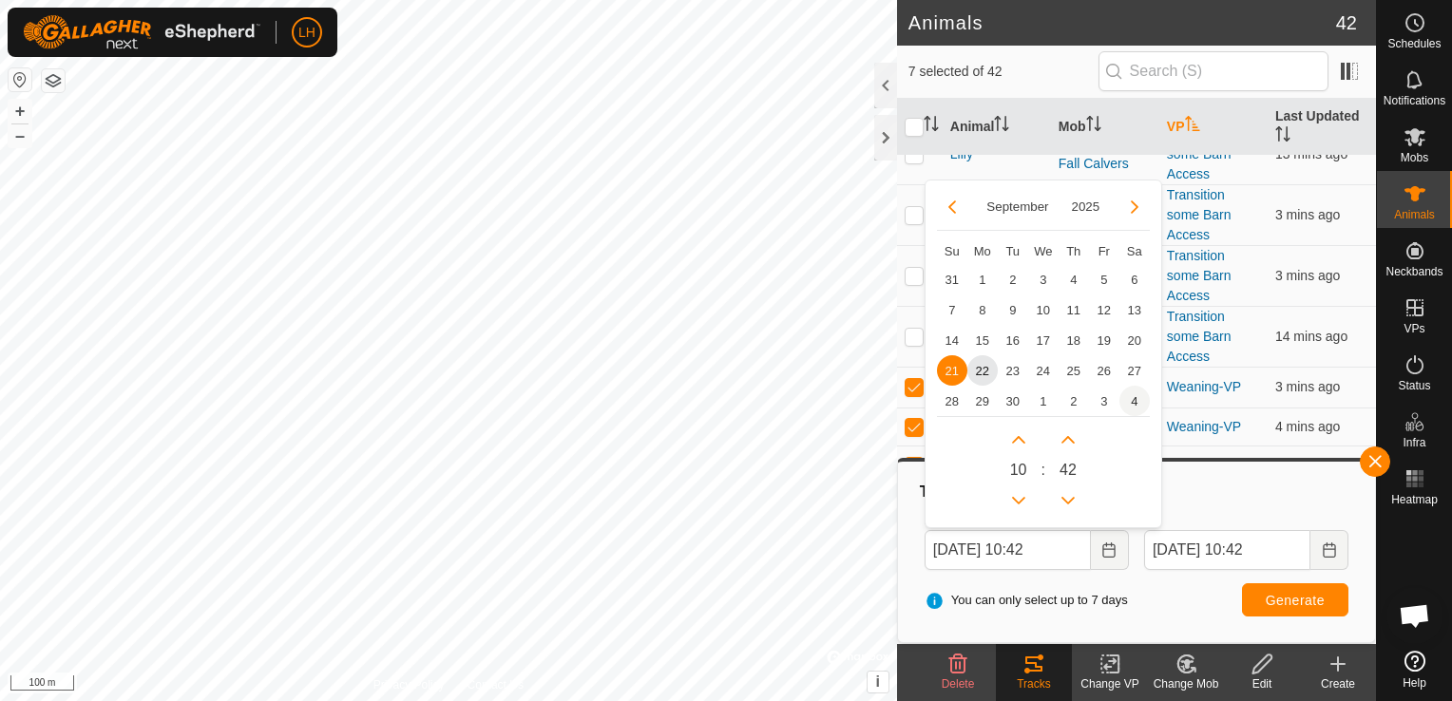
drag, startPoint x: 1079, startPoint y: 337, endPoint x: 1132, endPoint y: 400, distance: 82.3
click at [1078, 337] on span "18" at bounding box center [1074, 340] width 30 height 30
type input "[DATE] 10:42"
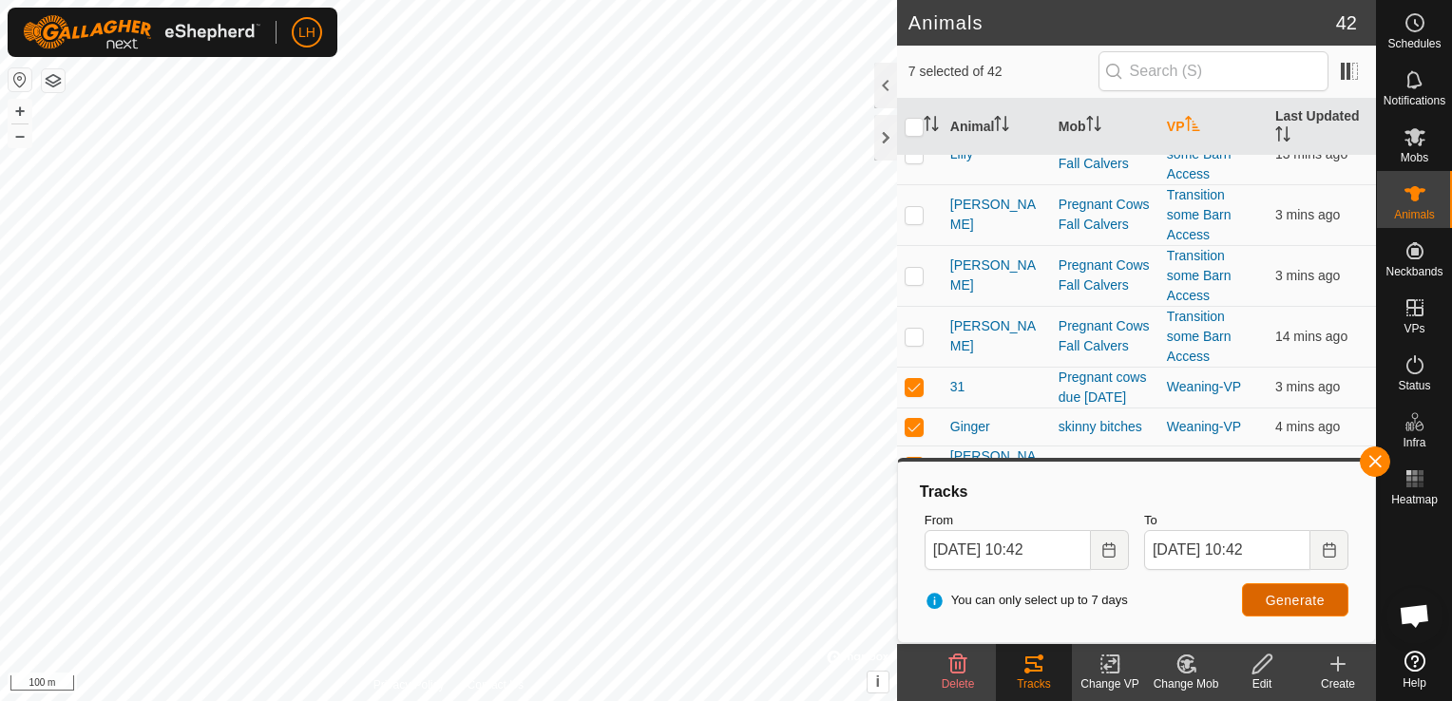
click at [1289, 603] on span "Generate" at bounding box center [1295, 600] width 59 height 15
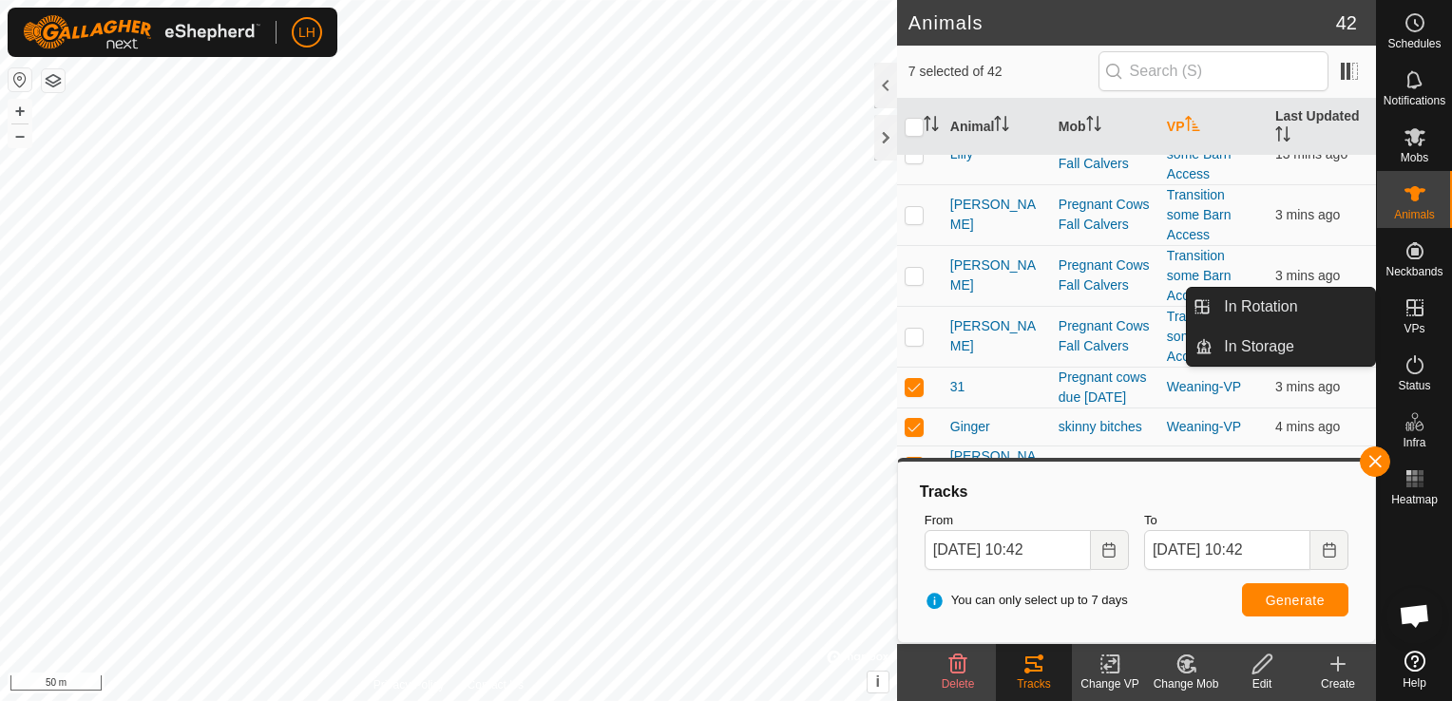
drag, startPoint x: 1414, startPoint y: 287, endPoint x: 1415, endPoint y: 304, distance: 17.1
click at [1415, 304] on icon at bounding box center [1415, 308] width 23 height 23
click at [1411, 314] on icon at bounding box center [1415, 308] width 23 height 23
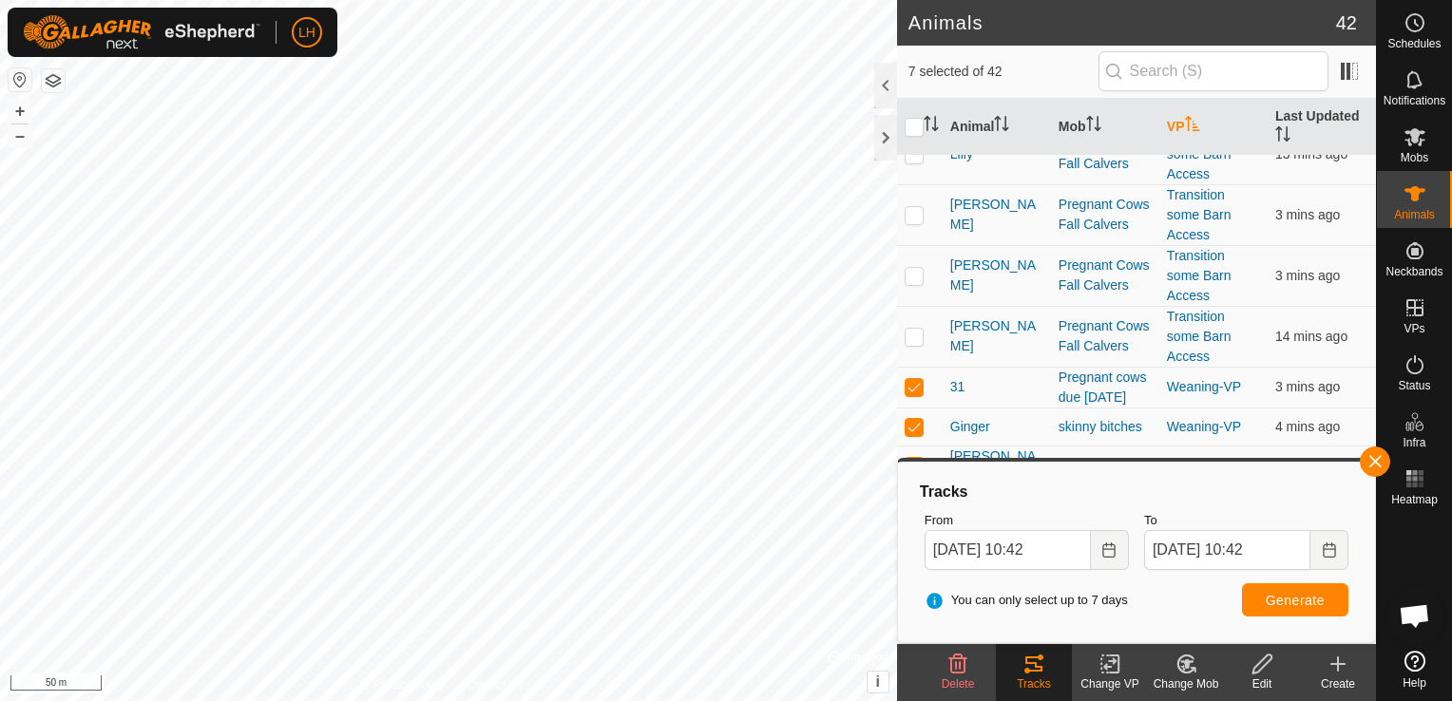
click at [1185, 123] on icon "Activate to sort" at bounding box center [1192, 123] width 15 height 15
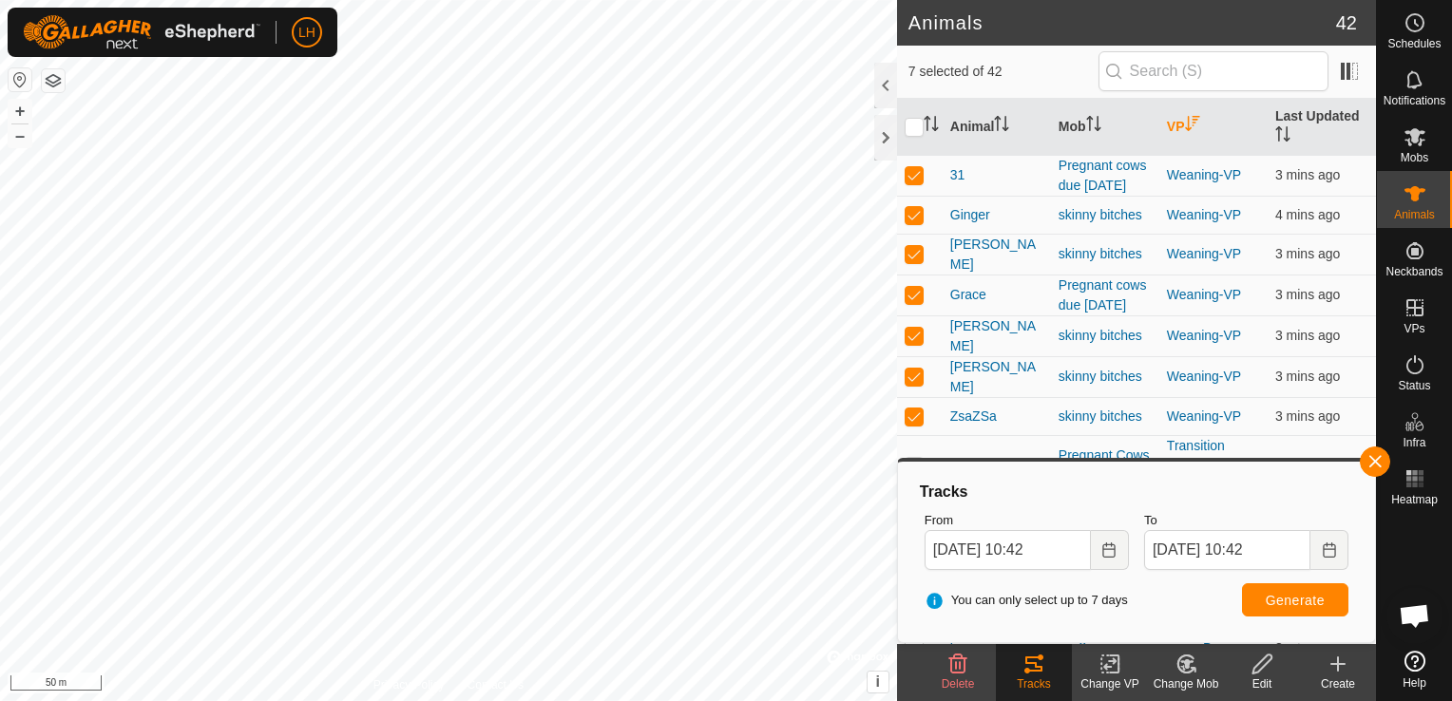
click at [1185, 123] on icon "Activate to sort" at bounding box center [1192, 123] width 15 height 15
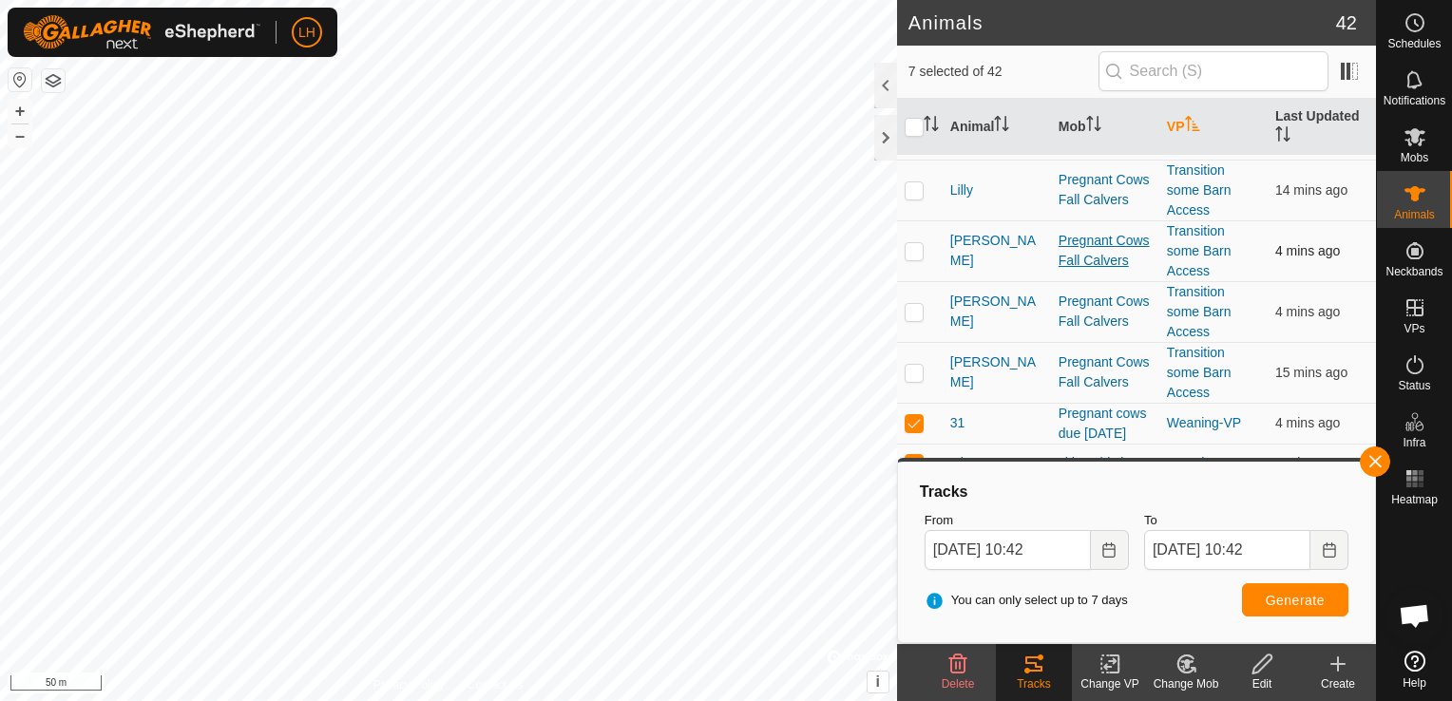
scroll to position [1659, 0]
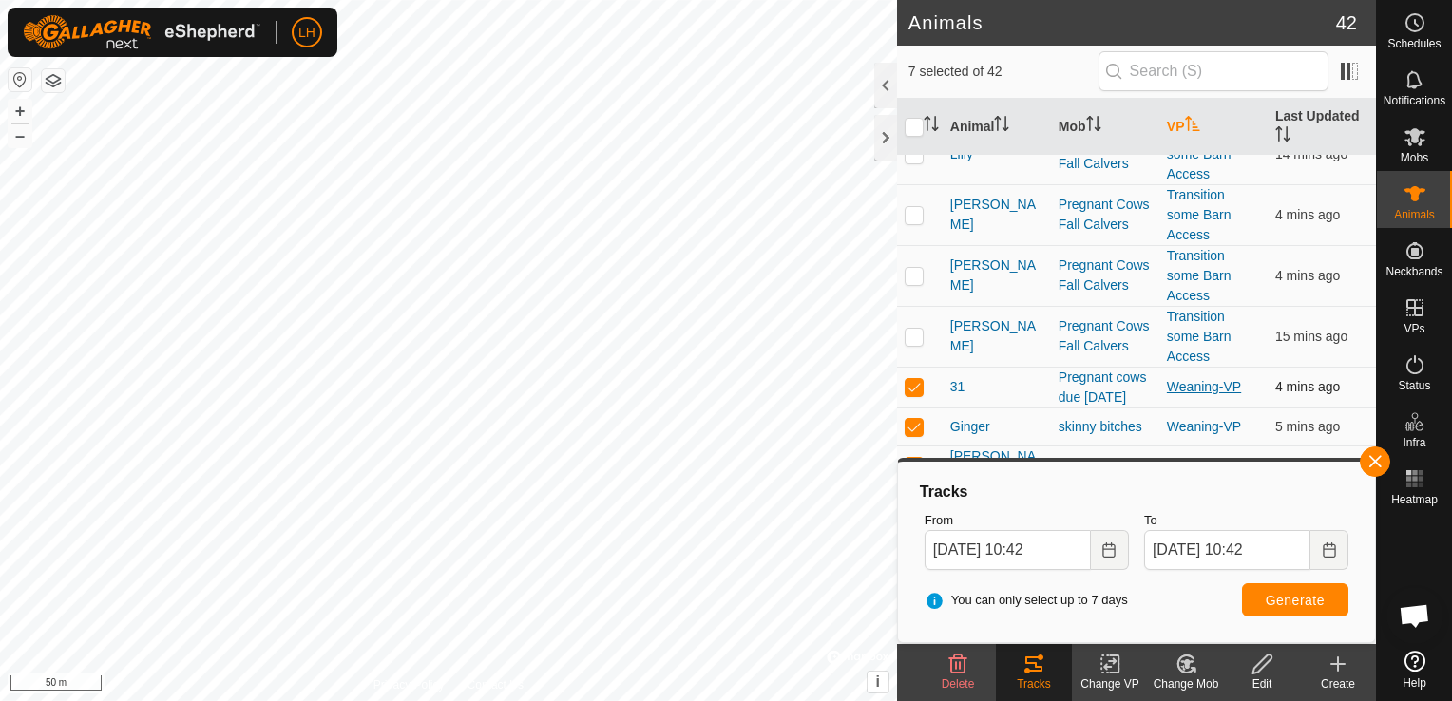
click at [1212, 394] on link "Weaning-VP" at bounding box center [1204, 386] width 74 height 15
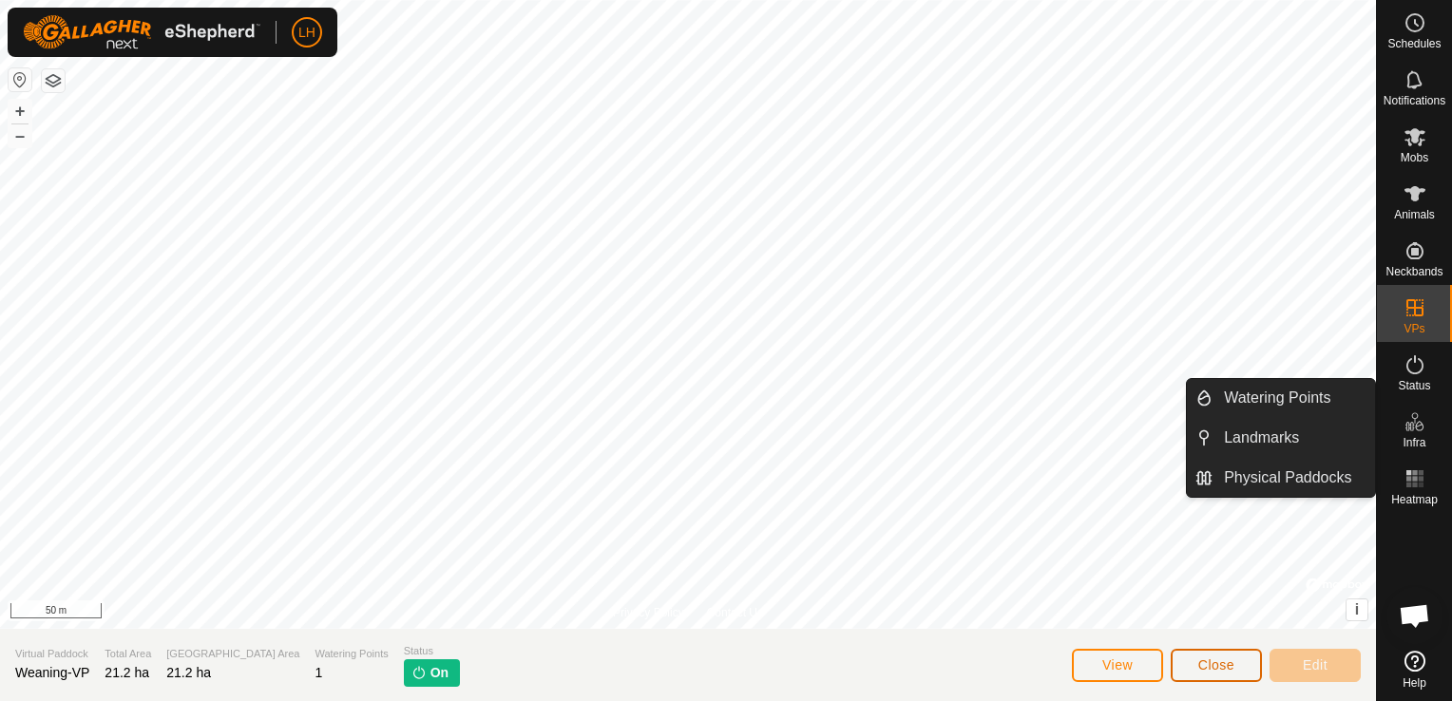
click at [1217, 671] on span "Close" at bounding box center [1216, 665] width 36 height 15
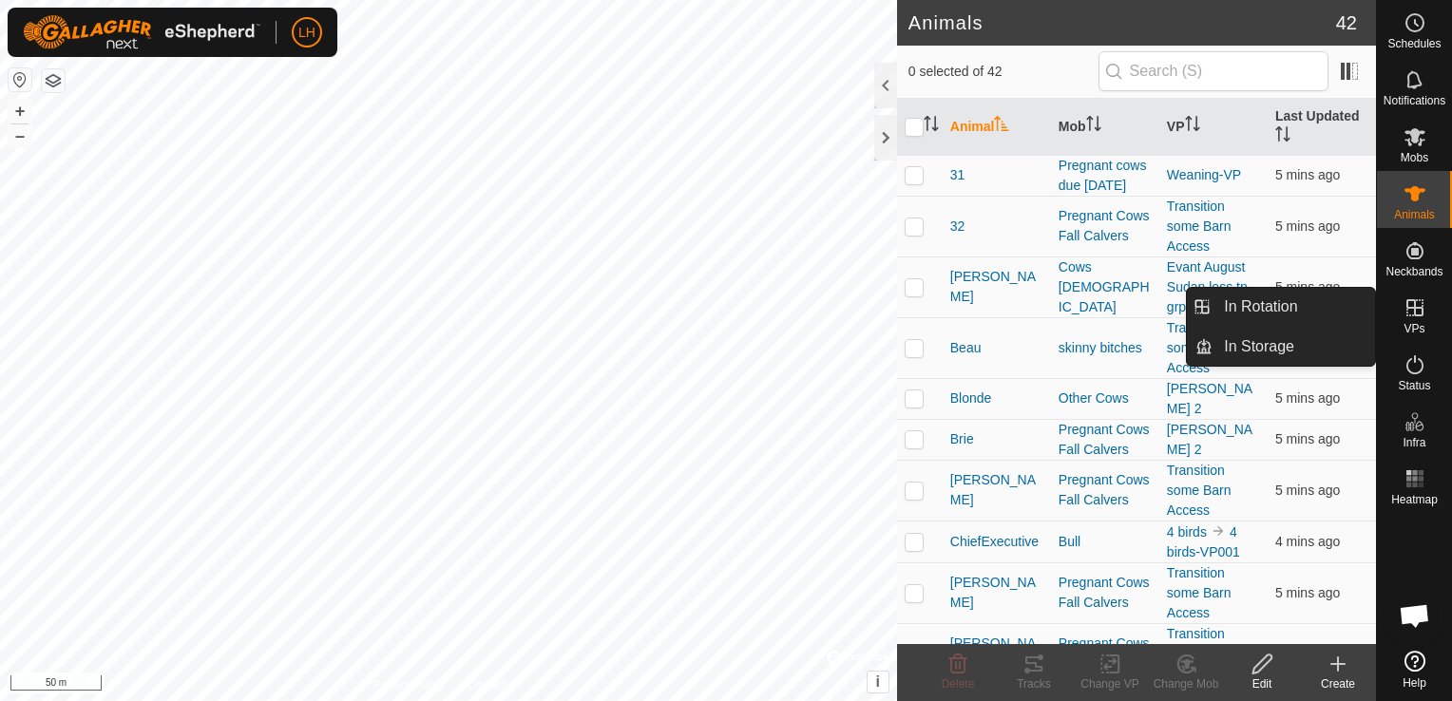
click at [1416, 316] on icon at bounding box center [1415, 308] width 23 height 23
click at [1266, 306] on link "In Rotation" at bounding box center [1294, 307] width 163 height 38
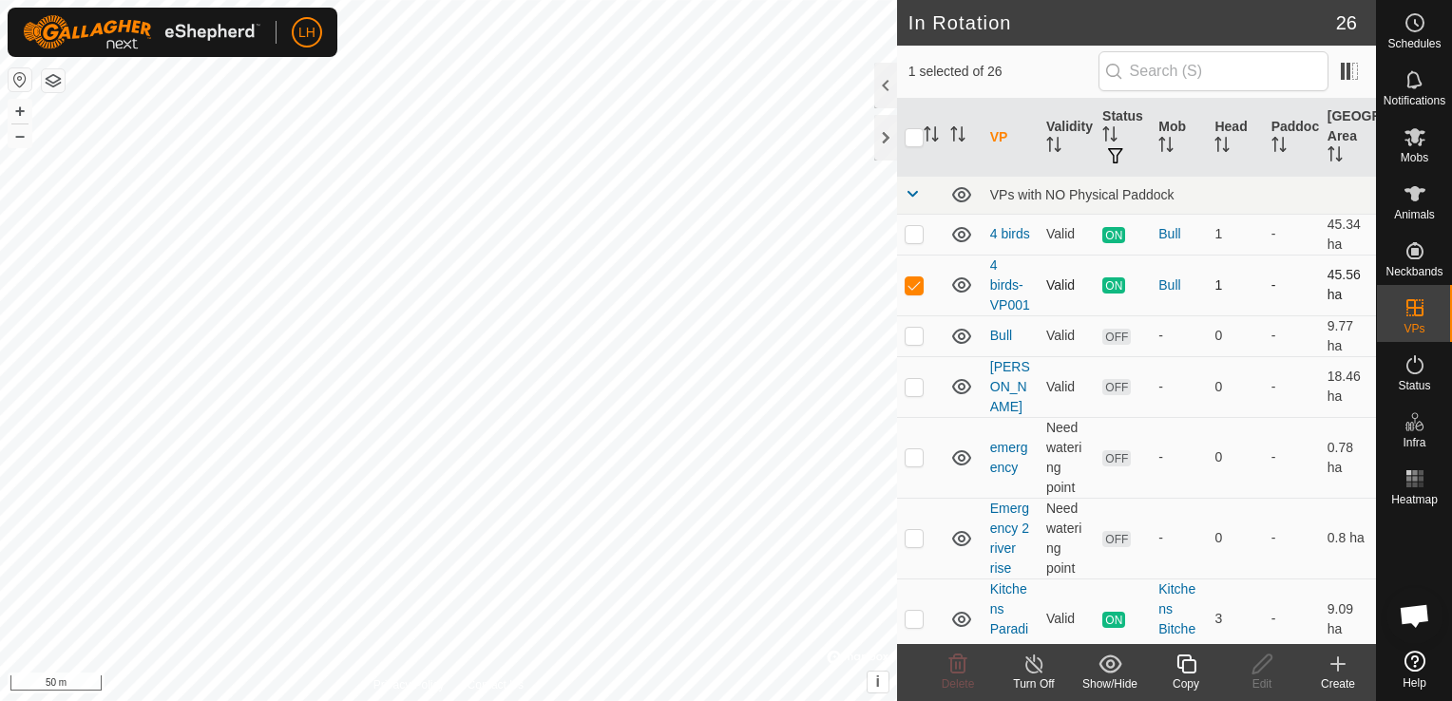
click at [926, 295] on td at bounding box center [920, 285] width 46 height 61
checkbox input "false"
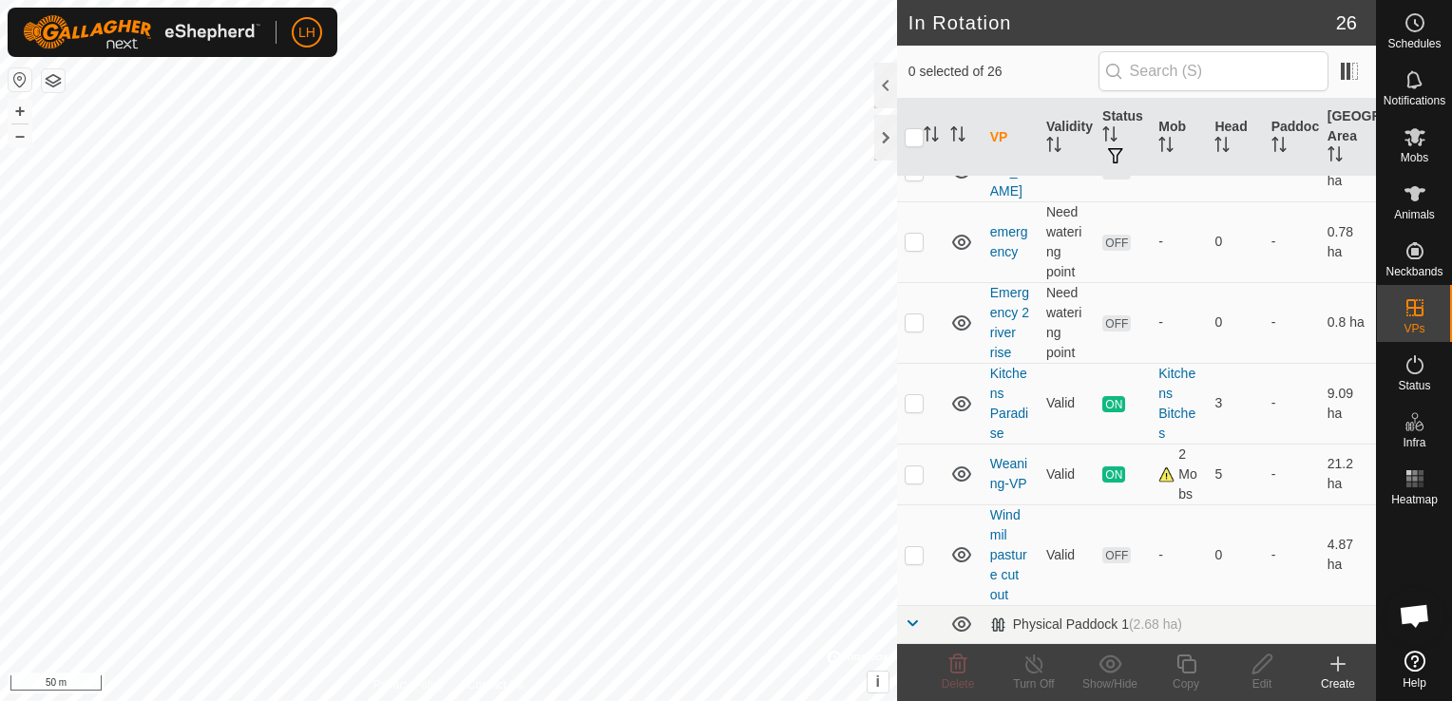
scroll to position [214, 0]
click at [913, 484] on p-checkbox at bounding box center [914, 476] width 19 height 15
checkbox input "true"
click at [1186, 668] on icon at bounding box center [1187, 664] width 24 height 23
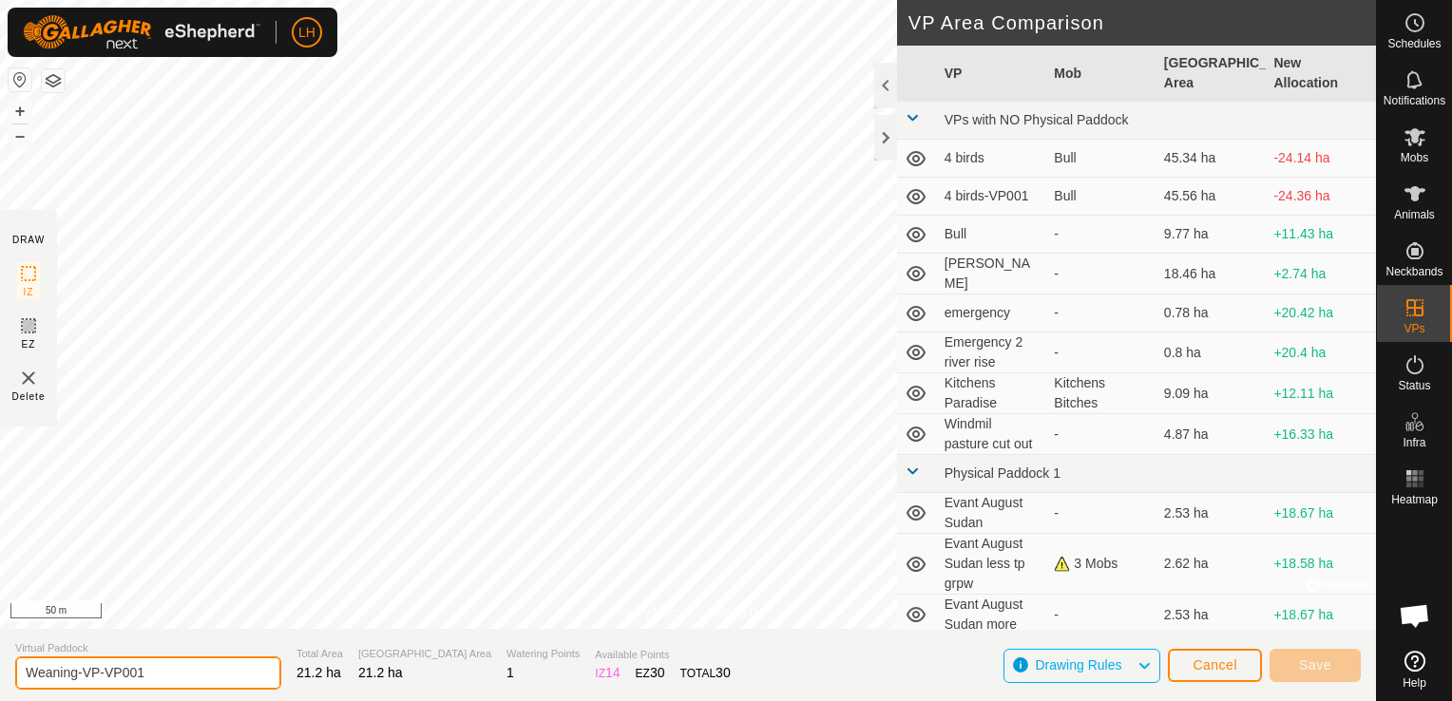
click at [177, 679] on input "Weaning-VP-VP001" at bounding box center [148, 673] width 266 height 33
drag, startPoint x: 96, startPoint y: 667, endPoint x: 153, endPoint y: 667, distance: 57.0
click at [153, 667] on input "Weaning-VP-VP001" at bounding box center [148, 673] width 266 height 33
type input "Weaning-VP2"
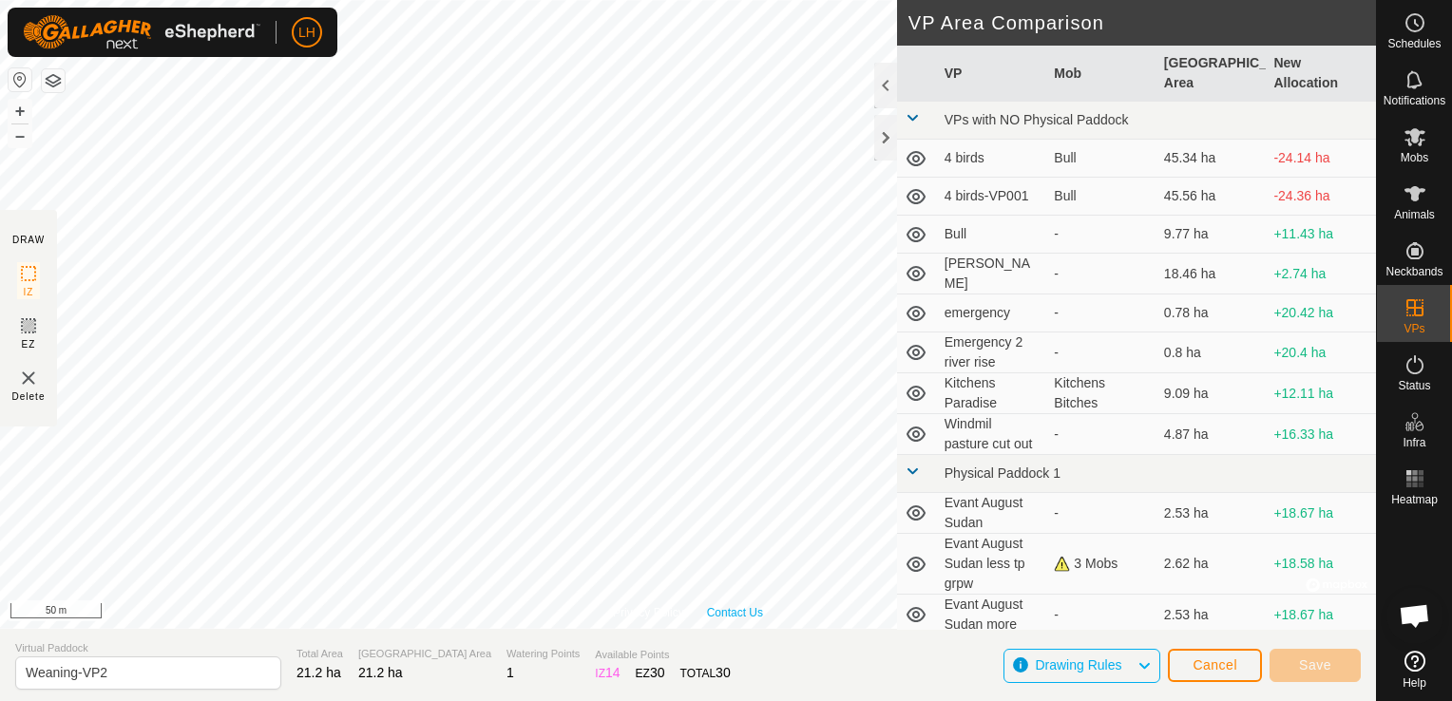
click at [712, 609] on div "Privacy Policy Contact Us [GEOGRAPHIC_DATA] 3837624528 Weaning-VP [DATE] 7:13:5…" at bounding box center [688, 314] width 1376 height 629
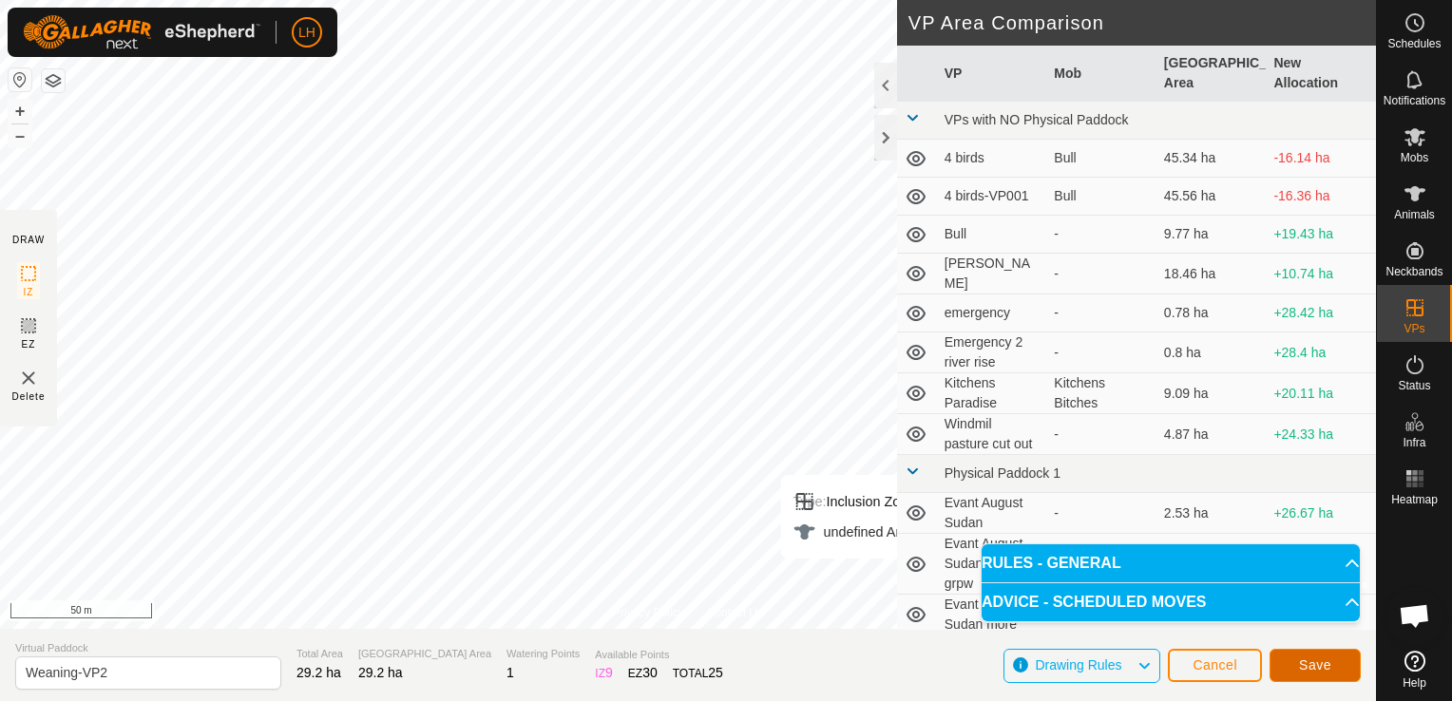
click at [1317, 664] on span "Save" at bounding box center [1315, 665] width 32 height 15
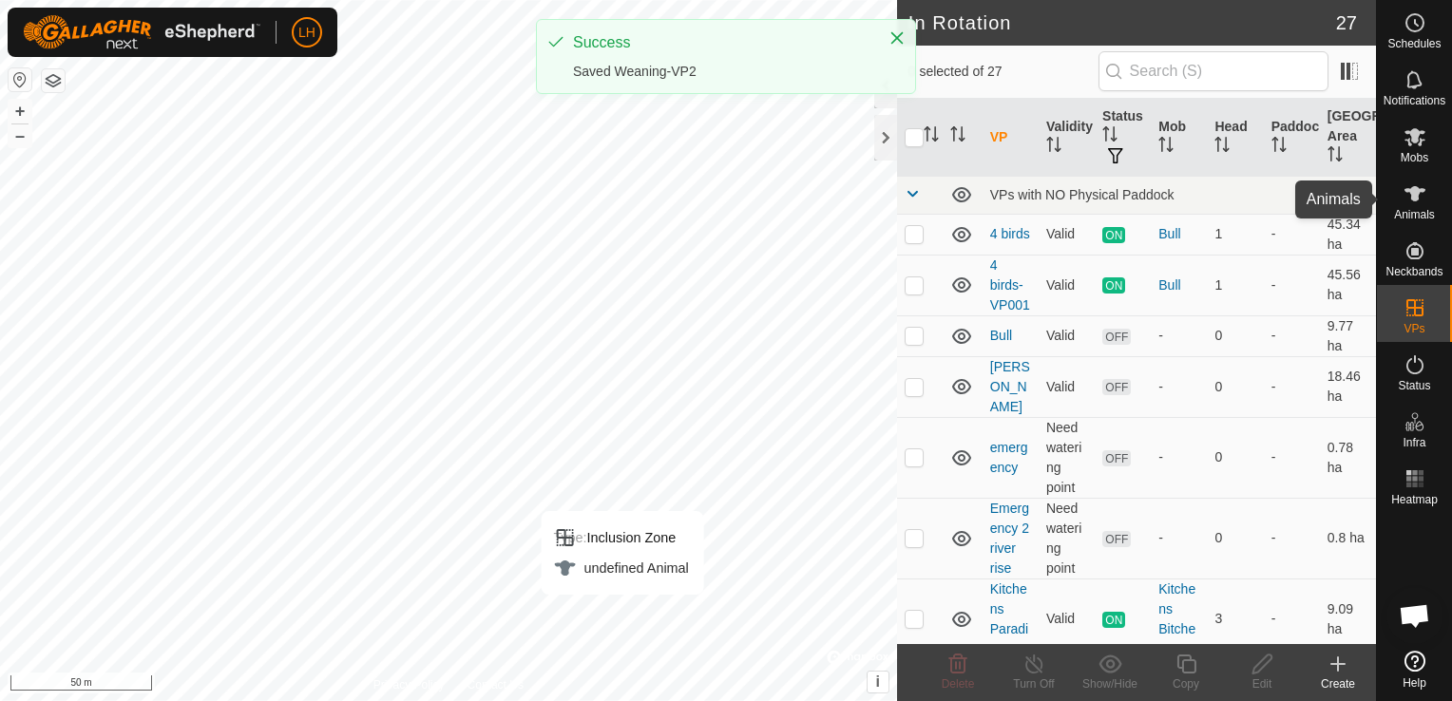
click at [1407, 196] on icon at bounding box center [1415, 193] width 23 height 23
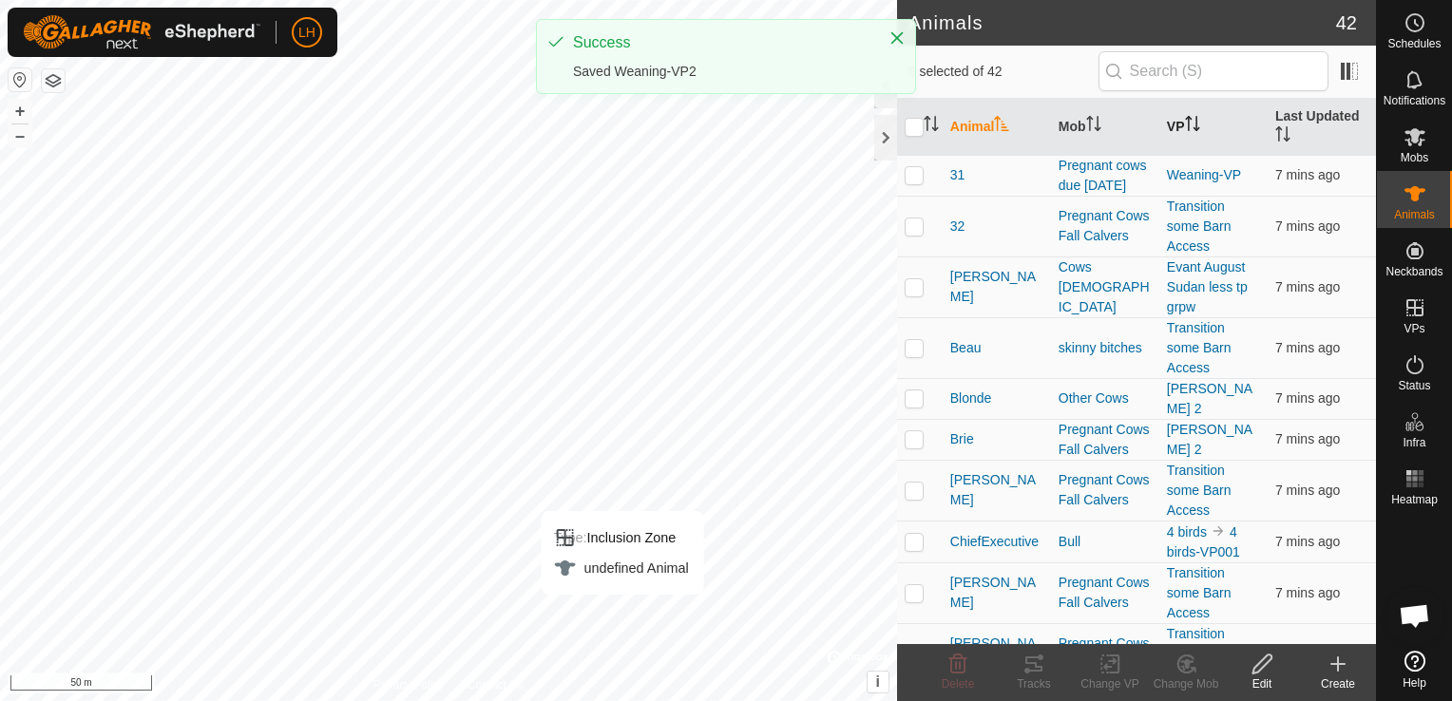
click at [1185, 124] on icon "Activate to sort" at bounding box center [1192, 123] width 15 height 15
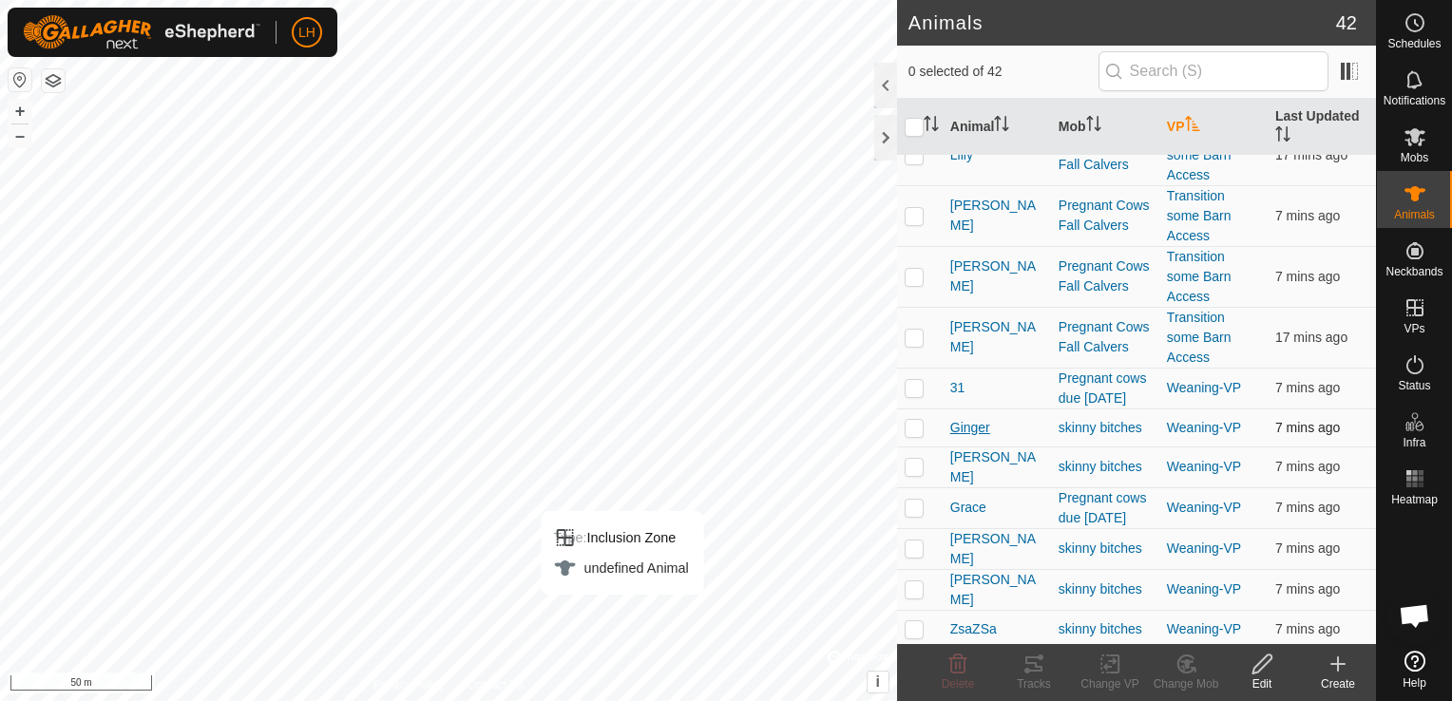
scroll to position [1659, 0]
drag, startPoint x: 912, startPoint y: 398, endPoint x: 914, endPoint y: 416, distance: 18.2
click at [913, 394] on p-checkbox at bounding box center [914, 386] width 19 height 15
checkbox input "true"
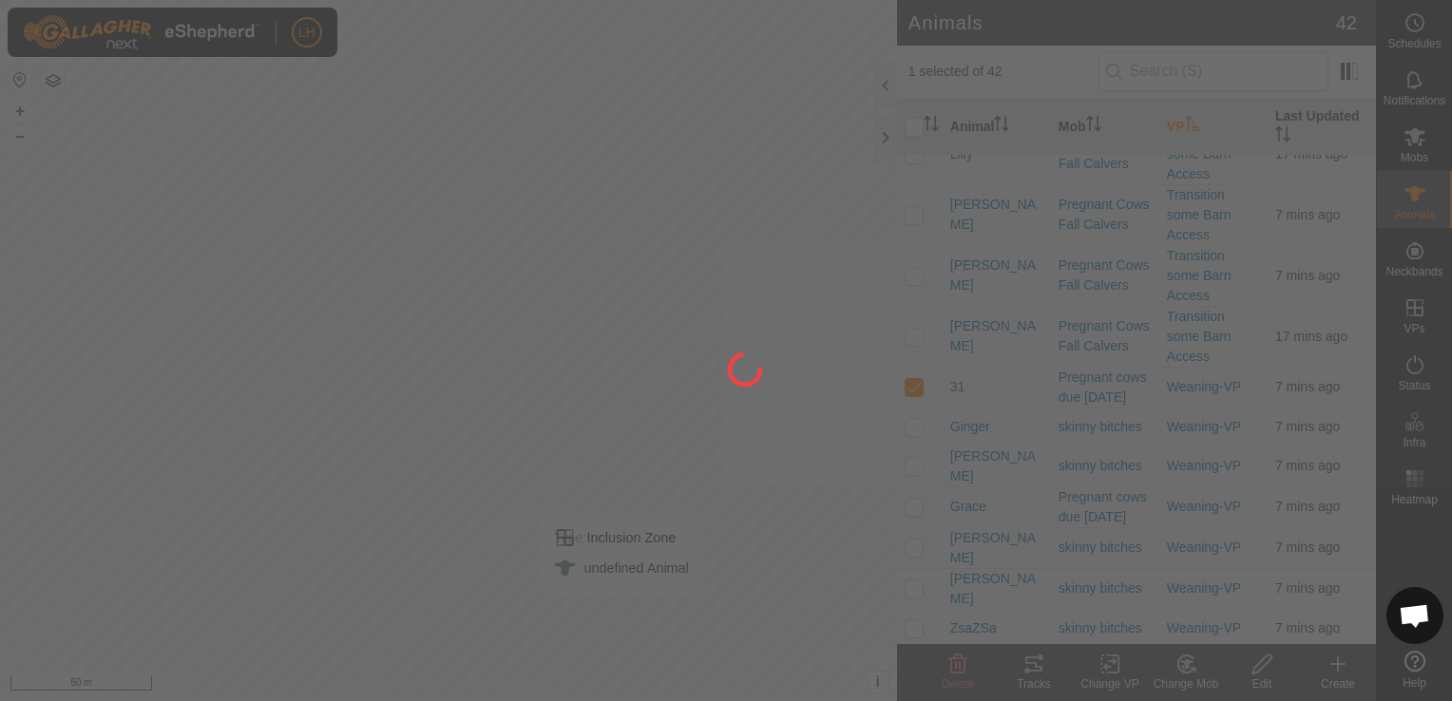
drag, startPoint x: 914, startPoint y: 416, endPoint x: 917, endPoint y: 443, distance: 26.8
click at [916, 430] on div at bounding box center [726, 350] width 1452 height 701
click at [915, 473] on p-checkbox at bounding box center [914, 465] width 19 height 15
checkbox input "true"
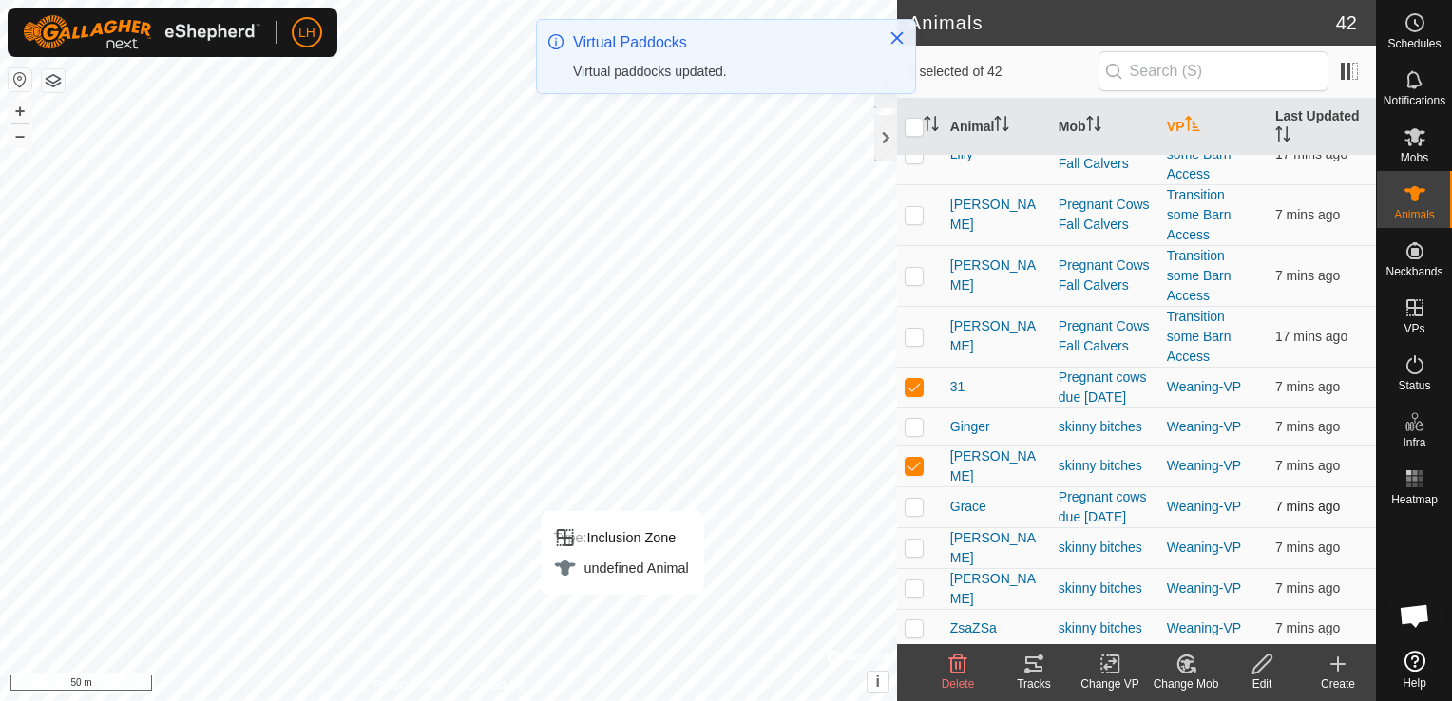
click at [916, 511] on p-checkbox at bounding box center [914, 506] width 19 height 15
checkbox input "true"
drag, startPoint x: 914, startPoint y: 442, endPoint x: 916, endPoint y: 466, distance: 23.8
click at [915, 441] on td at bounding box center [920, 427] width 46 height 38
checkbox input "true"
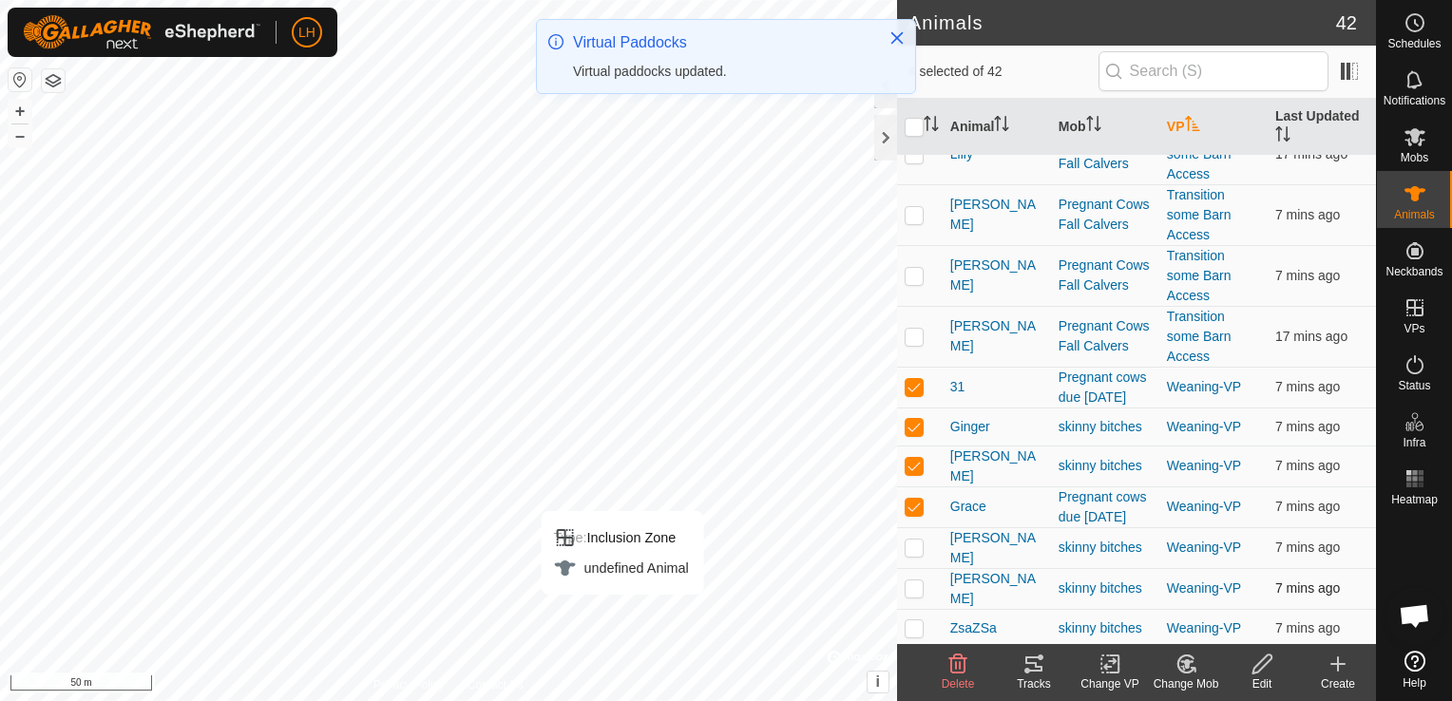
drag, startPoint x: 921, startPoint y: 542, endPoint x: 912, endPoint y: 591, distance: 50.2
click at [921, 548] on p-checkbox at bounding box center [914, 547] width 19 height 15
checkbox input "true"
drag, startPoint x: 912, startPoint y: 593, endPoint x: 916, endPoint y: 606, distance: 13.8
click at [912, 594] on p-checkbox at bounding box center [914, 588] width 19 height 15
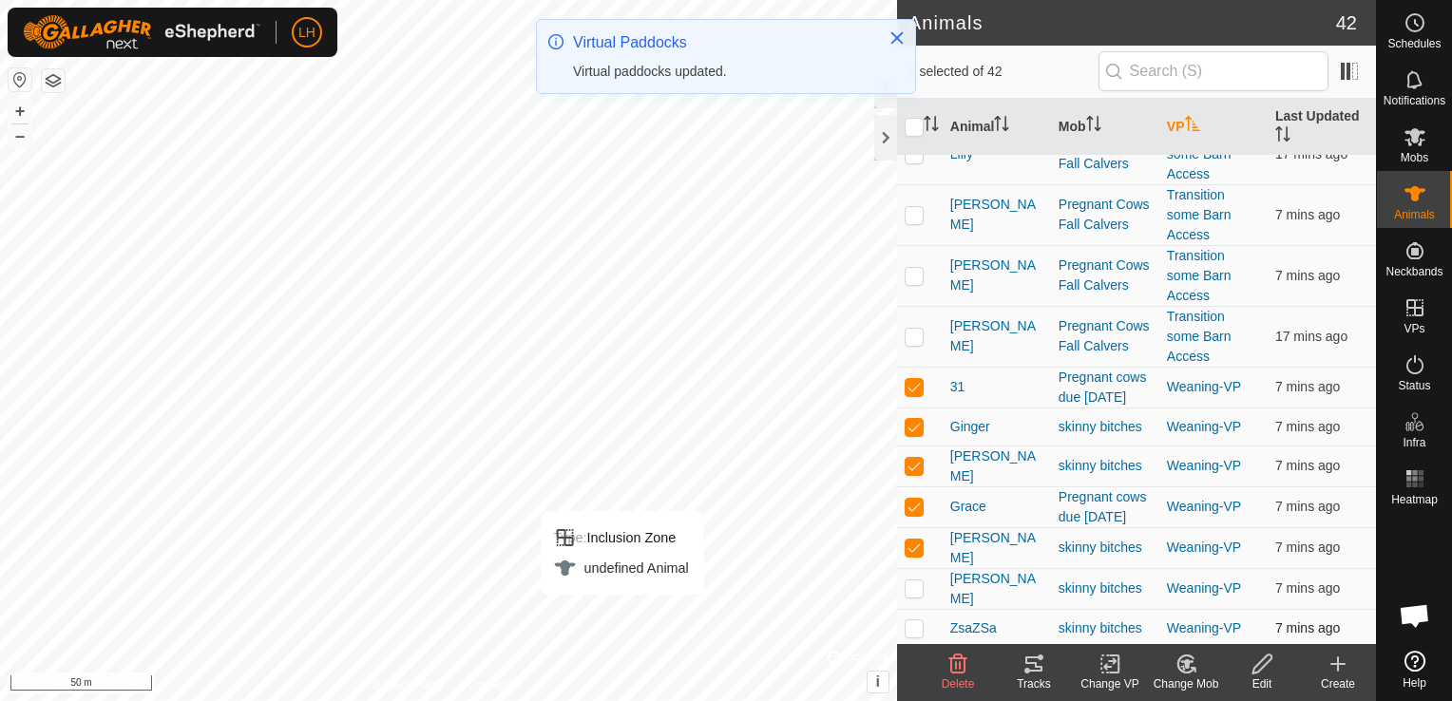
checkbox input "true"
click at [918, 627] on p-checkbox at bounding box center [914, 628] width 19 height 15
checkbox input "true"
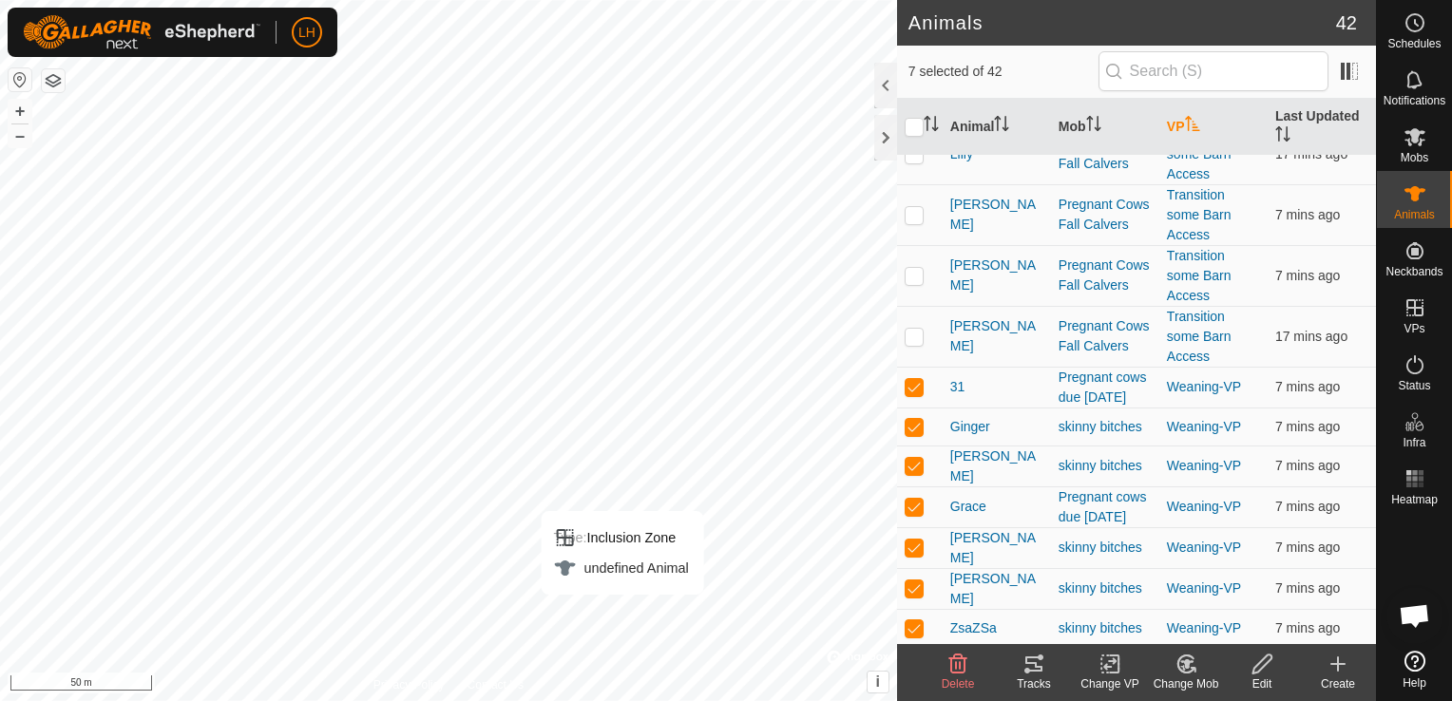
click at [1103, 666] on icon at bounding box center [1109, 665] width 13 height 12
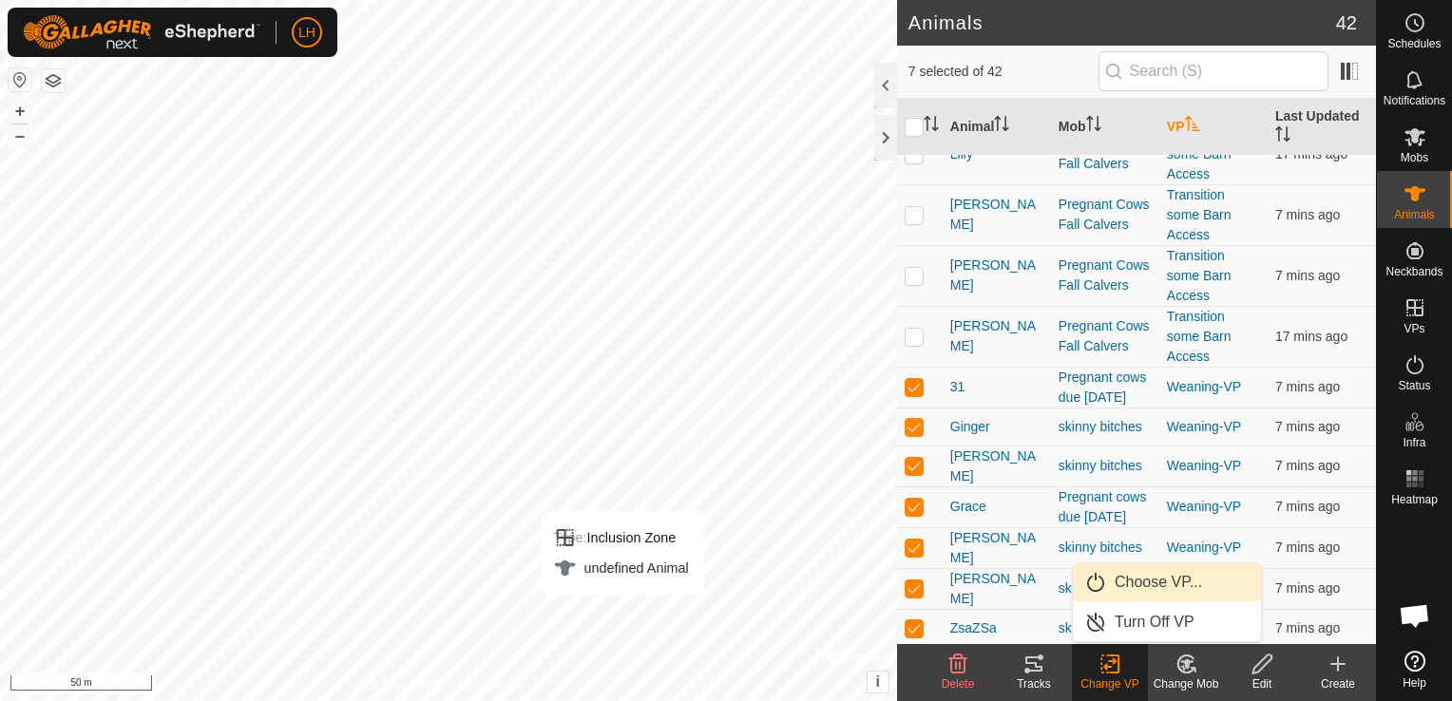
click at [1156, 588] on link "Choose VP..." at bounding box center [1167, 583] width 188 height 38
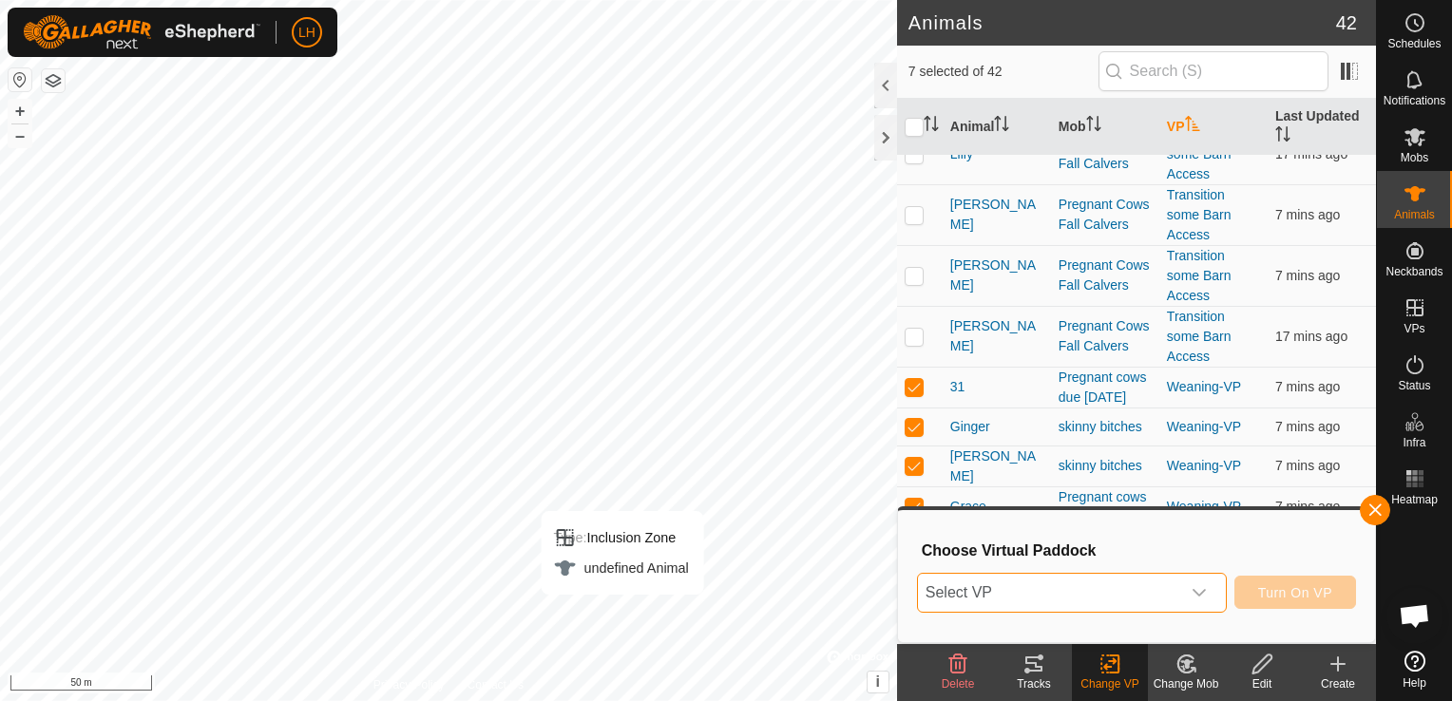
click at [1087, 599] on span "Select VP" at bounding box center [1049, 593] width 262 height 38
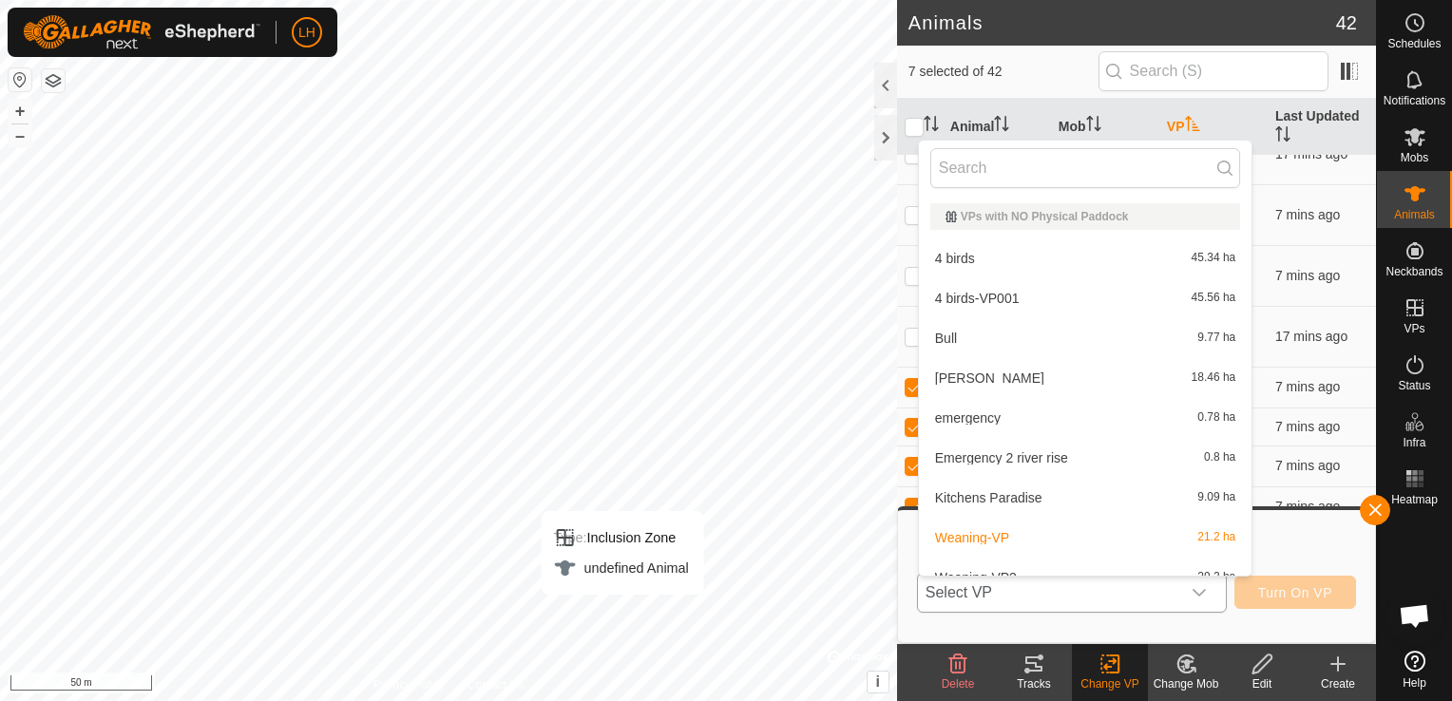
scroll to position [21, 0]
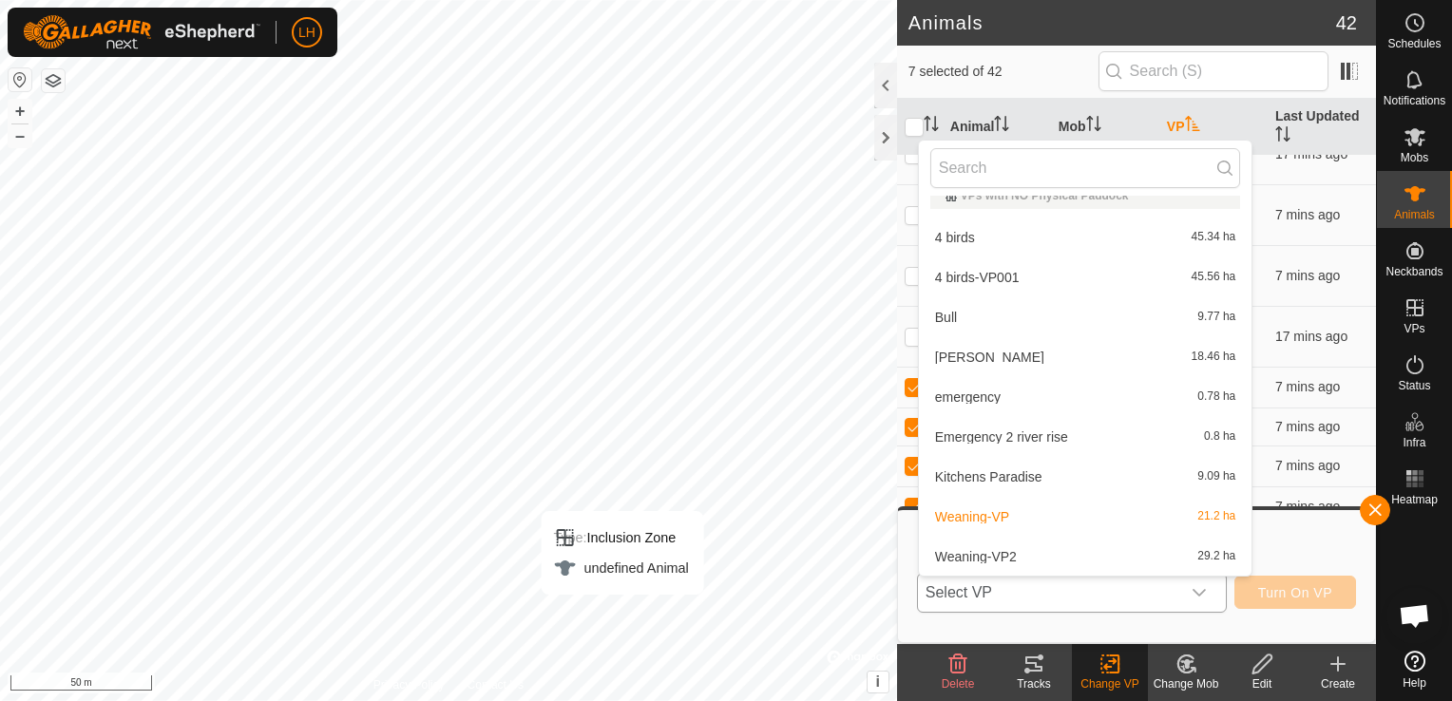
click at [1000, 549] on li "Weaning-VP2 29.2 ha" at bounding box center [1086, 557] width 334 height 38
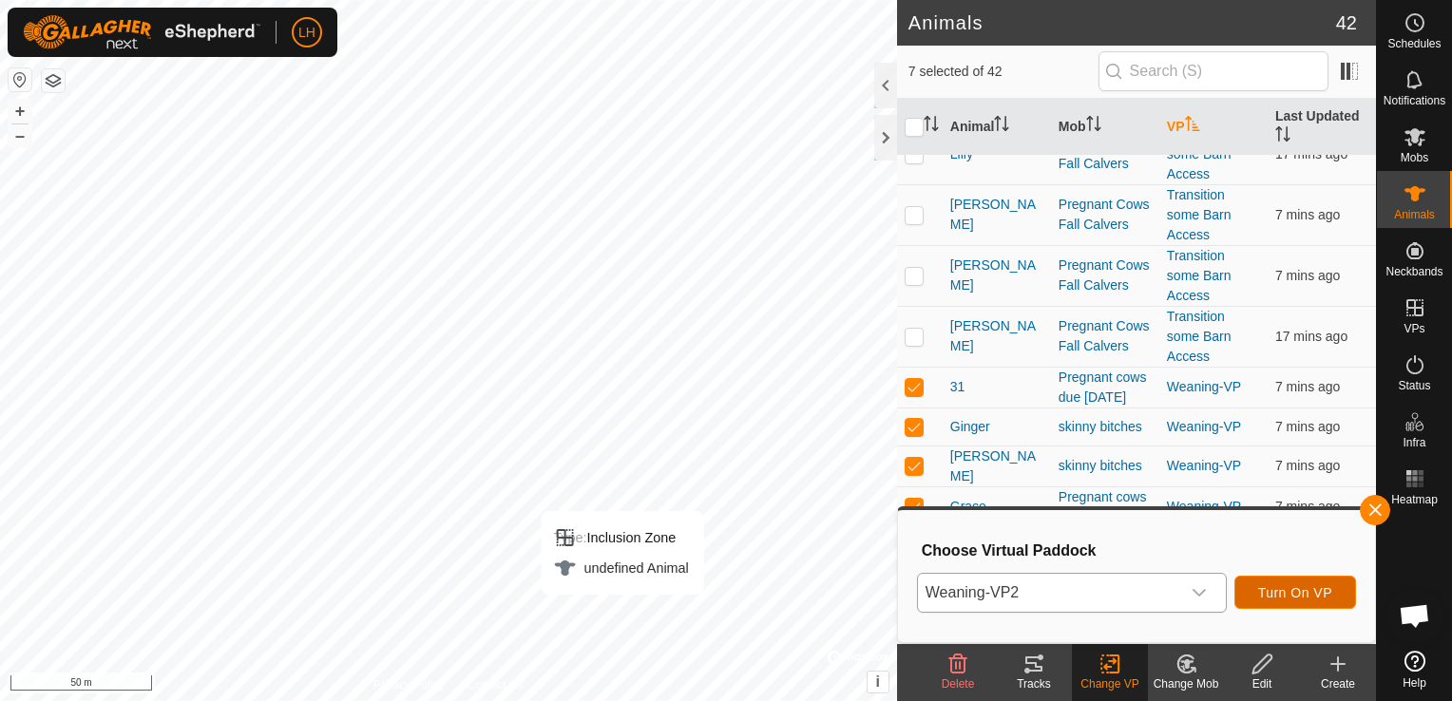
click at [1315, 590] on span "Turn On VP" at bounding box center [1295, 592] width 74 height 15
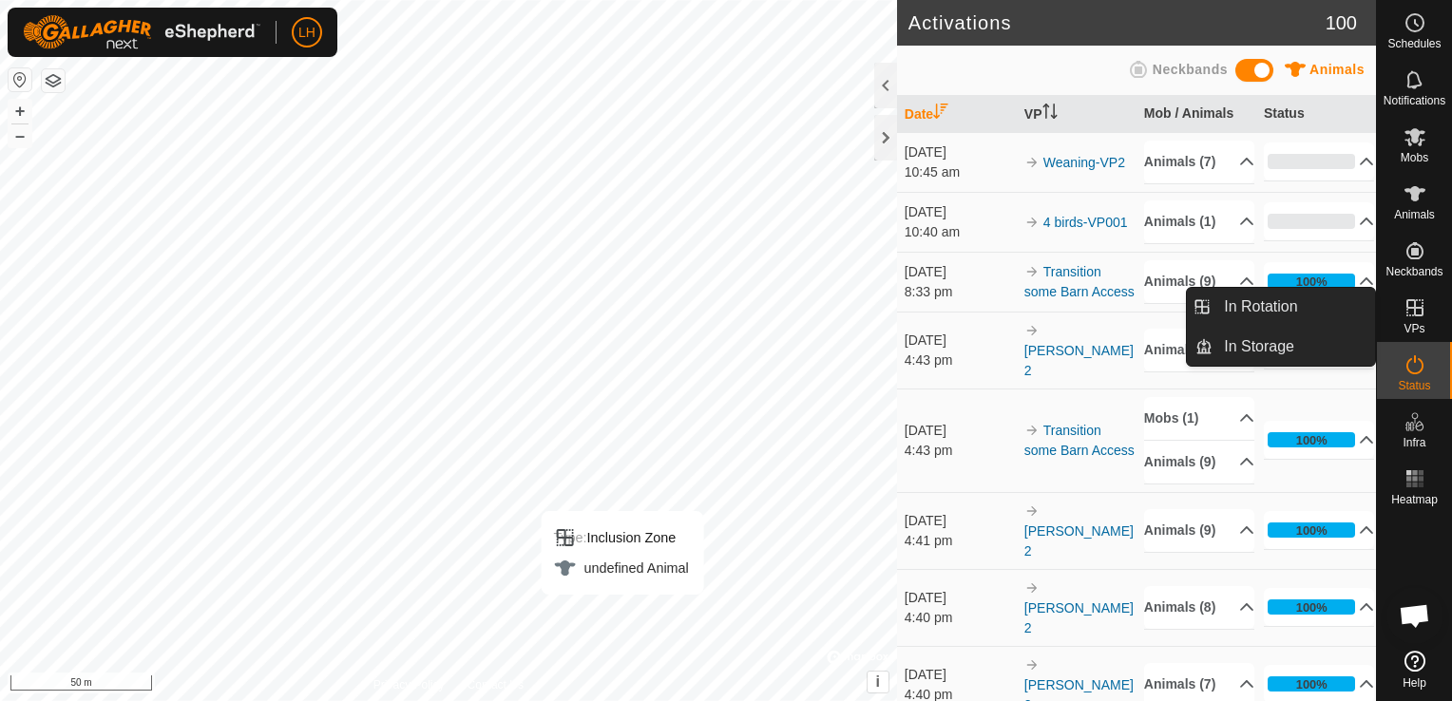
click at [1419, 323] on span "VPs" at bounding box center [1414, 328] width 21 height 11
click at [1412, 316] on icon at bounding box center [1415, 307] width 17 height 17
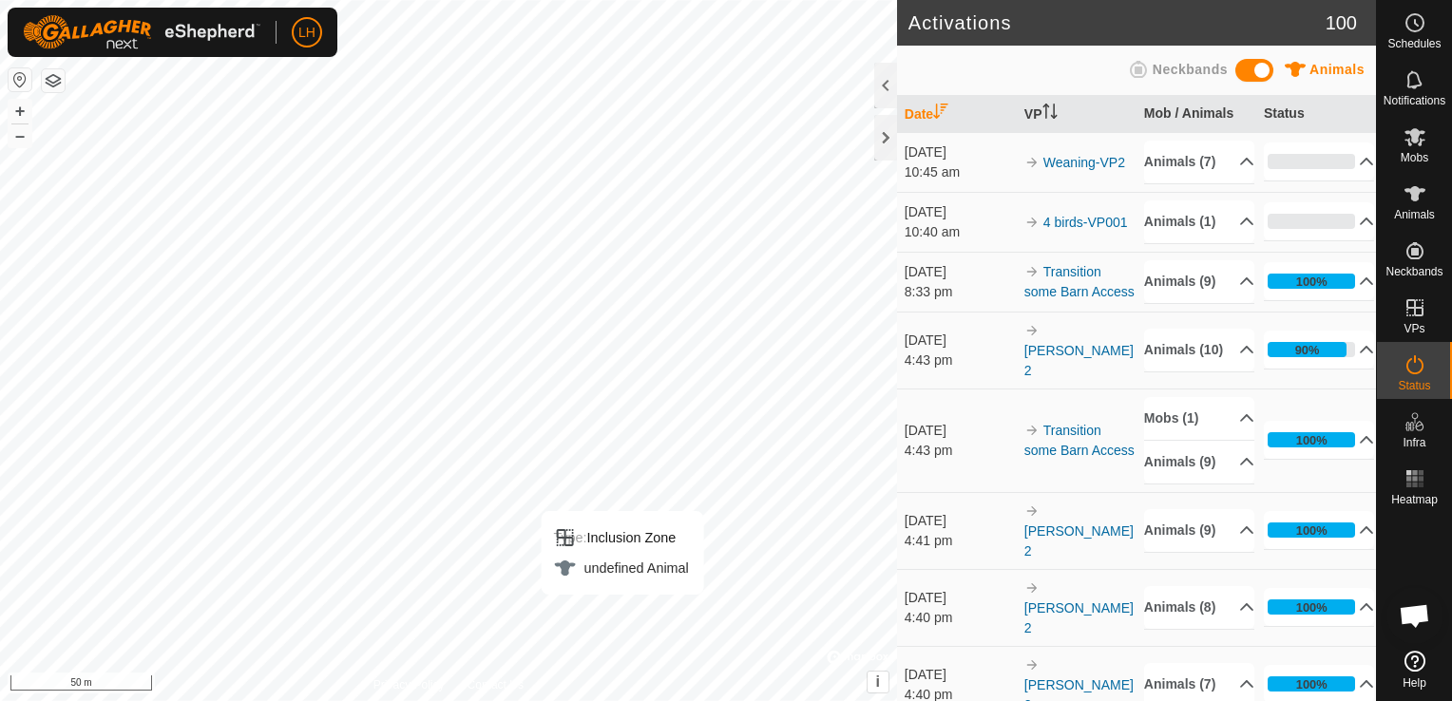
click at [1150, 68] on icon at bounding box center [1138, 69] width 23 height 23
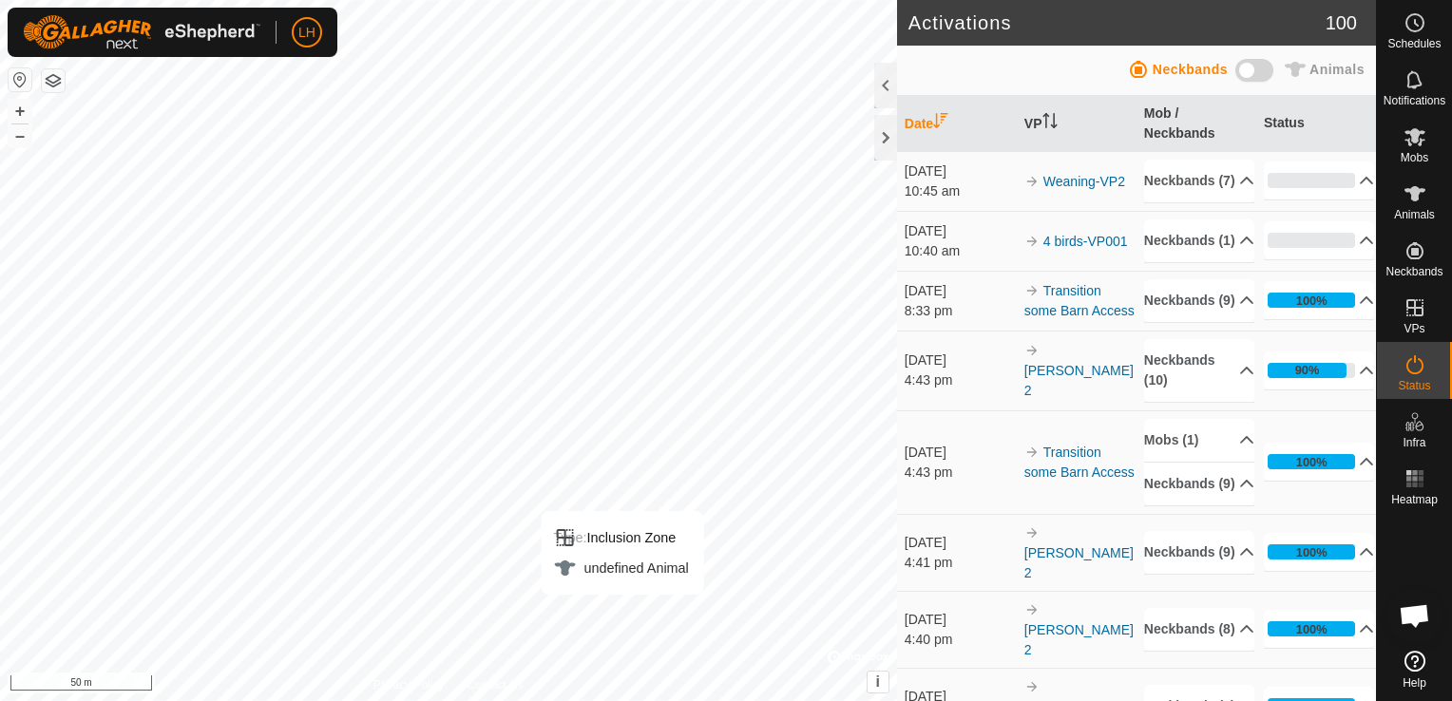
click at [1150, 68] on icon at bounding box center [1138, 69] width 23 height 23
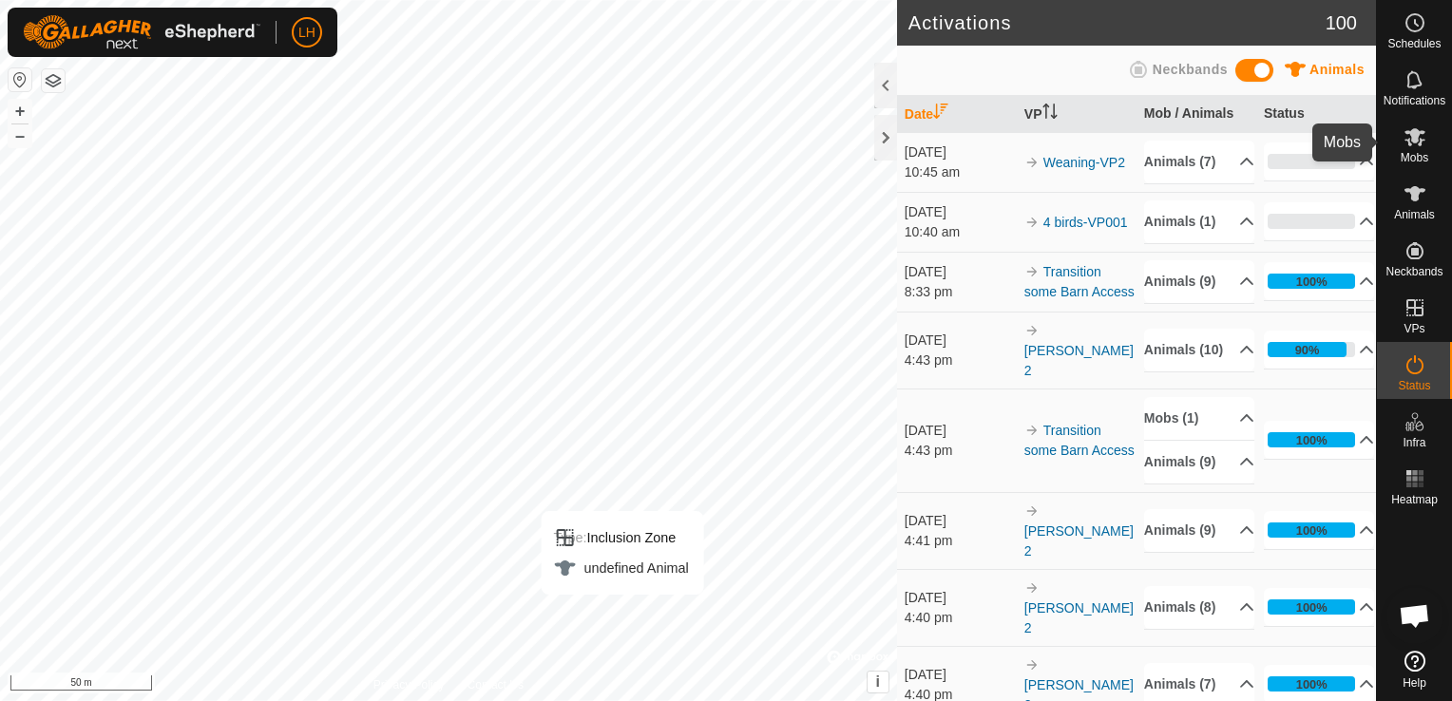
click at [1407, 146] on icon at bounding box center [1415, 136] width 23 height 23
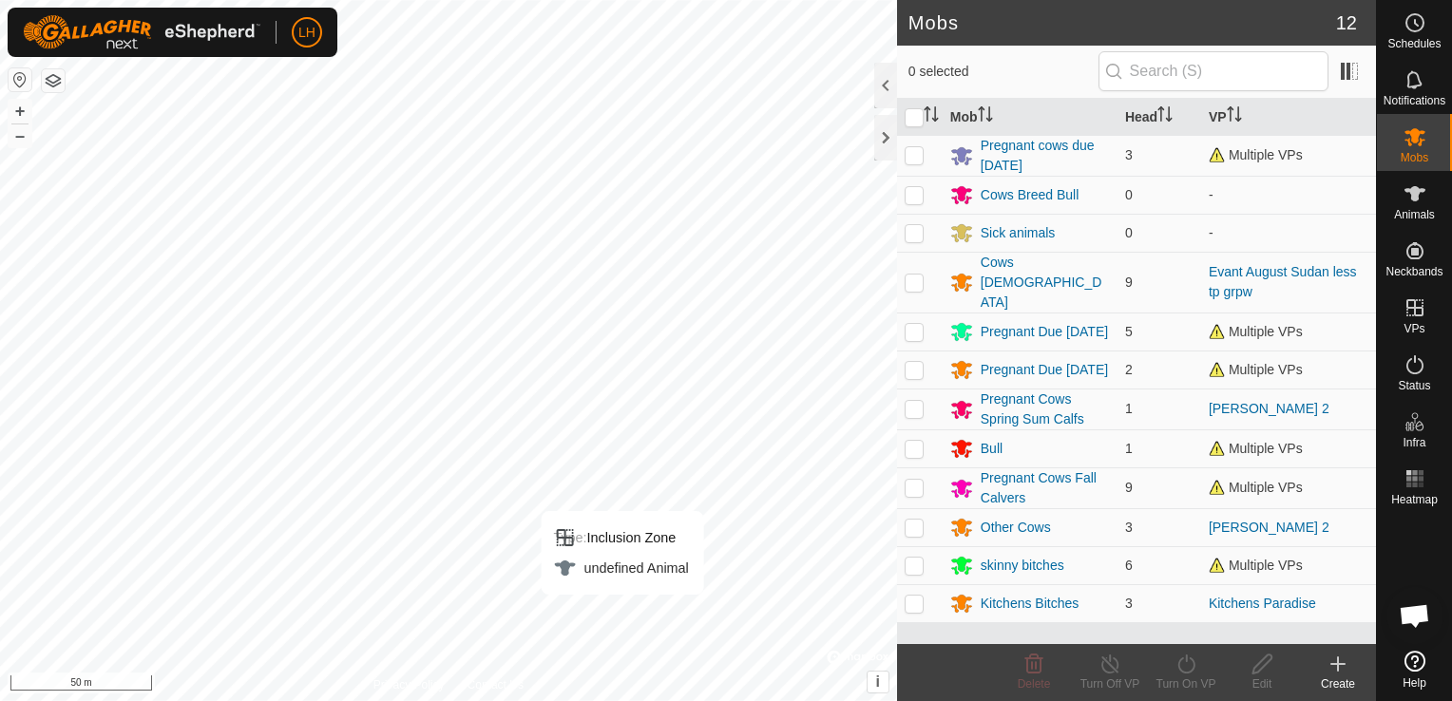
click at [1415, 616] on span "Open chat" at bounding box center [1414, 617] width 31 height 27
click at [1414, 615] on span "Open chat" at bounding box center [1414, 617] width 31 height 27
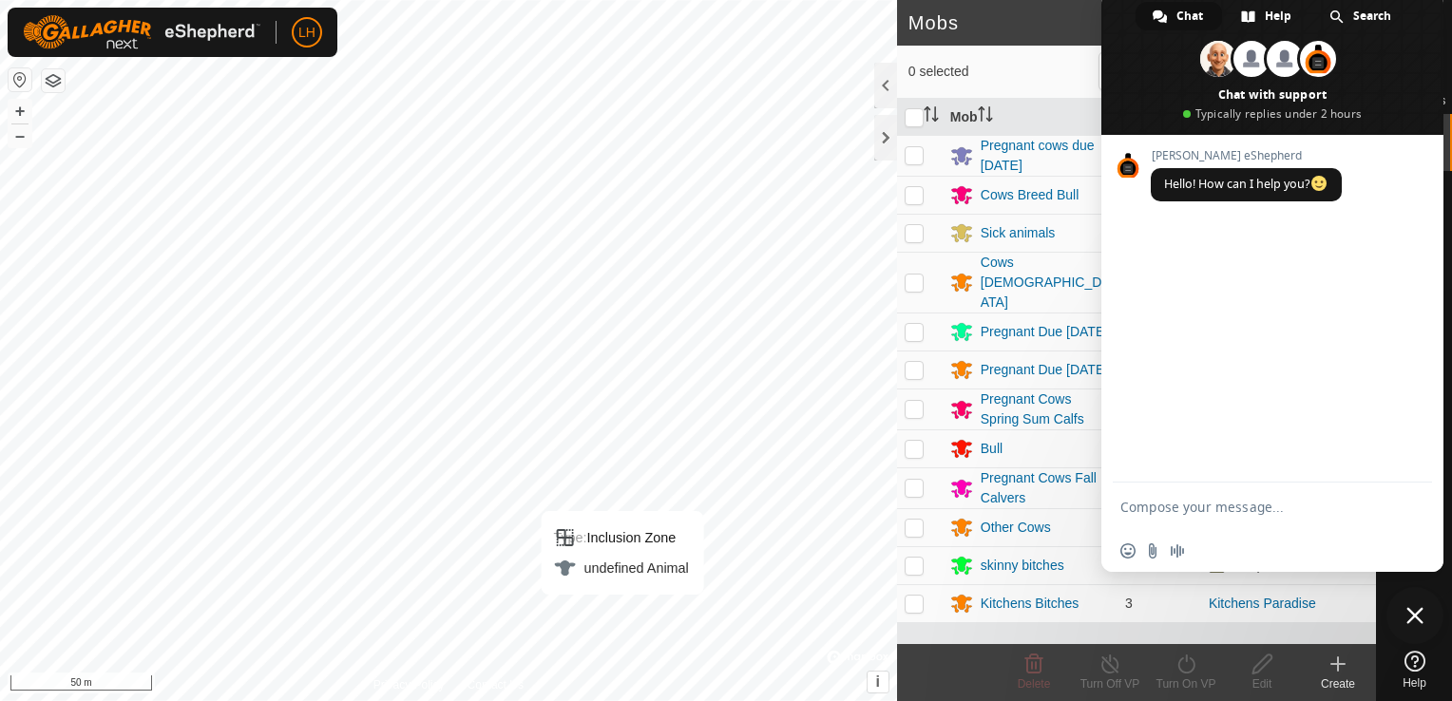
drag, startPoint x: 1414, startPoint y: 615, endPoint x: 1417, endPoint y: 587, distance: 27.7
click at [1417, 587] on span "Close chat" at bounding box center [1415, 615] width 57 height 57
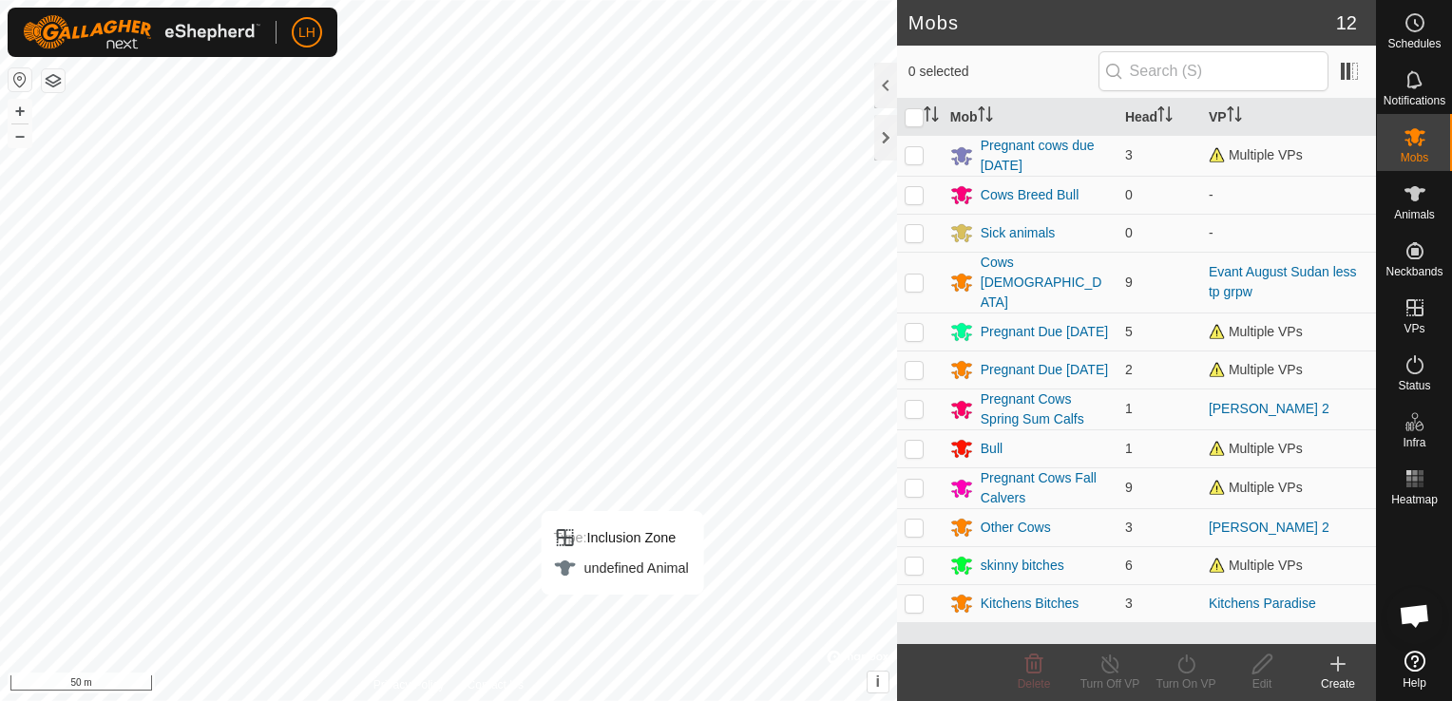
click at [1418, 614] on span "Open chat" at bounding box center [1414, 617] width 31 height 27
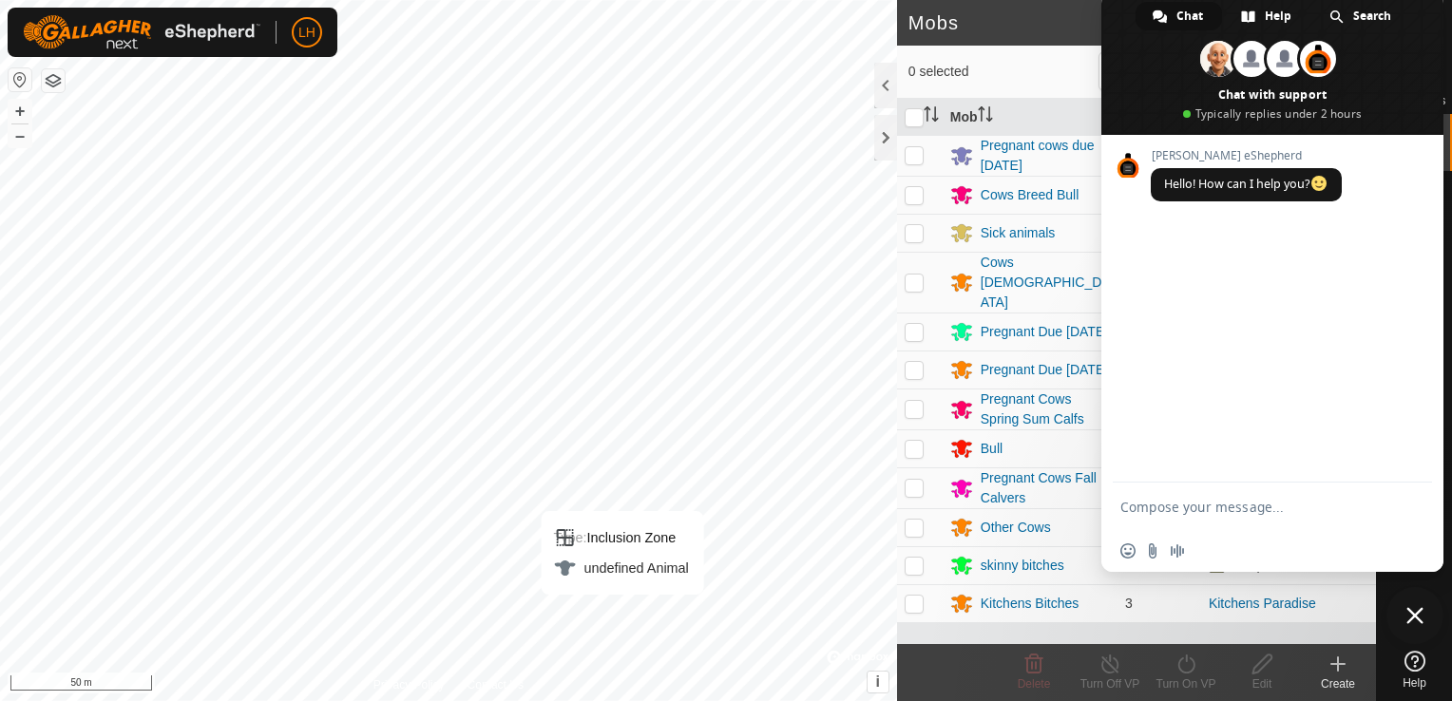
click at [1414, 612] on span "Close chat" at bounding box center [1415, 615] width 17 height 17
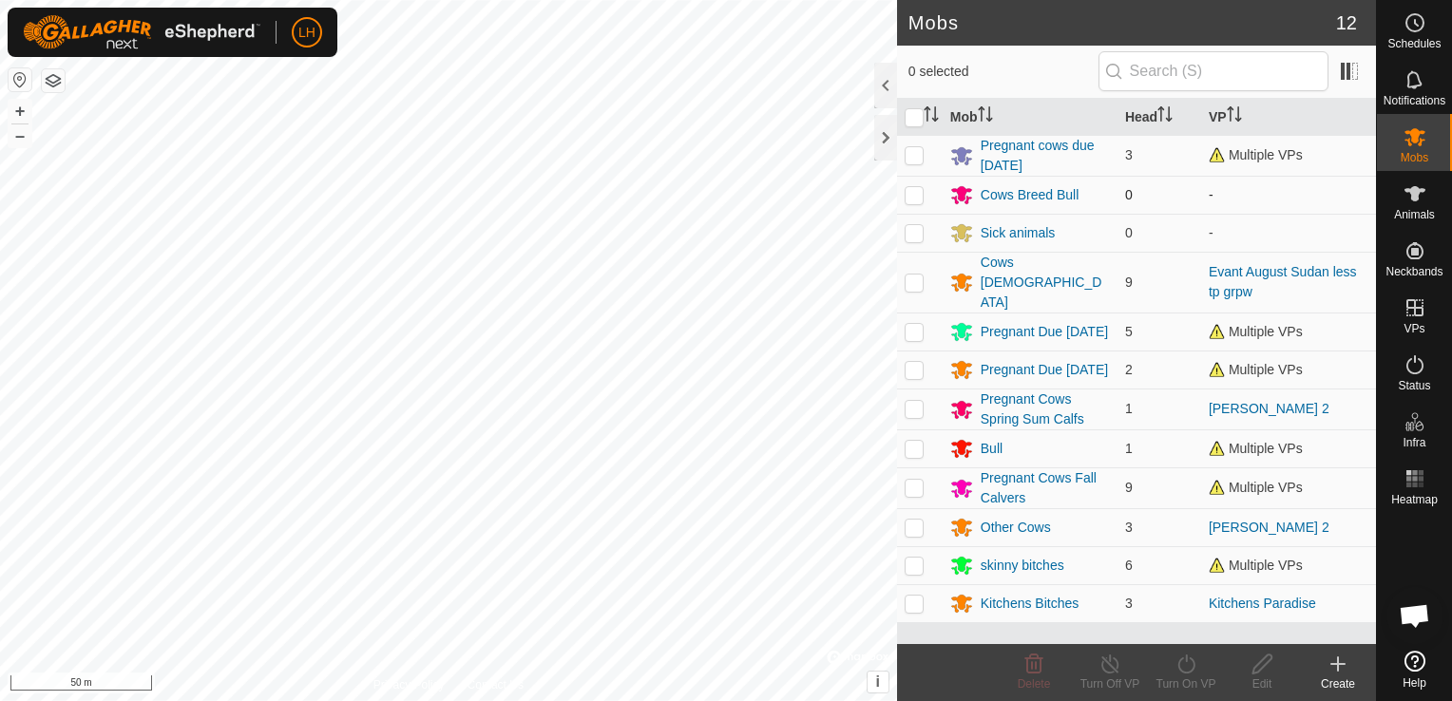
click at [912, 200] on p-checkbox at bounding box center [914, 194] width 19 height 15
checkbox input "false"
